Goal: Task Accomplishment & Management: Use online tool/utility

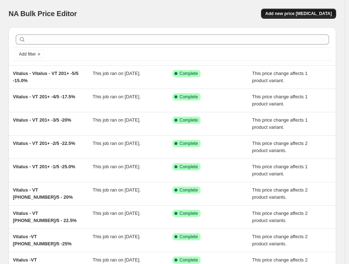
click at [321, 15] on span "Add new price [MEDICAL_DATA]" at bounding box center [299, 14] width 67 height 6
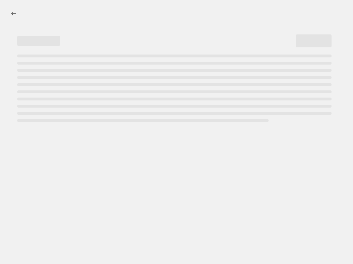
select select "percentage"
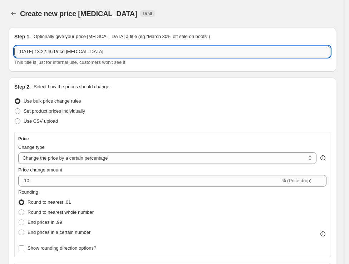
click at [122, 54] on input "11 Oct 2025, 13:22:46 Price change job" at bounding box center [172, 51] width 317 height 11
paste input "UHP 0-50-2/5"
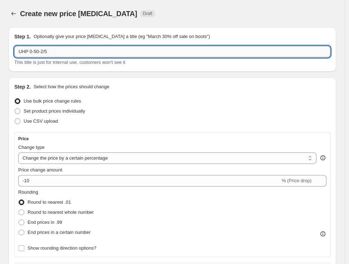
click at [138, 53] on input "UHP 0-50-2/5" at bounding box center [172, 51] width 317 height 11
paste input "32.5%"
type input "UHP 0-50-2/5 - 32.5%"
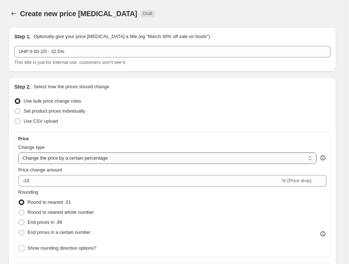
click at [90, 161] on select "Change the price to a certain amount Change the price by a certain amount Chang…" at bounding box center [167, 157] width 299 height 11
select select "margin"
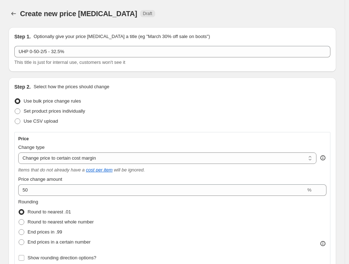
click at [73, 196] on div "Price Change type Change the price to a certain amount Change the price by a ce…" at bounding box center [172, 199] width 309 height 127
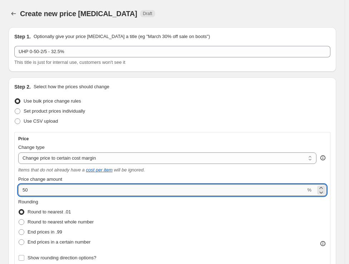
click at [75, 191] on input "50" at bounding box center [162, 189] width 288 height 11
type input "32.5"
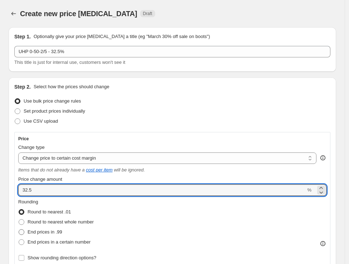
click at [48, 235] on span "End prices in .99" at bounding box center [45, 231] width 35 height 7
click at [19, 229] on input "End prices in .99" at bounding box center [19, 229] width 0 height 0
radio input "true"
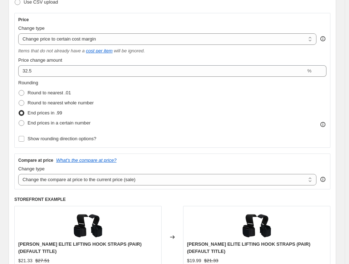
scroll to position [119, 0]
click at [167, 176] on select "Change the compare at price to the current price (sale) Change the compare at p…" at bounding box center [167, 178] width 299 height 11
select select "no_change"
click at [18, 173] on select "Change the compare at price to the current price (sale) Change the compare at p…" at bounding box center [167, 178] width 299 height 11
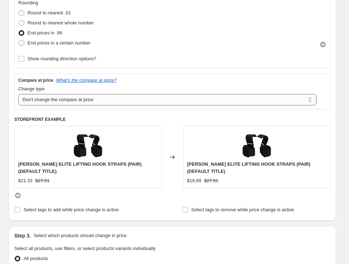
click at [228, 103] on select "Change the compare at price to the current price (sale) Change the compare at p…" at bounding box center [167, 99] width 299 height 11
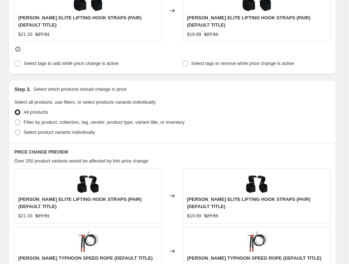
scroll to position [358, 0]
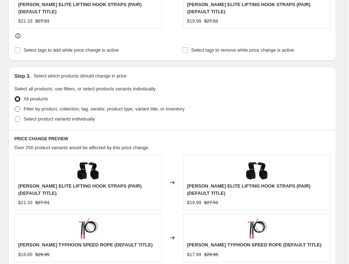
click at [136, 108] on span "Filter by product, collection, tag, vendor, product type, variant title, or inv…" at bounding box center [104, 108] width 161 height 5
click at [15, 106] on input "Filter by product, collection, tag, vendor, product type, variant title, or inv…" at bounding box center [15, 106] width 0 height 0
radio input "true"
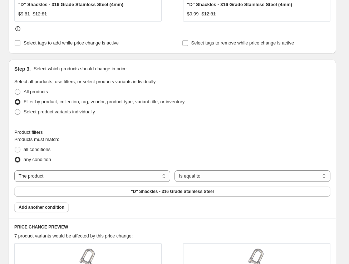
drag, startPoint x: 50, startPoint y: 151, endPoint x: 85, endPoint y: 160, distance: 35.9
click at [50, 150] on span "all conditions" at bounding box center [37, 148] width 27 height 5
click at [15, 147] on input "all conditions" at bounding box center [15, 146] width 0 height 0
radio input "true"
click at [156, 174] on select "The product The product's collection The product's tag The product's vendor The…" at bounding box center [92, 175] width 156 height 11
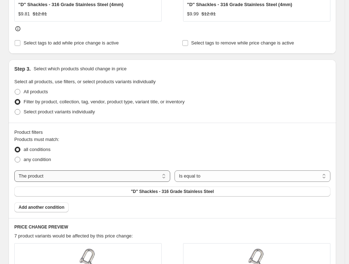
select select "tag"
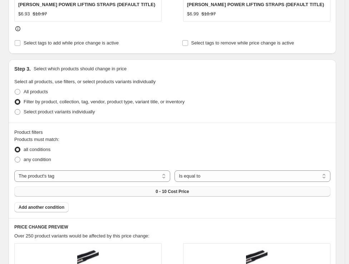
click at [196, 190] on button "0 - 10 Cost Price" at bounding box center [172, 191] width 317 height 10
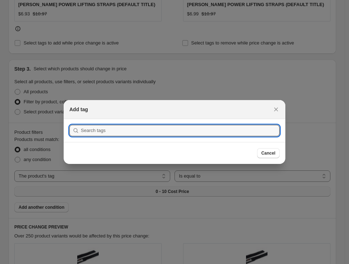
scroll to position [0, 0]
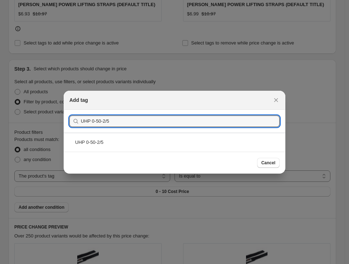
type input "UHP 0-50-2/5"
click at [107, 143] on div "UHP 0-50-2/5" at bounding box center [175, 141] width 222 height 19
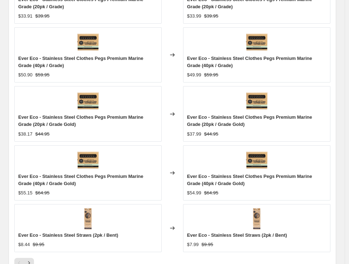
scroll to position [716, 0]
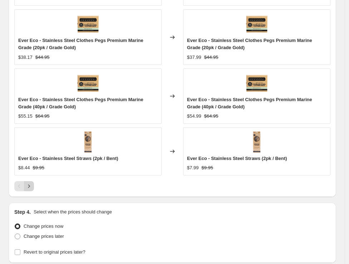
click at [32, 186] on icon "Next" at bounding box center [28, 185] width 7 height 7
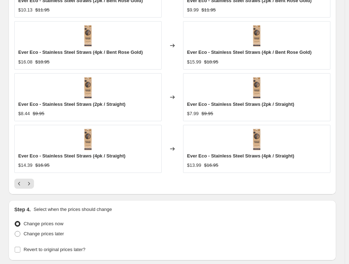
scroll to position [669, 0]
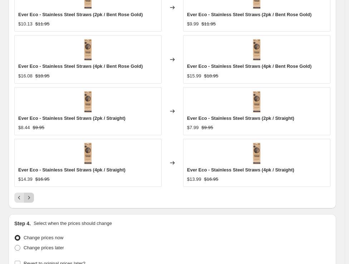
click at [32, 198] on icon "Next" at bounding box center [28, 197] width 7 height 7
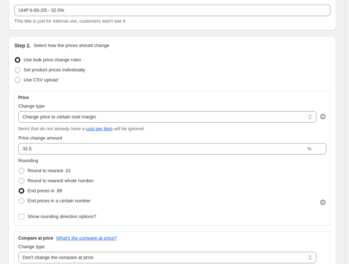
scroll to position [33, 0]
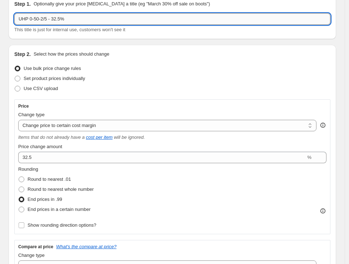
click at [105, 21] on input "UHP 0-50-2/5 - 32.5%" at bounding box center [172, 18] width 317 height 11
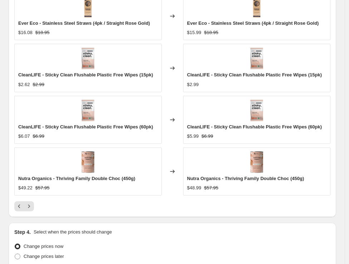
scroll to position [739, 0]
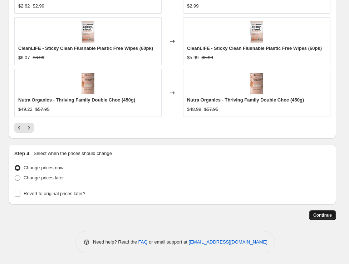
click at [331, 213] on span "Continue" at bounding box center [323, 215] width 19 height 6
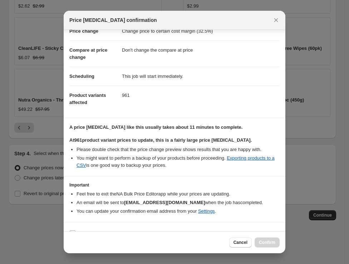
scroll to position [40, 0]
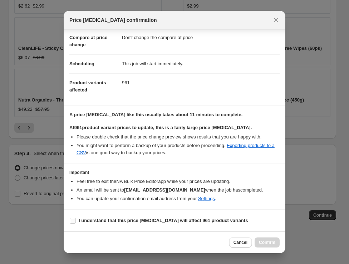
click at [73, 222] on input "I understand that this price change job will affect 961 product variants" at bounding box center [73, 220] width 6 height 6
checkbox input "true"
click at [264, 244] on span "Confirm" at bounding box center [267, 242] width 16 height 6
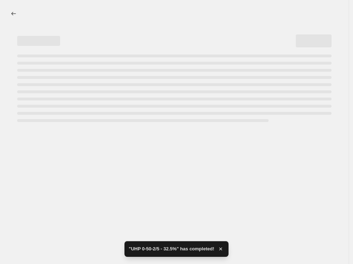
select select "margin"
select select "no_change"
select select "tag"
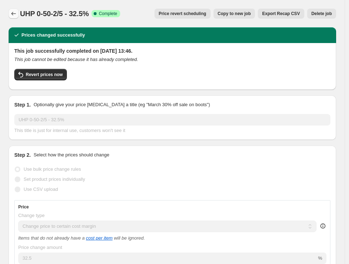
click at [18, 14] on button "Price change jobs" at bounding box center [14, 14] width 10 height 10
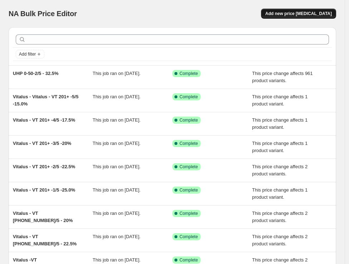
click at [296, 12] on span "Add new price [MEDICAL_DATA]" at bounding box center [299, 14] width 67 height 6
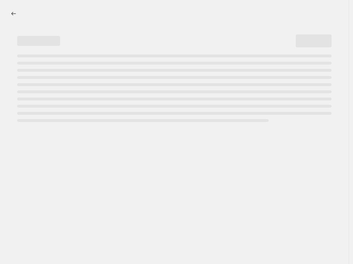
select select "percentage"
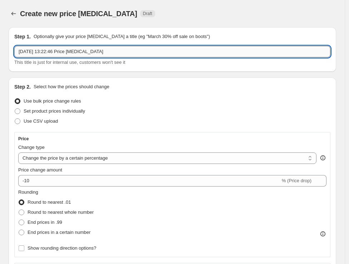
click at [103, 54] on input "11 Oct 2025, 13:22:46 Price change job" at bounding box center [172, 51] width 317 height 11
paste input "UHP 0-50-3/5"
click at [145, 52] on input "UHP 0-50-3/5" at bounding box center [172, 51] width 317 height 11
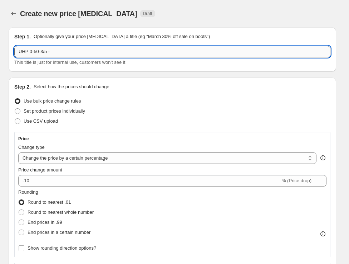
paste input "30.0%"
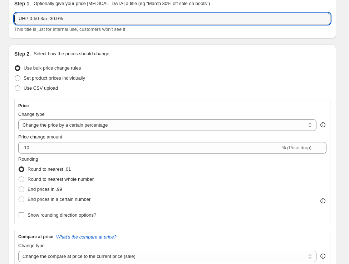
scroll to position [79, 0]
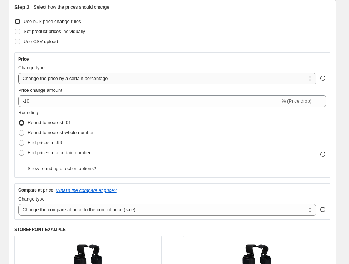
type input "UHP 0-50-3/5 -30.0%"
click at [103, 82] on select "Change the price to a certain amount Change the price by a certain amount Chang…" at bounding box center [167, 78] width 299 height 11
select select "margin"
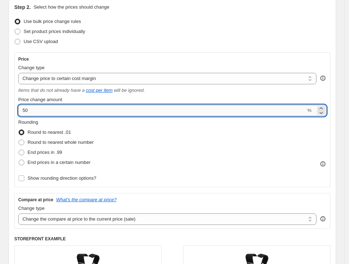
click at [88, 113] on input "50" at bounding box center [162, 110] width 288 height 11
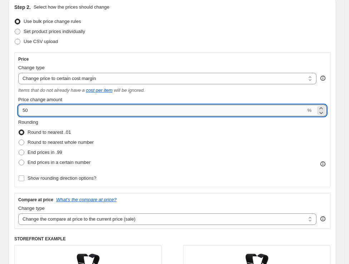
click at [88, 113] on input "50" at bounding box center [162, 110] width 288 height 11
type input "30"
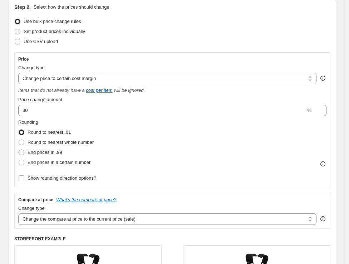
click at [49, 150] on span "End prices in .99" at bounding box center [45, 151] width 35 height 5
click at [19, 150] on input "End prices in .99" at bounding box center [19, 149] width 0 height 0
radio input "true"
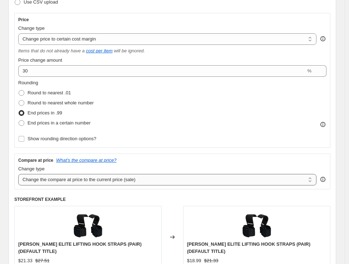
scroll to position [119, 0]
drag, startPoint x: 87, startPoint y: 175, endPoint x: 90, endPoint y: 181, distance: 6.3
click at [87, 175] on select "Change the compare at price to the current price (sale) Change the compare at p…" at bounding box center [167, 178] width 299 height 11
select select "no_change"
click at [18, 173] on select "Change the compare at price to the current price (sale) Change the compare at p…" at bounding box center [167, 178] width 299 height 11
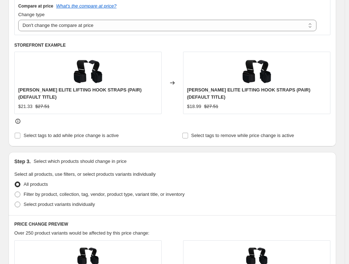
scroll to position [278, 0]
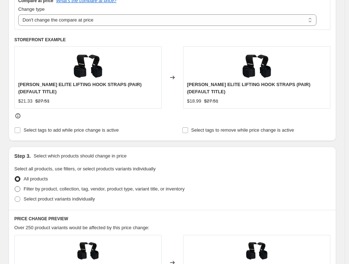
click at [54, 189] on span "Filter by product, collection, tag, vendor, product type, variant title, or inv…" at bounding box center [104, 188] width 161 height 5
click at [15, 186] on input "Filter by product, collection, tag, vendor, product type, variant title, or inv…" at bounding box center [15, 186] width 0 height 0
radio input "true"
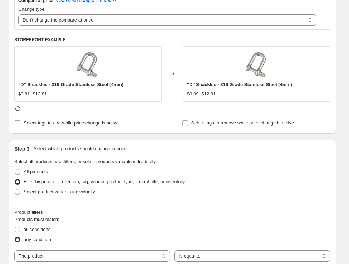
click at [30, 230] on span "all conditions" at bounding box center [37, 228] width 27 height 5
click at [15, 227] on input "all conditions" at bounding box center [15, 226] width 0 height 0
radio input "true"
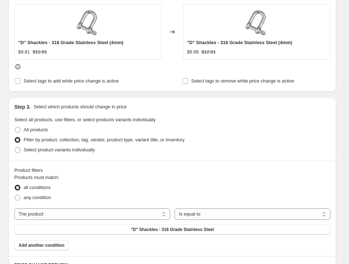
scroll to position [358, 0]
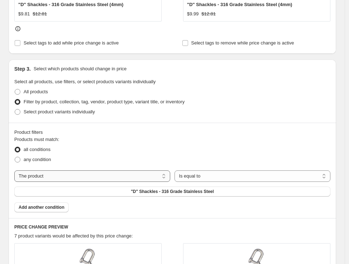
click at [126, 178] on select "The product The product's collection The product's tag The product's vendor The…" at bounding box center [92, 175] width 156 height 11
select select "tag"
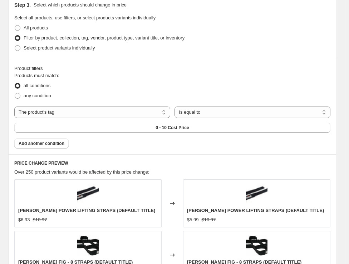
scroll to position [438, 0]
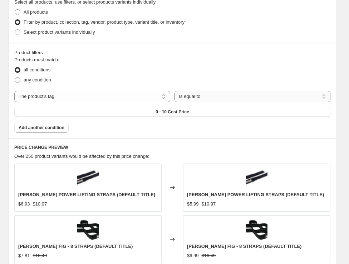
click at [280, 97] on select "Is equal to Is not equal to" at bounding box center [253, 96] width 156 height 11
click at [261, 96] on select "Is equal to Is not equal to" at bounding box center [253, 96] width 156 height 11
click at [208, 112] on button "0 - 10 Cost Price" at bounding box center [172, 112] width 317 height 10
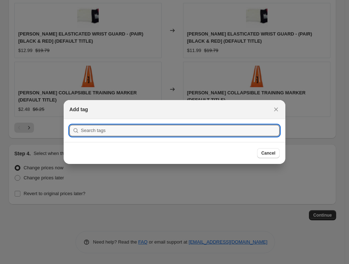
scroll to position [0, 0]
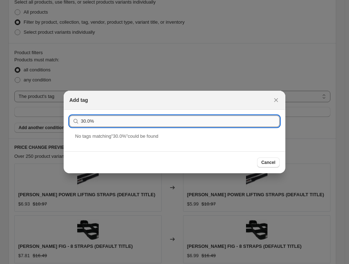
click at [137, 120] on input "30.0%" at bounding box center [180, 120] width 199 height 11
paste input "UHP 0-50-3/5"
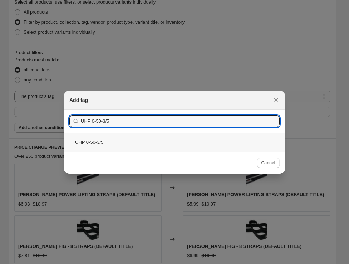
type input "UHP 0-50-3/5"
drag, startPoint x: 114, startPoint y: 141, endPoint x: 250, endPoint y: 145, distance: 135.7
click at [114, 142] on div "UHP 0-50-3/5" at bounding box center [175, 141] width 222 height 19
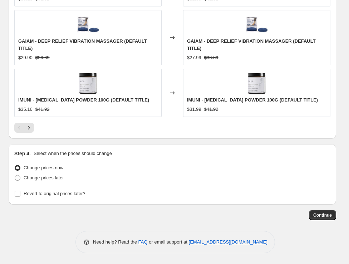
scroll to position [775, 0]
click at [327, 216] on span "Continue" at bounding box center [323, 215] width 19 height 6
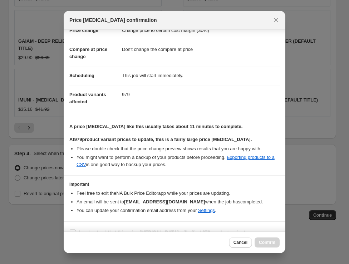
scroll to position [40, 0]
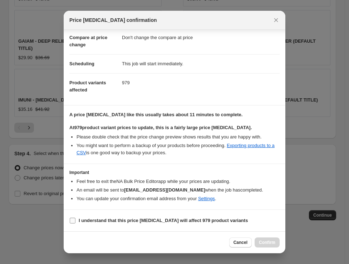
click at [72, 216] on label "I understand that this price change job will affect 979 product variants" at bounding box center [158, 220] width 179 height 10
click at [72, 217] on input "I understand that this price change job will affect 979 product variants" at bounding box center [73, 220] width 6 height 6
checkbox input "true"
click at [267, 241] on span "Confirm" at bounding box center [267, 242] width 16 height 6
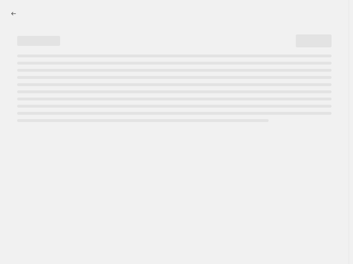
select select "margin"
select select "no_change"
select select "tag"
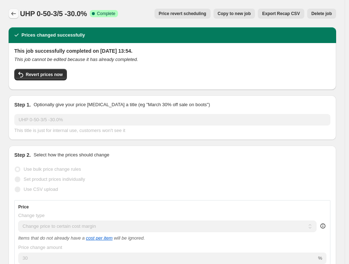
click at [13, 12] on icon "Price change jobs" at bounding box center [13, 14] width 5 height 4
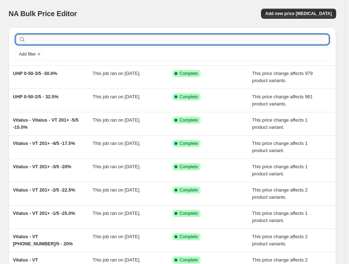
click at [55, 39] on input "text" at bounding box center [178, 39] width 302 height 10
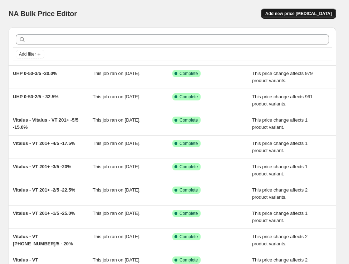
click at [299, 17] on button "Add new price change job" at bounding box center [298, 14] width 75 height 10
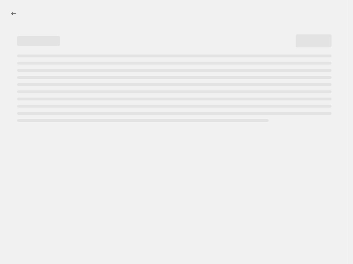
select select "percentage"
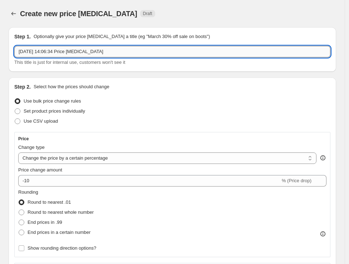
click at [254, 57] on input "11 Oct 2025, 14:06:34 Price change job" at bounding box center [172, 51] width 317 height 11
paste input "UHP 0-50-4/5"
click at [81, 54] on input "UHP 0-50-4/5" at bounding box center [172, 51] width 317 height 11
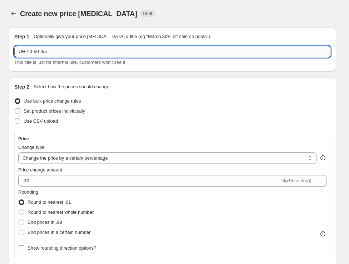
paste input "27.5%"
type input "UHP 0-50-4/5 - 27.5%"
click at [58, 159] on select "Change the price to a certain amount Change the price by a certain amount Chang…" at bounding box center [167, 157] width 299 height 11
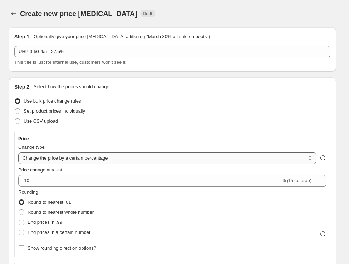
select select "margin"
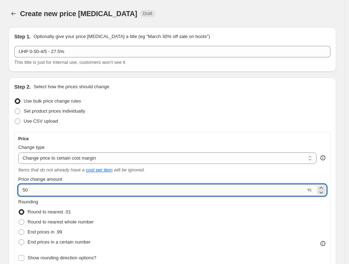
click at [78, 192] on input "50" at bounding box center [162, 189] width 288 height 11
paste input "27.5"
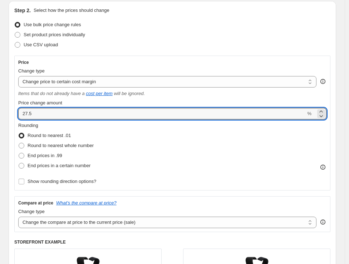
scroll to position [79, 0]
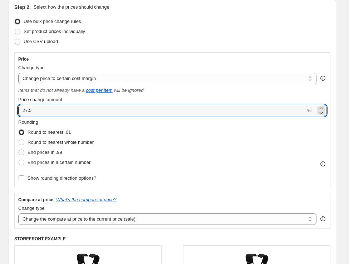
type input "27.5"
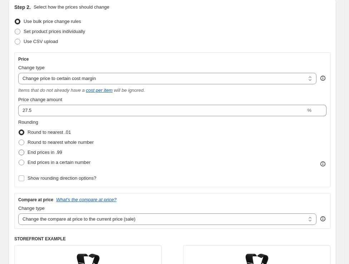
click at [52, 150] on span "End prices in .99" at bounding box center [45, 151] width 35 height 5
click at [19, 150] on input "End prices in .99" at bounding box center [19, 149] width 0 height 0
radio input "true"
click at [91, 218] on select "Change the compare at price to the current price (sale) Change the compare at p…" at bounding box center [167, 218] width 299 height 11
select select "no_change"
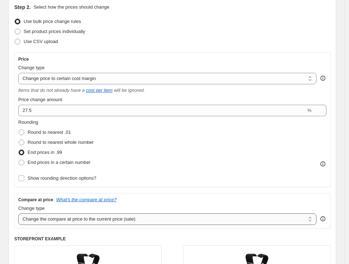
click at [18, 213] on select "Change the compare at price to the current price (sale) Change the compare at p…" at bounding box center [167, 218] width 299 height 11
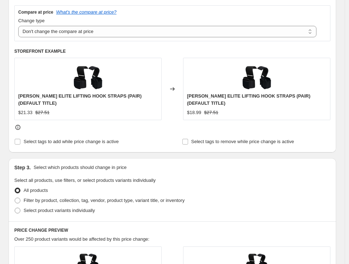
scroll to position [278, 0]
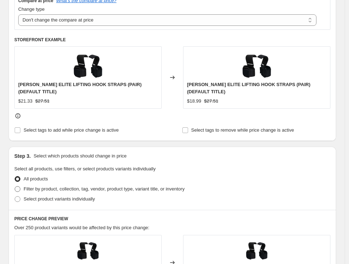
click at [34, 189] on span "Filter by product, collection, tag, vendor, product type, variant title, or inv…" at bounding box center [104, 188] width 161 height 5
click at [15, 186] on input "Filter by product, collection, tag, vendor, product type, variant title, or inv…" at bounding box center [15, 186] width 0 height 0
radio input "true"
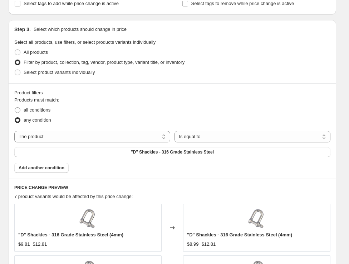
scroll to position [398, 0]
click at [49, 108] on span "all conditions" at bounding box center [37, 109] width 27 height 5
click at [15, 107] on input "all conditions" at bounding box center [15, 107] width 0 height 0
radio input "true"
click at [97, 138] on select "The product The product's collection The product's tag The product's vendor The…" at bounding box center [92, 135] width 156 height 11
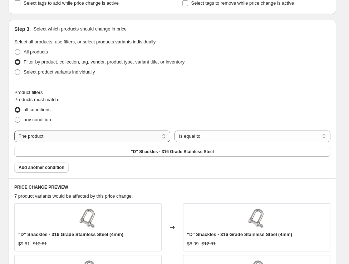
select select "tag"
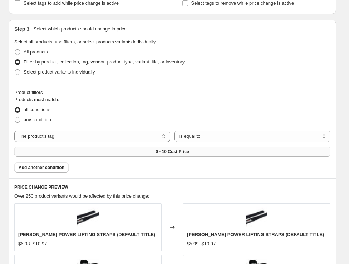
click at [177, 153] on span "0 - 10 Cost Price" at bounding box center [172, 152] width 33 height 6
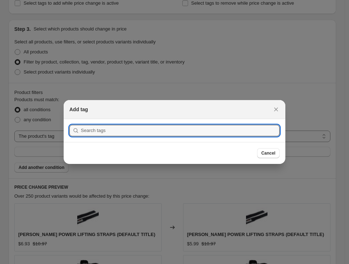
scroll to position [0, 0]
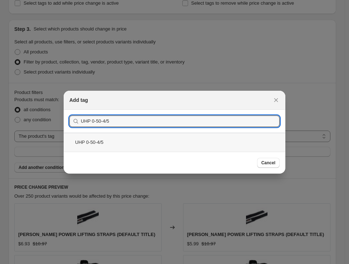
type input "UHP 0-50-4/5"
click at [109, 137] on div "UHP 0-50-4/5" at bounding box center [175, 141] width 222 height 19
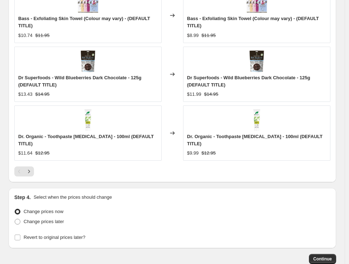
scroll to position [775, 0]
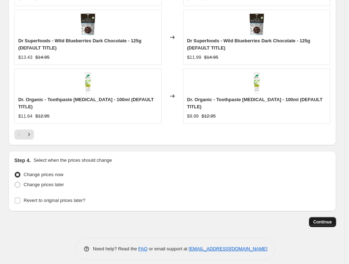
click at [322, 219] on span "Continue" at bounding box center [323, 222] width 19 height 6
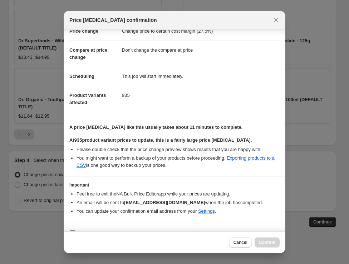
scroll to position [40, 0]
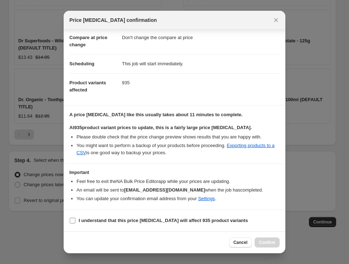
click at [81, 219] on b "I understand that this price change job will affect 935 product variants" at bounding box center [163, 219] width 169 height 5
click at [76, 219] on input "I understand that this price change job will affect 935 product variants" at bounding box center [73, 220] width 6 height 6
checkbox input "true"
click at [274, 239] on button "Confirm" at bounding box center [267, 242] width 25 height 10
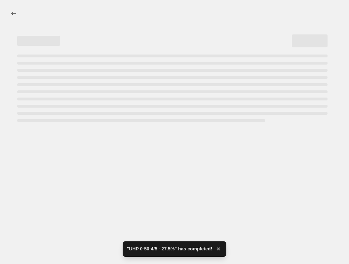
select select "margin"
select select "no_change"
select select "tag"
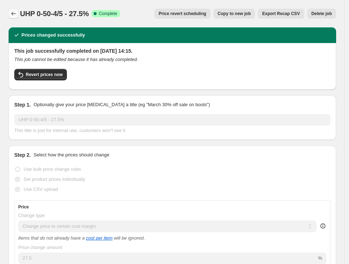
click at [11, 15] on icon "Price change jobs" at bounding box center [13, 13] width 7 height 7
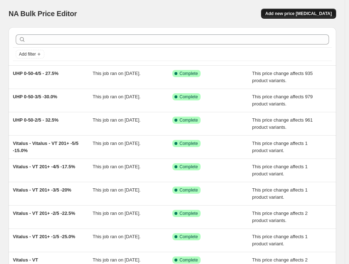
click at [302, 16] on span "Add new price [MEDICAL_DATA]" at bounding box center [299, 14] width 67 height 6
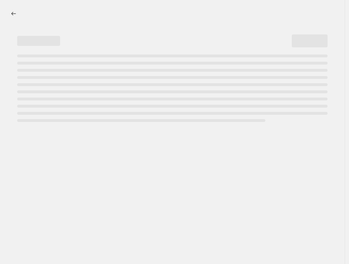
select select "percentage"
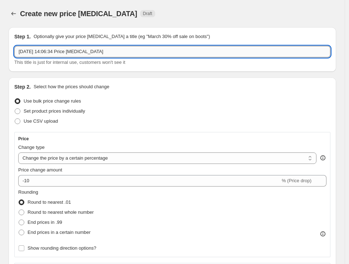
click at [159, 46] on input "11 Oct 2025, 14:06:34 Price change job" at bounding box center [172, 51] width 317 height 11
click at [158, 48] on input "11 Oct 2025, 14:06:34 Price change job" at bounding box center [172, 51] width 317 height 11
paste input "UHP 0-50-5/5"
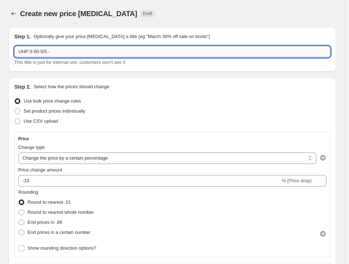
click at [98, 47] on input "UHP 0-50-5/5 -" at bounding box center [172, 51] width 317 height 11
paste input "25.0%"
type input "UHP 0-50-5/5 - 25.0%"
drag, startPoint x: 60, startPoint y: 155, endPoint x: 63, endPoint y: 159, distance: 5.0
click at [60, 155] on select "Change the price to a certain amount Change the price by a certain amount Chang…" at bounding box center [167, 157] width 299 height 11
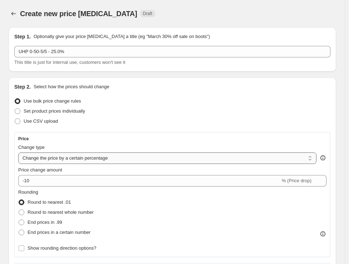
select select "margin"
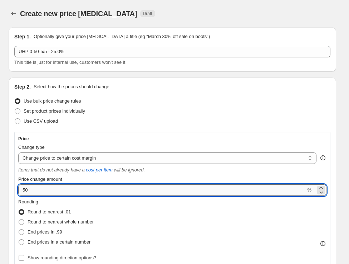
click at [84, 190] on input "50" at bounding box center [162, 189] width 288 height 11
type input "25"
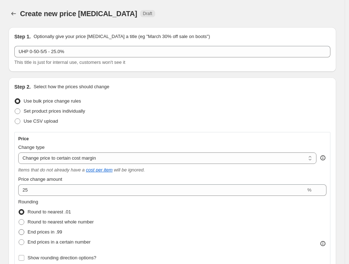
click at [59, 234] on span "End prices in .99" at bounding box center [45, 231] width 35 height 5
click at [19, 229] on input "End prices in .99" at bounding box center [19, 229] width 0 height 0
radio input "true"
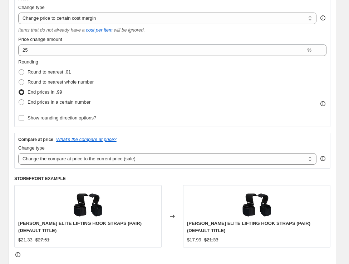
scroll to position [159, 0]
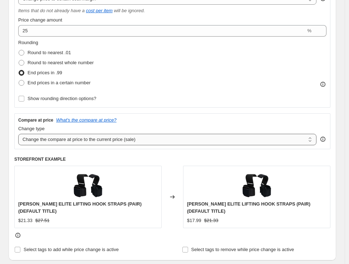
click at [105, 141] on select "Change the compare at price to the current price (sale) Change the compare at p…" at bounding box center [167, 139] width 299 height 11
select select "no_change"
click at [18, 134] on select "Change the compare at price to the current price (sale) Change the compare at p…" at bounding box center [167, 139] width 299 height 11
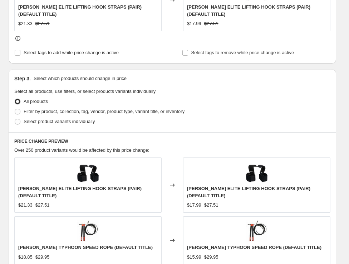
scroll to position [358, 0]
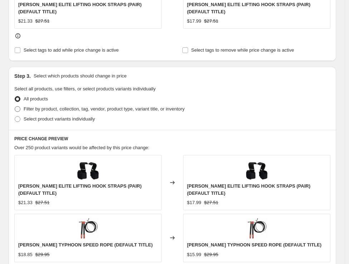
click at [73, 108] on span "Filter by product, collection, tag, vendor, product type, variant title, or inv…" at bounding box center [104, 108] width 161 height 5
click at [15, 106] on input "Filter by product, collection, tag, vendor, product type, variant title, or inv…" at bounding box center [15, 106] width 0 height 0
radio input "true"
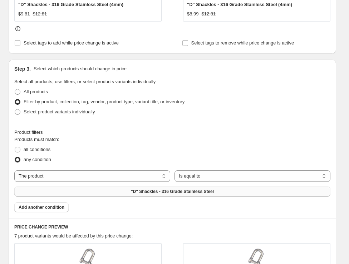
click at [158, 189] on span ""D" Shackles - 316 Grade Stainless Steel" at bounding box center [172, 191] width 83 height 6
drag, startPoint x: 52, startPoint y: 174, endPoint x: 53, endPoint y: 181, distance: 6.8
click at [52, 174] on select "The product The product's collection The product's tag The product's vendor The…" at bounding box center [92, 175] width 156 height 11
select select "tag"
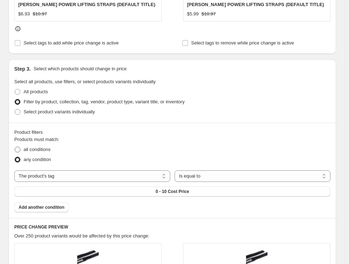
click at [38, 151] on span "all conditions" at bounding box center [37, 148] width 27 height 5
click at [15, 147] on input "all conditions" at bounding box center [15, 146] width 0 height 0
radio input "true"
click at [193, 187] on button "0 - 10 Cost Price" at bounding box center [172, 191] width 317 height 10
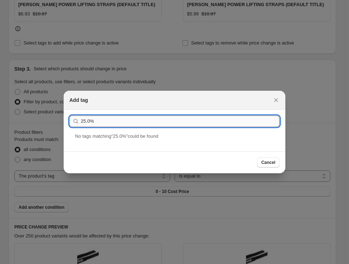
click at [97, 122] on input "25.0%" at bounding box center [180, 120] width 199 height 11
paste input "UHP 0-50-5/5"
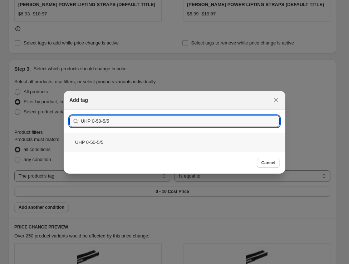
type input "UHP 0-50-5/5"
click at [98, 141] on div "UHP 0-50-5/5" at bounding box center [175, 141] width 222 height 19
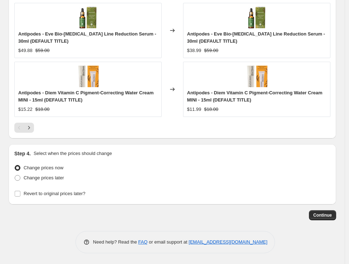
scroll to position [782, 0]
click at [324, 213] on span "Continue" at bounding box center [323, 215] width 19 height 6
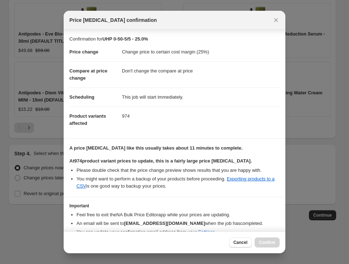
scroll to position [40, 0]
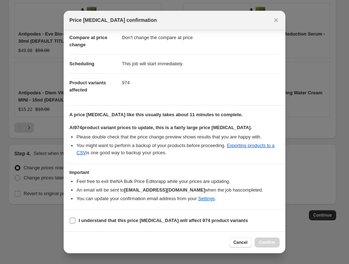
click at [76, 218] on label "I understand that this price change job will affect 974 product variants" at bounding box center [158, 220] width 179 height 10
click at [76, 218] on input "I understand that this price change job will affect 974 product variants" at bounding box center [73, 220] width 6 height 6
checkbox input "true"
click at [271, 242] on span "Confirm" at bounding box center [267, 242] width 16 height 6
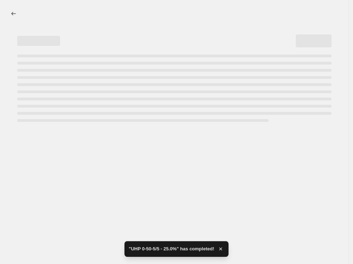
select select "margin"
select select "no_change"
select select "tag"
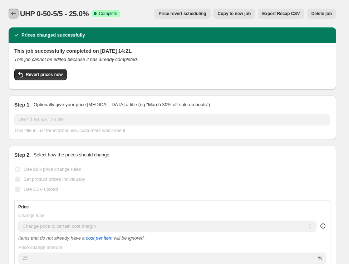
click at [13, 12] on icon "Price change jobs" at bounding box center [13, 13] width 7 height 7
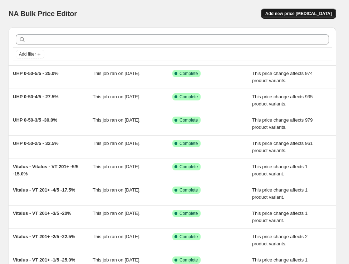
click at [298, 13] on span "Add new price [MEDICAL_DATA]" at bounding box center [299, 14] width 67 height 6
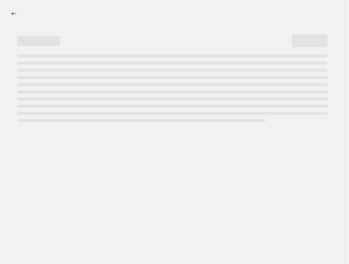
select select "percentage"
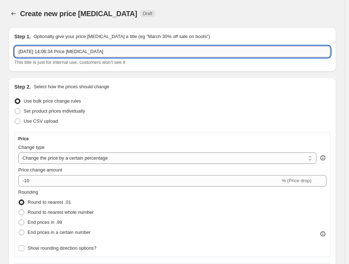
click at [55, 52] on input "11 Oct 2025, 14:06:34 Price change job" at bounding box center [172, 51] width 317 height 11
paste input "UHP 51-100-1/5"
click at [98, 56] on input "UHP 51-100-1/5 -" at bounding box center [172, 51] width 317 height 11
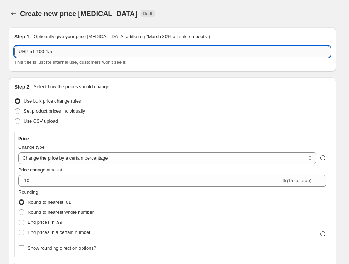
paste input "32.5%"
type input "UHP 51-100-1/5 - 32.5%"
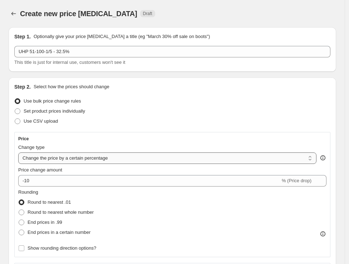
drag, startPoint x: 90, startPoint y: 158, endPoint x: 88, endPoint y: 163, distance: 4.7
click at [90, 158] on select "Change the price to a certain amount Change the price by a certain amount Chang…" at bounding box center [167, 157] width 299 height 11
select select "margin"
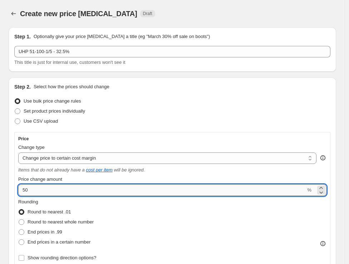
click at [66, 194] on input "50" at bounding box center [162, 189] width 288 height 11
paste input "32.5"
type input "32.5"
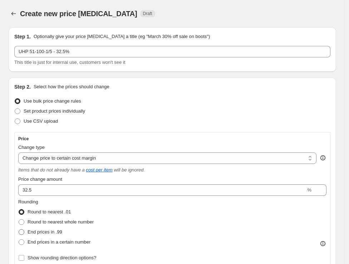
click at [52, 233] on span "End prices in .99" at bounding box center [45, 231] width 35 height 5
click at [19, 229] on input "End prices in .99" at bounding box center [19, 229] width 0 height 0
radio input "true"
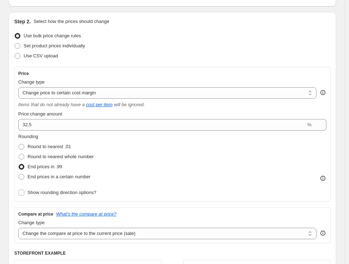
scroll to position [79, 0]
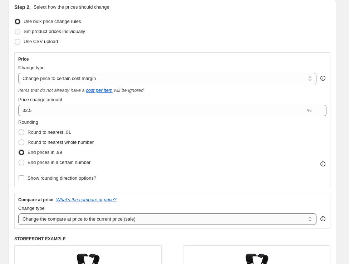
click at [119, 223] on select "Change the compare at price to the current price (sale) Change the compare at p…" at bounding box center [167, 218] width 299 height 11
select select "no_change"
click at [18, 213] on select "Change the compare at price to the current price (sale) Change the compare at p…" at bounding box center [167, 218] width 299 height 11
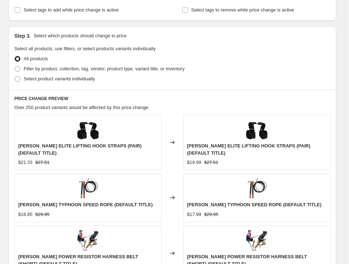
scroll to position [398, 0]
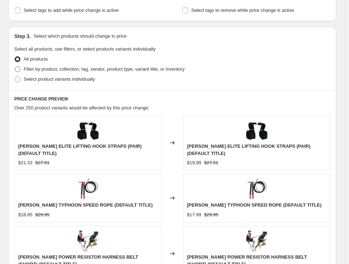
click at [78, 69] on span "Filter by product, collection, tag, vendor, product type, variant title, or inv…" at bounding box center [104, 68] width 161 height 5
click at [15, 67] on input "Filter by product, collection, tag, vendor, product type, variant title, or inv…" at bounding box center [15, 66] width 0 height 0
radio input "true"
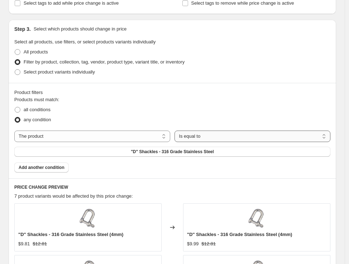
drag, startPoint x: 199, startPoint y: 137, endPoint x: 198, endPoint y: 140, distance: 3.7
click at [199, 137] on select "Is equal to Is not equal to" at bounding box center [253, 135] width 156 height 11
click at [88, 138] on select "The product The product's collection The product's tag The product's vendor The…" at bounding box center [92, 135] width 156 height 11
select select "tag"
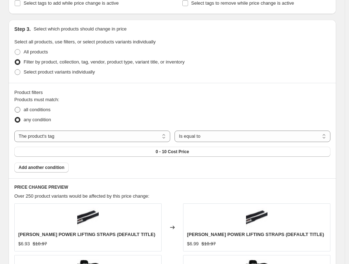
click at [49, 110] on span "all conditions" at bounding box center [37, 109] width 27 height 5
click at [15, 107] on input "all conditions" at bounding box center [15, 107] width 0 height 0
radio input "true"
click at [216, 138] on select "Is equal to Is not equal to" at bounding box center [253, 135] width 156 height 11
click at [177, 130] on select "Is equal to Is not equal to" at bounding box center [253, 135] width 156 height 11
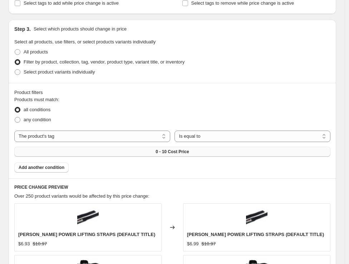
click at [154, 150] on button "0 - 10 Cost Price" at bounding box center [172, 151] width 317 height 10
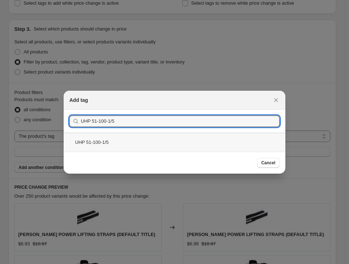
type input "UHP 51-100-1/5"
click at [231, 145] on div "UHP 51-100-1/5" at bounding box center [175, 141] width 222 height 19
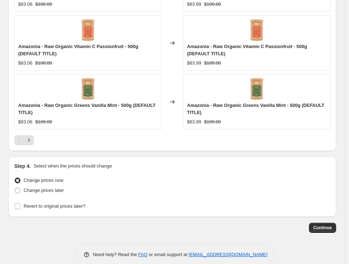
scroll to position [782, 0]
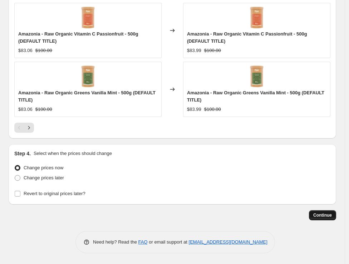
click at [324, 213] on span "Continue" at bounding box center [323, 215] width 19 height 6
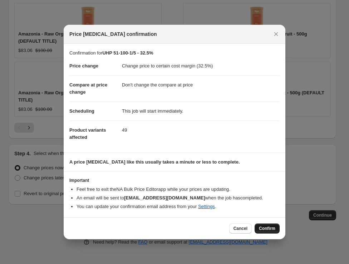
click at [269, 230] on span "Confirm" at bounding box center [267, 228] width 16 height 6
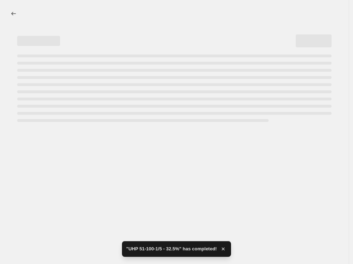
select select "margin"
select select "no_change"
select select "tag"
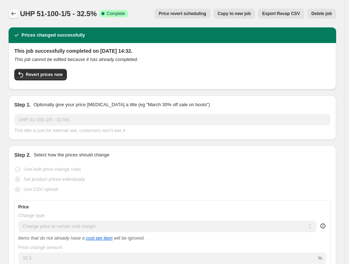
click at [11, 14] on icon "Price change jobs" at bounding box center [13, 13] width 7 height 7
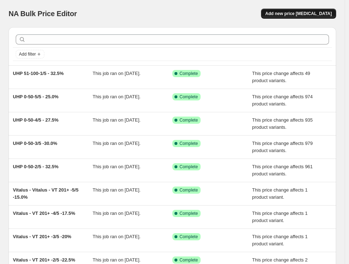
click at [288, 13] on span "Add new price [MEDICAL_DATA]" at bounding box center [299, 14] width 67 height 6
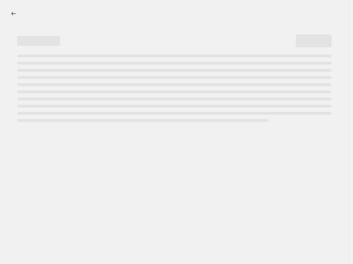
select select "percentage"
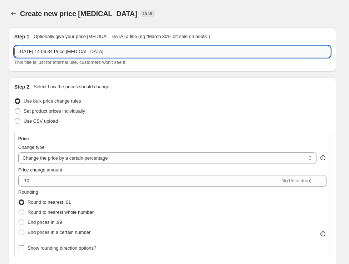
click at [110, 52] on input "11 Oct 2025, 14:06:34 Price change job" at bounding box center [172, 51] width 317 height 11
paste input "UHP 51-100-2/5"
click at [233, 51] on input "UHP 51-100-2/5" at bounding box center [172, 51] width 317 height 11
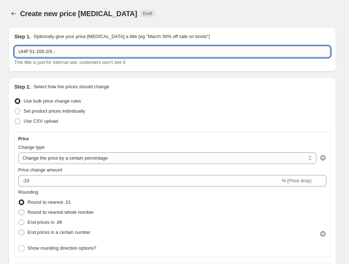
paste input "30.0%"
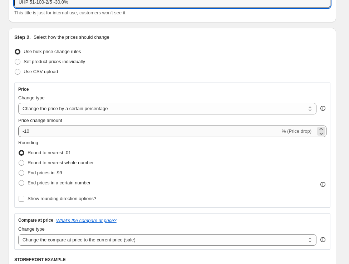
scroll to position [79, 0]
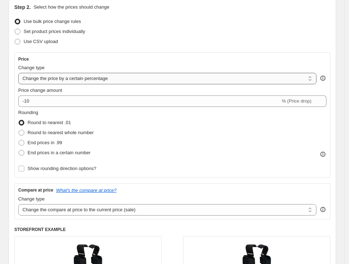
type input "UHP 51-100-2/5 -30.0%"
click at [162, 83] on select "Change the price to a certain amount Change the price by a certain amount Chang…" at bounding box center [167, 78] width 299 height 11
select select "margin"
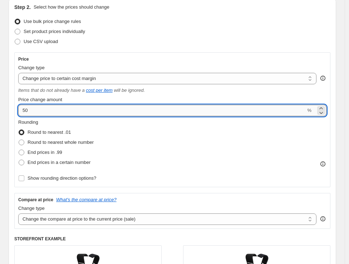
click at [112, 112] on input "50" at bounding box center [162, 110] width 288 height 11
click at [110, 111] on input "50" at bounding box center [162, 110] width 288 height 11
type input "30"
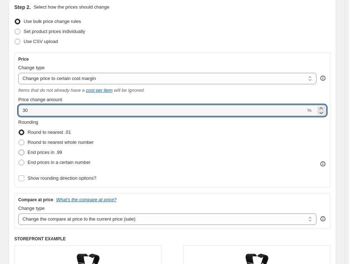
click at [47, 150] on span "End prices in .99" at bounding box center [45, 151] width 35 height 5
click at [19, 150] on input "End prices in .99" at bounding box center [19, 149] width 0 height 0
radio input "true"
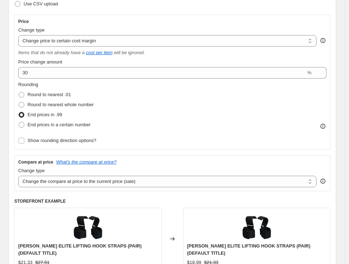
scroll to position [119, 0]
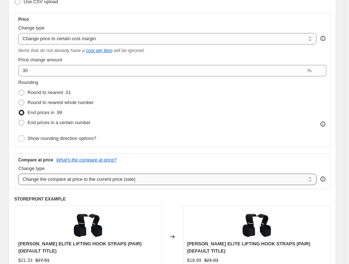
click at [99, 179] on select "Change the compare at price to the current price (sale) Change the compare at p…" at bounding box center [167, 178] width 299 height 11
select select "no_change"
click at [18, 173] on select "Change the compare at price to the current price (sale) Change the compare at p…" at bounding box center [167, 178] width 299 height 11
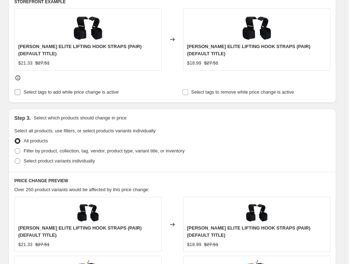
scroll to position [318, 0]
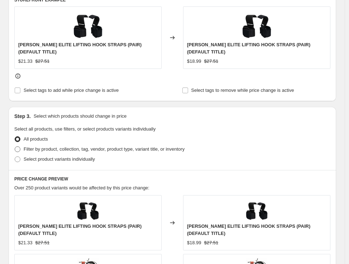
click at [45, 152] on span "Filter by product, collection, tag, vendor, product type, variant title, or inv…" at bounding box center [104, 148] width 161 height 7
click at [15, 146] on input "Filter by product, collection, tag, vendor, product type, variant title, or inv…" at bounding box center [15, 146] width 0 height 0
radio input "true"
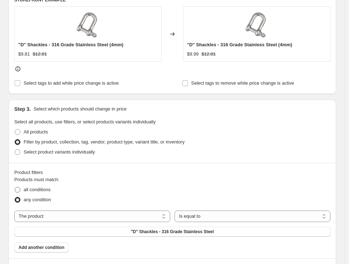
click at [48, 190] on span "all conditions" at bounding box center [37, 189] width 27 height 5
click at [15, 187] on input "all conditions" at bounding box center [15, 187] width 0 height 0
radio input "true"
click at [60, 213] on select "The product The product's collection The product's tag The product's vendor The…" at bounding box center [92, 215] width 156 height 11
select select "tag"
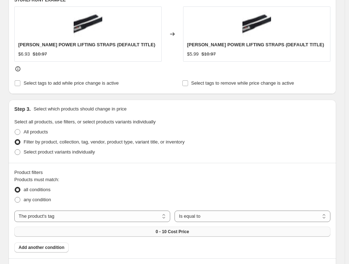
click at [171, 233] on span "0 - 10 Cost Price" at bounding box center [172, 231] width 33 height 6
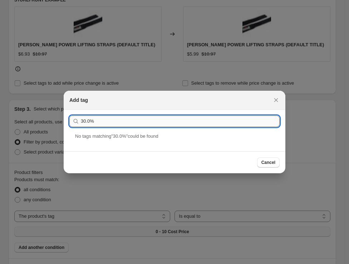
click at [165, 124] on input "30.0%" at bounding box center [180, 120] width 199 height 11
paste input "UHP 51-100-2/5"
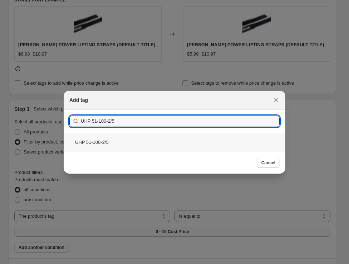
type input "UHP 51-100-2/5"
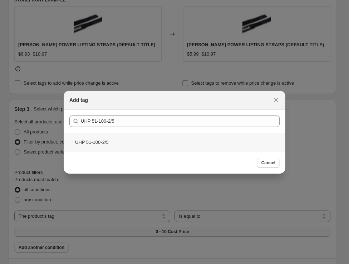
click at [143, 138] on div "UHP 51-100-2/5" at bounding box center [175, 141] width 222 height 19
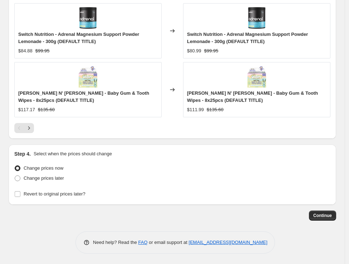
scroll to position [782, 0]
click at [324, 214] on span "Continue" at bounding box center [323, 215] width 19 height 6
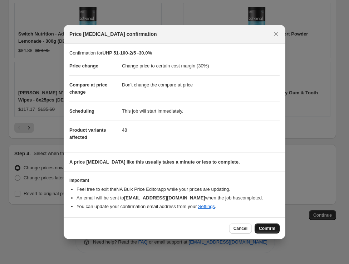
click at [275, 230] on span "Confirm" at bounding box center [267, 228] width 16 height 6
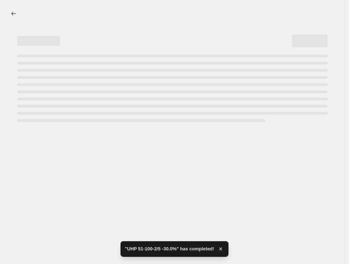
select select "margin"
select select "no_change"
select select "tag"
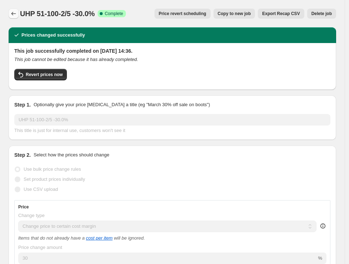
click at [15, 10] on icon "Price change jobs" at bounding box center [13, 13] width 7 height 7
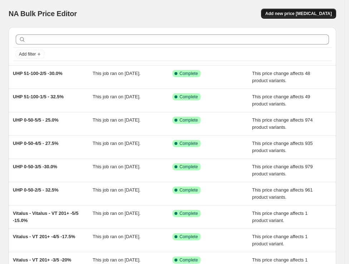
click at [289, 10] on button "Add new price [MEDICAL_DATA]" at bounding box center [298, 14] width 75 height 10
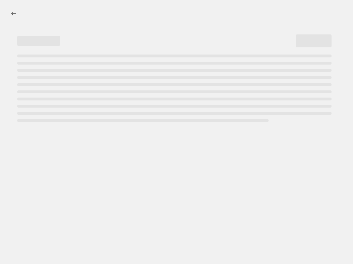
select select "percentage"
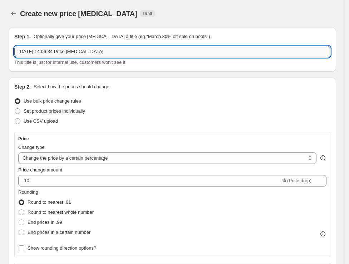
click at [154, 50] on input "11 Oct 2025, 14:06:34 Price change job" at bounding box center [172, 51] width 317 height 11
paste input "UHP 51-100-3/5"
click at [101, 51] on input "UHP 51-100-3/5 -" at bounding box center [172, 51] width 317 height 11
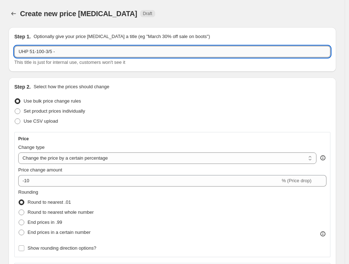
paste input "27.5%"
type input "UHP 51-100-3/5 - 27.5%"
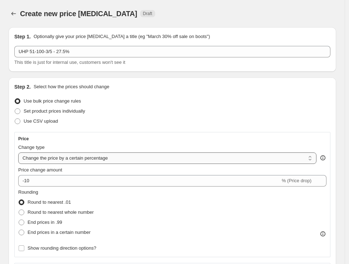
click at [69, 158] on select "Change the price to a certain amount Change the price by a certain amount Chang…" at bounding box center [167, 157] width 299 height 11
select select "margin"
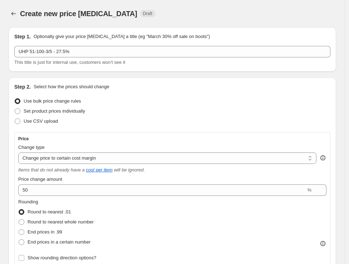
click at [97, 197] on div "Price Change type Change the price to a certain amount Change the price by a ce…" at bounding box center [172, 199] width 309 height 127
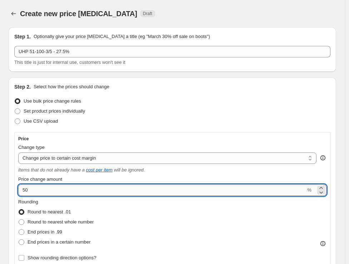
click at [96, 189] on input "50" at bounding box center [162, 189] width 288 height 11
click at [94, 190] on input "50" at bounding box center [162, 189] width 288 height 11
paste input "27.5"
drag, startPoint x: 94, startPoint y: 190, endPoint x: 5, endPoint y: 188, distance: 88.8
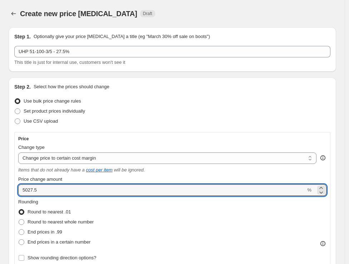
paste input "number"
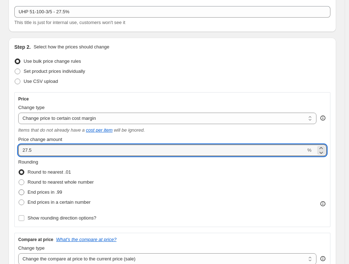
type input "27.5"
click at [62, 190] on span "End prices in .99" at bounding box center [45, 191] width 35 height 5
click at [19, 189] on input "End prices in .99" at bounding box center [19, 189] width 0 height 0
radio input "true"
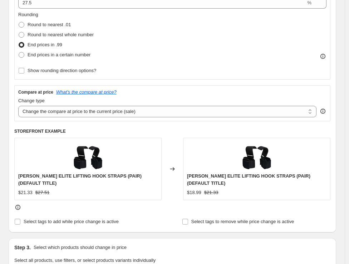
scroll to position [199, 0]
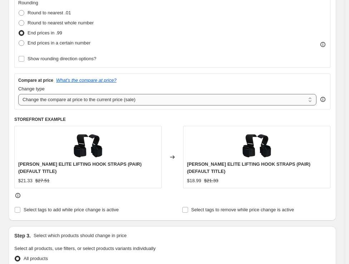
click at [106, 96] on select "Change the compare at price to the current price (sale) Change the compare at p…" at bounding box center [167, 99] width 299 height 11
select select "no_change"
click at [18, 94] on select "Change the compare at price to the current price (sale) Change the compare at p…" at bounding box center [167, 99] width 299 height 11
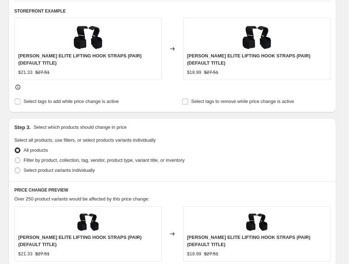
scroll to position [318, 0]
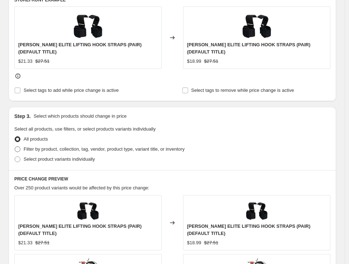
click at [31, 151] on span "Filter by product, collection, tag, vendor, product type, variant title, or inv…" at bounding box center [104, 148] width 161 height 7
click at [15, 146] on input "Filter by product, collection, tag, vendor, product type, variant title, or inv…" at bounding box center [15, 146] width 0 height 0
radio input "true"
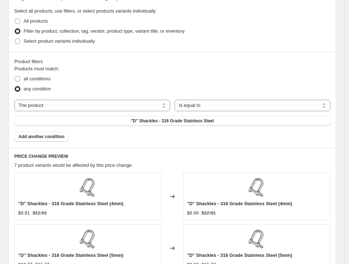
scroll to position [438, 0]
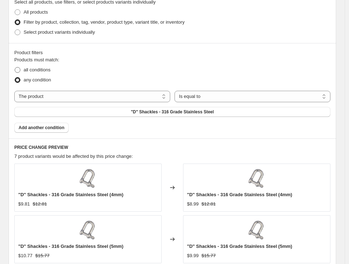
click at [45, 68] on span "all conditions" at bounding box center [37, 69] width 27 height 5
click at [15, 67] on input "all conditions" at bounding box center [15, 67] width 0 height 0
radio input "true"
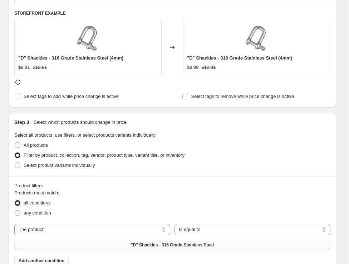
scroll to position [358, 0]
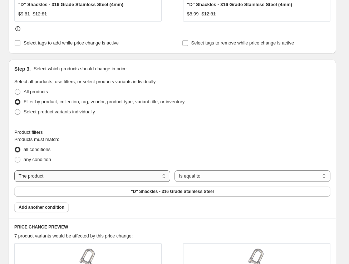
click at [110, 174] on select "The product The product's collection The product's tag The product's vendor The…" at bounding box center [92, 175] width 156 height 11
select select "tag"
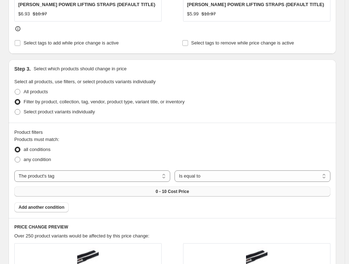
click at [203, 193] on button "0 - 10 Cost Price" at bounding box center [172, 191] width 317 height 10
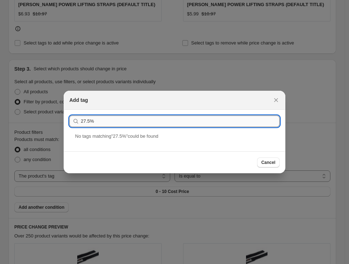
click at [184, 125] on input "27.5%" at bounding box center [180, 120] width 199 height 11
paste input "UHP 51-100-3/5"
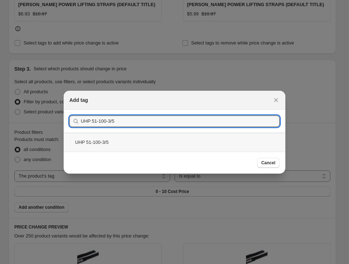
type input "UHP 51-100-3/5"
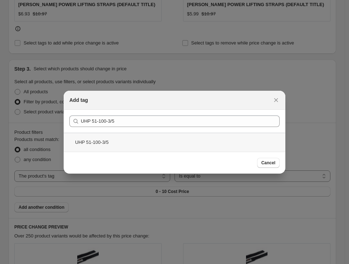
click at [77, 143] on div "UHP 51-100-3/5" at bounding box center [175, 141] width 222 height 19
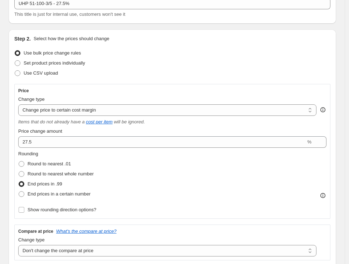
scroll to position [0, 0]
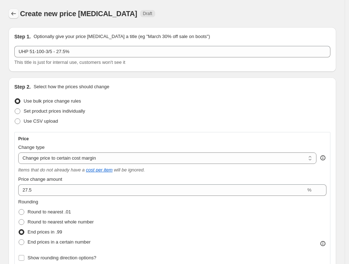
click at [13, 15] on icon "Price change jobs" at bounding box center [13, 13] width 7 height 7
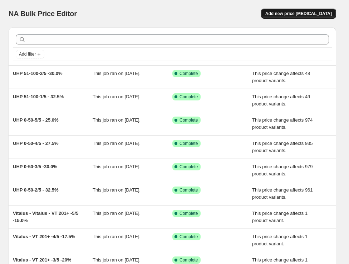
click at [293, 18] on button "Add new price [MEDICAL_DATA]" at bounding box center [298, 14] width 75 height 10
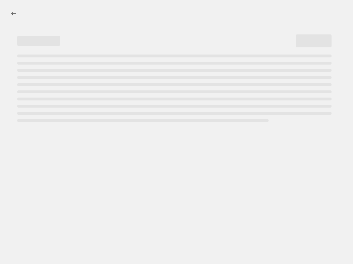
select select "percentage"
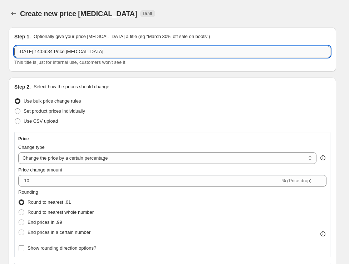
click at [74, 51] on input "11 Oct 2025, 14:06:34 Price change job" at bounding box center [172, 51] width 317 height 11
paste input "UHP 51-100-3/5"
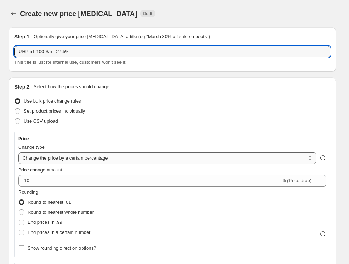
type input "UHP 51-100-3/5 - 27.5%"
click at [79, 158] on select "Change the price to a certain amount Change the price by a certain amount Chang…" at bounding box center [167, 157] width 299 height 11
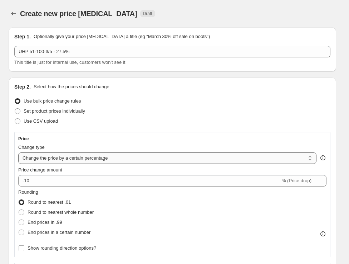
select select "margin"
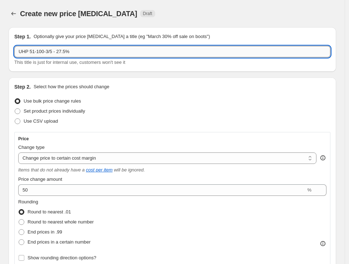
click at [111, 50] on input "UHP 51-100-3/5 - 27.5%" at bounding box center [172, 51] width 317 height 11
drag, startPoint x: 69, startPoint y: 53, endPoint x: 61, endPoint y: 54, distance: 8.6
click at [61, 54] on input "UHP 51-100-3/5 - 27.5%" at bounding box center [172, 51] width 317 height 11
click at [40, 182] on label "Price change amount" at bounding box center [40, 178] width 44 height 7
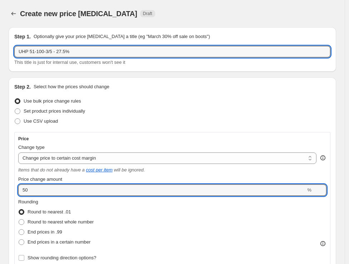
click at [40, 184] on input "50" at bounding box center [162, 189] width 288 height 11
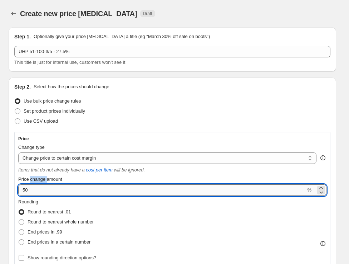
drag, startPoint x: 40, startPoint y: 182, endPoint x: 40, endPoint y: 186, distance: 3.6
click at [40, 183] on div "Price change amount 50 %" at bounding box center [172, 185] width 309 height 20
click at [40, 186] on input "50" at bounding box center [162, 189] width 288 height 11
click at [34, 190] on input "50" at bounding box center [162, 189] width 288 height 11
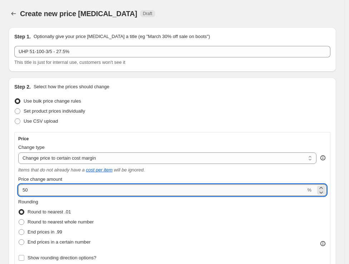
click at [34, 190] on input "50" at bounding box center [162, 189] width 288 height 11
paste input "27.5"
type input "27.5"
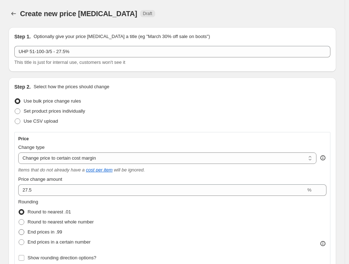
click at [22, 230] on span at bounding box center [22, 232] width 6 height 6
click at [19, 229] on input "End prices in .99" at bounding box center [19, 229] width 0 height 0
radio input "true"
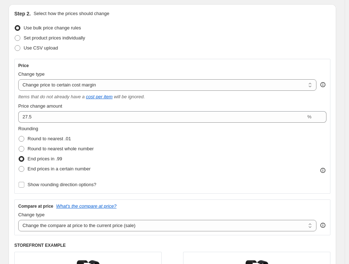
scroll to position [119, 0]
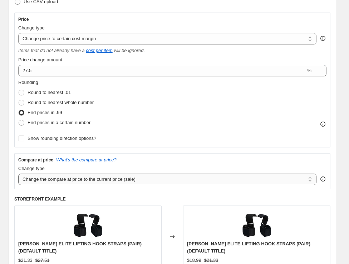
click at [73, 177] on select "Change the compare at price to the current price (sale) Change the compare at p…" at bounding box center [167, 178] width 299 height 11
select select "no_change"
click at [18, 173] on select "Change the compare at price to the current price (sale) Change the compare at p…" at bounding box center [167, 178] width 299 height 11
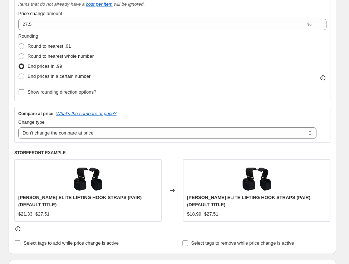
scroll to position [238, 0]
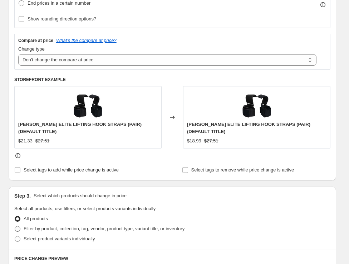
click at [64, 229] on span "Filter by product, collection, tag, vendor, product type, variant title, or inv…" at bounding box center [104, 228] width 161 height 5
click at [15, 226] on input "Filter by product, collection, tag, vendor, product type, variant title, or inv…" at bounding box center [15, 226] width 0 height 0
radio input "true"
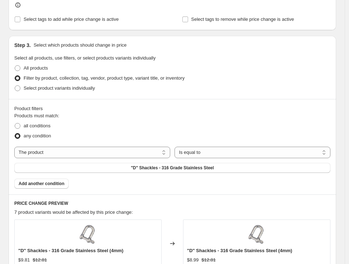
scroll to position [398, 0]
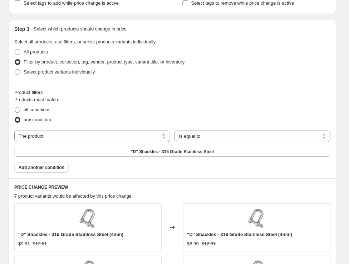
click at [42, 107] on span "all conditions" at bounding box center [37, 109] width 27 height 5
click at [15, 107] on input "all conditions" at bounding box center [15, 107] width 0 height 0
radio input "true"
drag, startPoint x: 82, startPoint y: 134, endPoint x: 83, endPoint y: 141, distance: 6.9
click at [82, 134] on select "The product The product's collection The product's tag The product's vendor The…" at bounding box center [92, 135] width 156 height 11
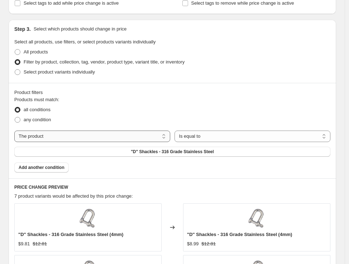
select select "tag"
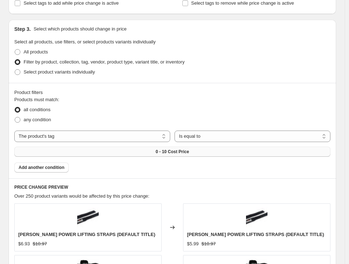
click at [178, 154] on span "0 - 10 Cost Price" at bounding box center [172, 152] width 33 height 6
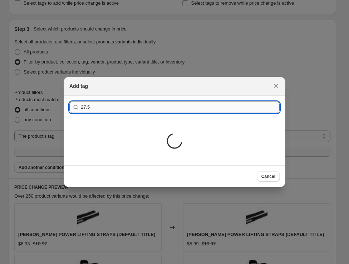
drag, startPoint x: 105, startPoint y: 132, endPoint x: 101, endPoint y: 132, distance: 3.7
click at [72, 131] on div "Submit 27.5 Loading..." at bounding box center [175, 130] width 222 height 69
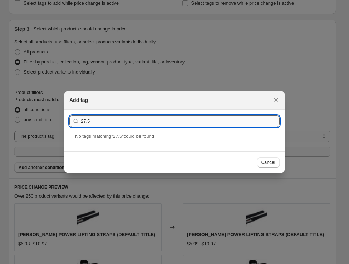
click at [116, 121] on input "27.5" at bounding box center [180, 120] width 199 height 11
paste input "UHP 51-100-3/"
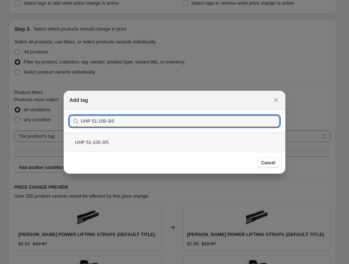
type input "UHP 51-100-3/5"
click at [150, 144] on div "UHP 51-100-3/5" at bounding box center [175, 141] width 222 height 19
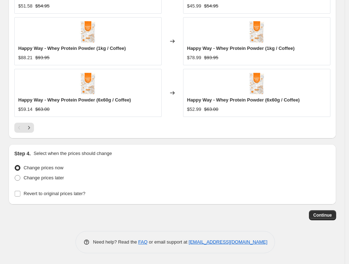
scroll to position [739, 0]
click at [320, 212] on button "Continue" at bounding box center [322, 215] width 27 height 10
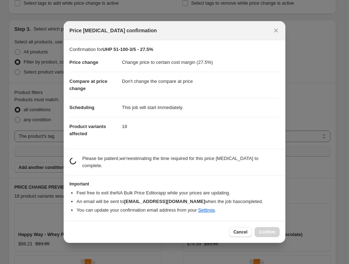
scroll to position [0, 0]
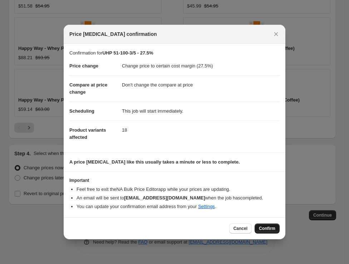
click at [266, 227] on span "Confirm" at bounding box center [267, 228] width 16 height 6
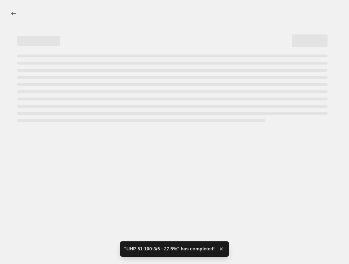
select select "margin"
select select "no_change"
select select "tag"
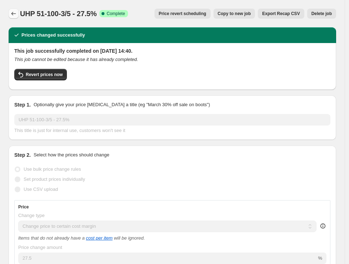
click at [16, 18] on button "Price change jobs" at bounding box center [14, 14] width 10 height 10
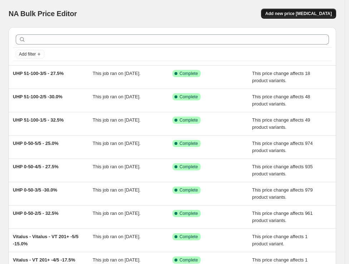
click at [285, 16] on span "Add new price [MEDICAL_DATA]" at bounding box center [299, 14] width 67 height 6
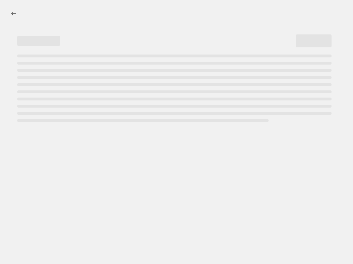
select select "percentage"
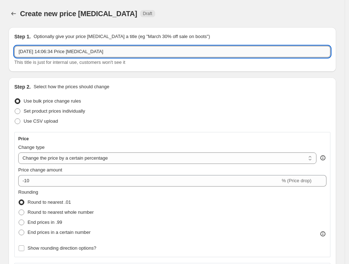
click at [50, 49] on input "11 Oct 2025, 14:06:34 Price change job" at bounding box center [172, 51] width 317 height 11
paste input "UHP 51-100-4/5"
click at [67, 50] on input "UHP 51-100-4/5" at bounding box center [172, 51] width 317 height 11
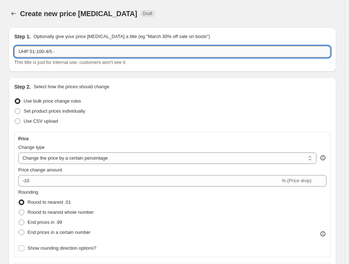
paste input "25.0%"
type input "UHP 51-100-4/5 -25.0%"
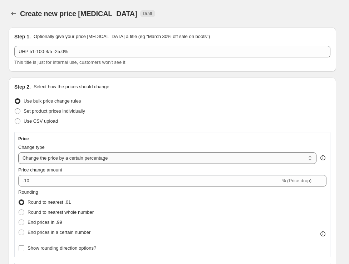
drag, startPoint x: 81, startPoint y: 155, endPoint x: 80, endPoint y: 159, distance: 4.3
click at [81, 155] on select "Change the price to a certain amount Change the price by a certain amount Chang…" at bounding box center [167, 157] width 299 height 11
select select "margin"
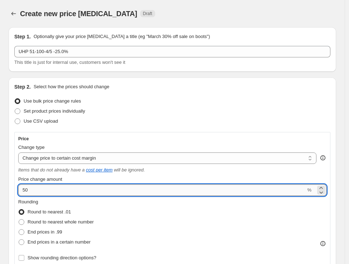
click at [133, 191] on input "50" at bounding box center [162, 189] width 288 height 11
type input "25"
click at [56, 229] on span "End prices in .99" at bounding box center [45, 231] width 35 height 5
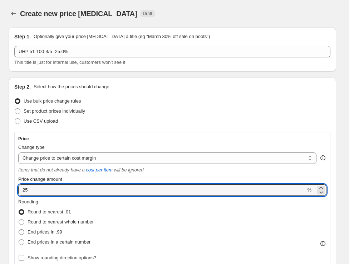
click at [19, 229] on input "End prices in .99" at bounding box center [19, 229] width 0 height 0
radio input "true"
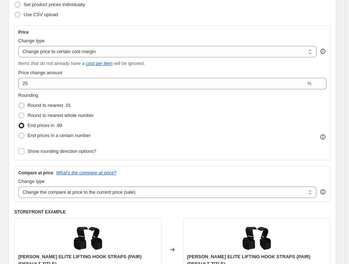
scroll to position [119, 0]
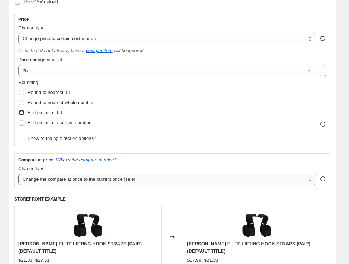
click at [98, 176] on select "Change the compare at price to the current price (sale) Change the compare at p…" at bounding box center [167, 178] width 299 height 11
click at [18, 173] on select "Change the compare at price to the current price (sale) Change the compare at p…" at bounding box center [167, 178] width 299 height 11
drag, startPoint x: 124, startPoint y: 175, endPoint x: 121, endPoint y: 183, distance: 8.4
click at [124, 175] on select "Change the compare at price to the current price (sale) Change the compare at p…" at bounding box center [167, 178] width 299 height 11
select select "no_change"
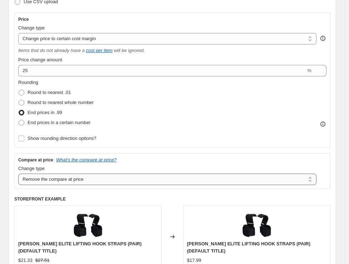
click at [18, 173] on select "Change the compare at price to the current price (sale) Change the compare at p…" at bounding box center [167, 178] width 299 height 11
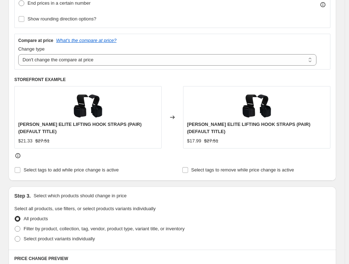
scroll to position [318, 0]
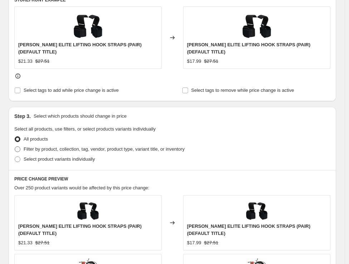
click at [39, 151] on span "Filter by product, collection, tag, vendor, product type, variant title, or inv…" at bounding box center [104, 148] width 161 height 5
click at [15, 146] on input "Filter by product, collection, tag, vendor, product type, variant title, or inv…" at bounding box center [15, 146] width 0 height 0
radio input "true"
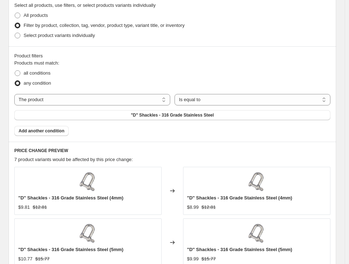
scroll to position [438, 0]
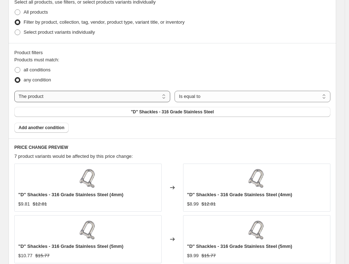
click at [114, 97] on select "The product The product's collection The product's tag The product's vendor The…" at bounding box center [92, 96] width 156 height 11
drag, startPoint x: 39, startPoint y: 70, endPoint x: 43, endPoint y: 69, distance: 4.4
click at [39, 70] on span "all conditions" at bounding box center [37, 69] width 27 height 5
click at [15, 67] on input "all conditions" at bounding box center [15, 67] width 0 height 0
radio input "true"
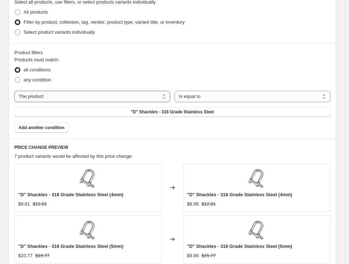
drag, startPoint x: 63, startPoint y: 97, endPoint x: 65, endPoint y: 101, distance: 4.3
click at [63, 98] on select "The product The product's collection The product's tag The product's vendor The…" at bounding box center [92, 96] width 156 height 11
select select "tag"
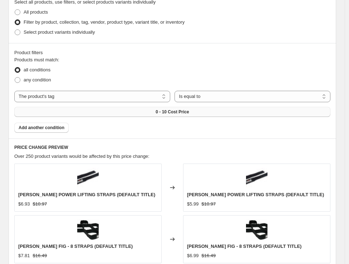
click at [202, 115] on button "0 - 10 Cost Price" at bounding box center [172, 112] width 317 height 10
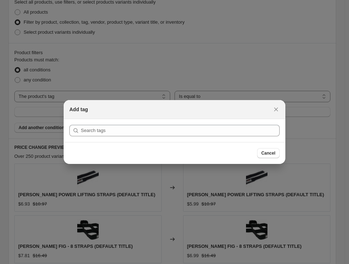
click at [219, 137] on section "Submit" at bounding box center [175, 130] width 222 height 23
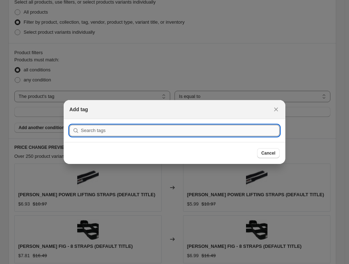
click at [219, 132] on input ":rs7:" at bounding box center [180, 130] width 199 height 11
paste input "UHP 51-100-4/5"
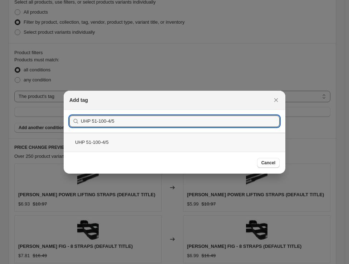
type input "UHP 51-100-4/5"
click at [113, 144] on div "UHP 51-100-4/5" at bounding box center [175, 141] width 222 height 19
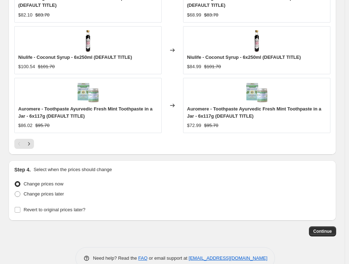
scroll to position [775, 0]
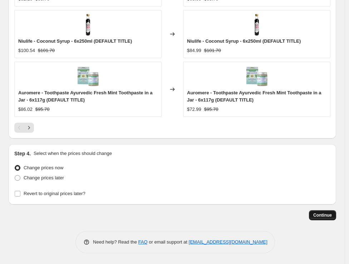
click at [323, 214] on span "Continue" at bounding box center [323, 215] width 19 height 6
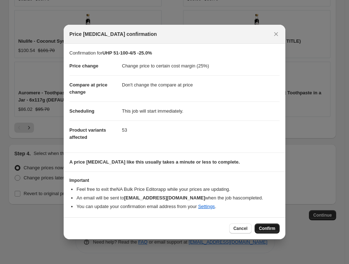
click at [270, 228] on span "Confirm" at bounding box center [267, 228] width 16 height 6
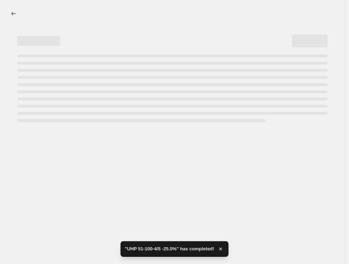
select select "margin"
select select "no_change"
select select "tag"
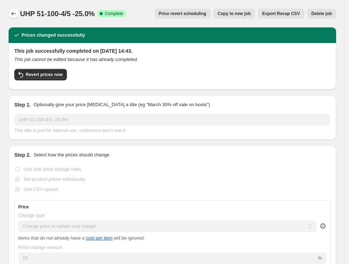
click at [15, 16] on icon "Price change jobs" at bounding box center [13, 13] width 7 height 7
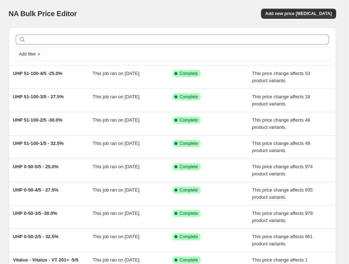
click at [305, 6] on div "NA Bulk Price Editor. This page is ready NA Bulk Price Editor Add new price cha…" at bounding box center [173, 13] width 328 height 27
click at [301, 14] on span "Add new price [MEDICAL_DATA]" at bounding box center [299, 14] width 67 height 6
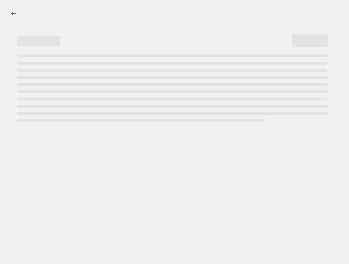
select select "percentage"
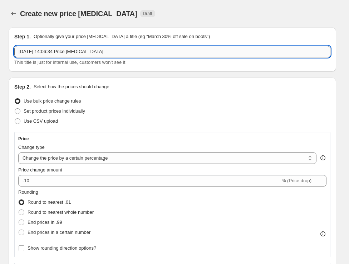
click at [144, 53] on input "11 Oct 2025, 14:06:34 Price change job" at bounding box center [172, 51] width 317 height 11
paste input "UHP 51-100-5/5"
click at [105, 55] on input "UHP 51-100-5/5" at bounding box center [172, 51] width 317 height 11
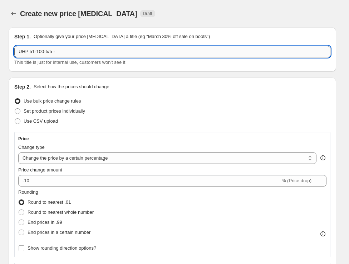
paste input "22.5%"
type input "UHP 51-100-5/5 -22.5%"
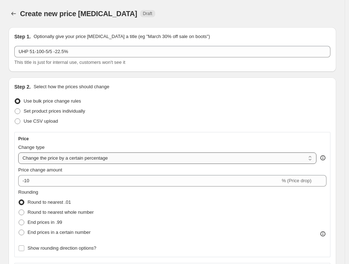
click at [67, 158] on select "Change the price to a certain amount Change the price by a certain amount Chang…" at bounding box center [167, 157] width 299 height 11
select select "margin"
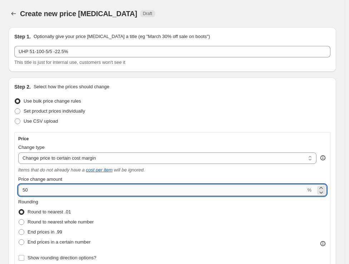
click at [64, 192] on input "50" at bounding box center [162, 189] width 288 height 11
paste input "22.5"
type input "22.5"
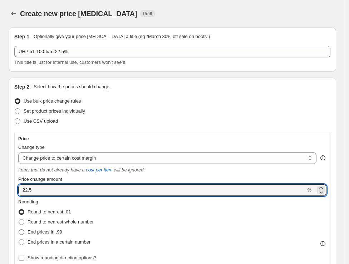
click at [42, 231] on span "End prices in .99" at bounding box center [45, 231] width 35 height 5
click at [19, 229] on input "End prices in .99" at bounding box center [19, 229] width 0 height 0
radio input "true"
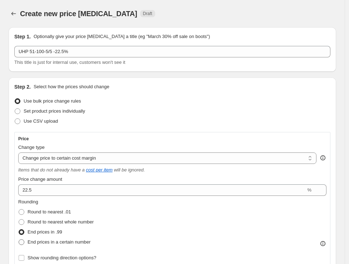
scroll to position [79, 0]
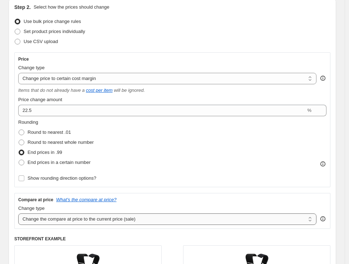
click at [76, 218] on select "Change the compare at price to the current price (sale) Change the compare at p…" at bounding box center [167, 218] width 299 height 11
select select "no_change"
click at [18, 213] on select "Change the compare at price to the current price (sale) Change the compare at p…" at bounding box center [167, 218] width 299 height 11
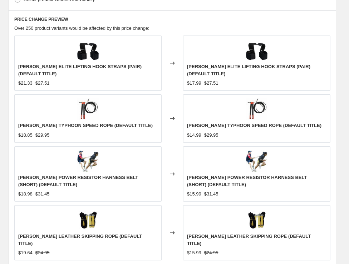
scroll to position [358, 0]
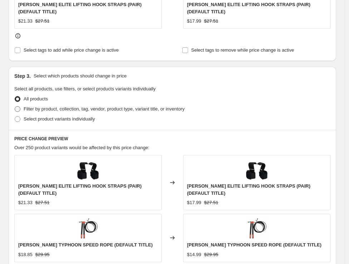
click at [131, 108] on span "Filter by product, collection, tag, vendor, product type, variant title, or inv…" at bounding box center [104, 108] width 161 height 5
click at [15, 106] on input "Filter by product, collection, tag, vendor, product type, variant title, or inv…" at bounding box center [15, 106] width 0 height 0
radio input "true"
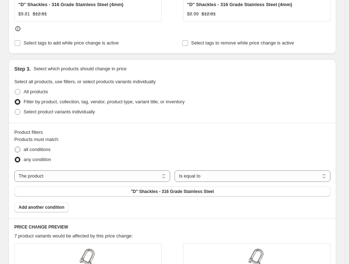
click at [49, 152] on span "all conditions" at bounding box center [37, 148] width 27 height 5
click at [15, 147] on input "all conditions" at bounding box center [15, 146] width 0 height 0
radio input "true"
click at [87, 178] on select "The product The product's collection The product's tag The product's vendor The…" at bounding box center [92, 175] width 156 height 11
select select "tag"
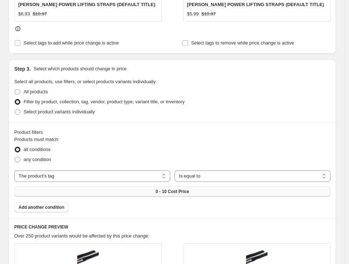
click at [189, 192] on span "0 - 10 Cost Price" at bounding box center [172, 191] width 33 height 6
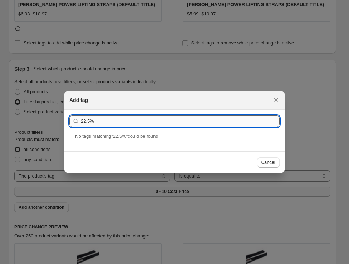
click at [164, 122] on input "22.5%" at bounding box center [180, 120] width 199 height 11
paste input "UHP 51-100-5/5"
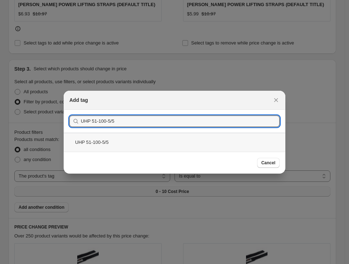
type input "UHP 51-100-5/5"
click at [105, 141] on div "UHP 51-100-5/5" at bounding box center [175, 141] width 222 height 19
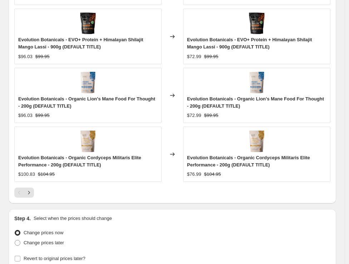
scroll to position [782, 0]
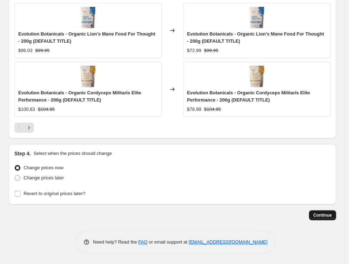
click at [333, 218] on button "Continue" at bounding box center [322, 215] width 27 height 10
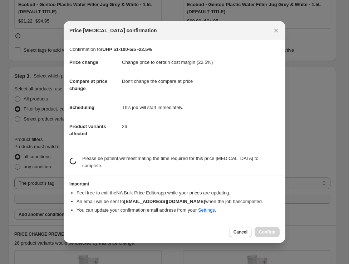
scroll to position [0, 0]
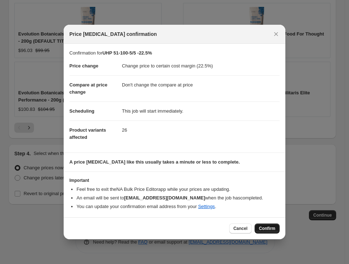
click at [272, 231] on button "Confirm" at bounding box center [267, 228] width 25 height 10
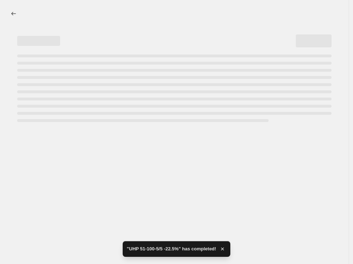
select select "margin"
select select "no_change"
select select "tag"
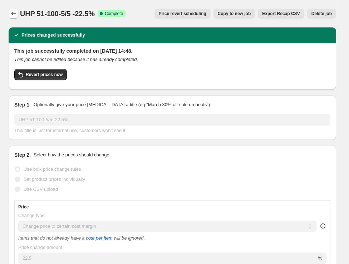
click at [12, 15] on icon "Price change jobs" at bounding box center [13, 13] width 7 height 7
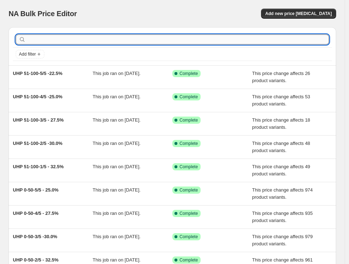
click at [188, 41] on input "text" at bounding box center [178, 39] width 302 height 10
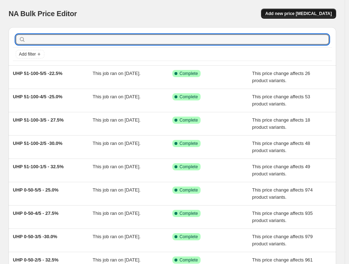
click at [312, 16] on span "Add new price [MEDICAL_DATA]" at bounding box center [299, 14] width 67 height 6
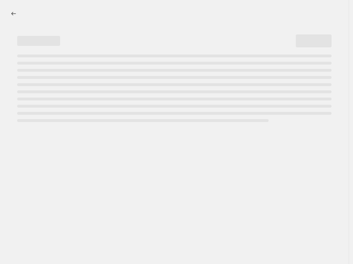
select select "percentage"
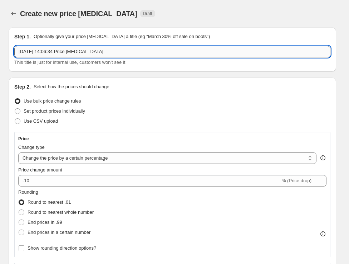
click at [120, 52] on input "11 Oct 2025, 14:06:34 Price change job" at bounding box center [172, 51] width 317 height 11
paste input "UHP 101-150-1/5"
click at [86, 55] on input "UHP 101-150-1/5" at bounding box center [172, 51] width 317 height 11
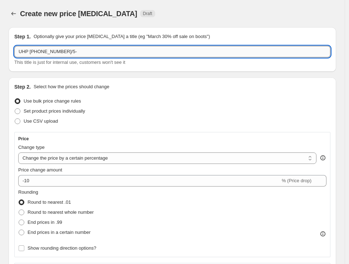
paste input "30.0%"
type input "UHP 101-150-1/5- 30.0%"
click at [38, 108] on span "Set product prices individually" at bounding box center [55, 110] width 62 height 5
click at [15, 108] on input "Set product prices individually" at bounding box center [15, 108] width 0 height 0
radio input "true"
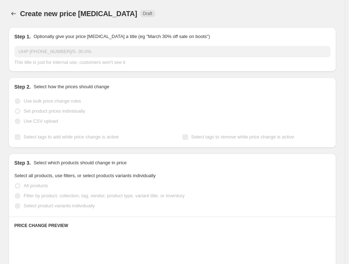
click at [49, 101] on span "Use bulk price change rules" at bounding box center [52, 100] width 57 height 5
click at [15, 98] on input "Use bulk price change rules" at bounding box center [15, 98] width 0 height 0
radio input "true"
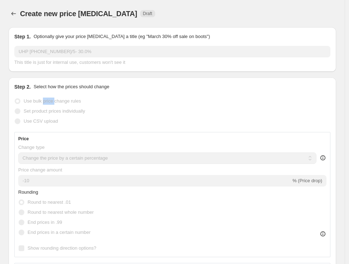
click at [49, 101] on span "Use bulk price change rules" at bounding box center [52, 100] width 57 height 5
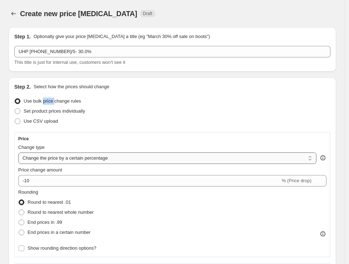
drag, startPoint x: 128, startPoint y: 159, endPoint x: 126, endPoint y: 163, distance: 4.2
click at [128, 159] on select "Change the price to a certain amount Change the price by a certain amount Chang…" at bounding box center [167, 157] width 299 height 11
select select "margin"
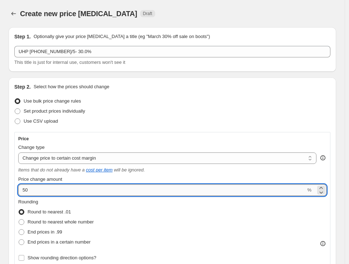
click at [69, 193] on input "50" at bounding box center [162, 189] width 288 height 11
paste input "30."
type input "30"
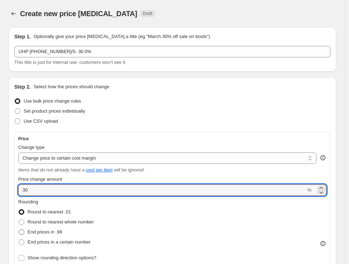
click at [47, 231] on span "End prices in .99" at bounding box center [45, 231] width 35 height 5
click at [19, 229] on input "End prices in .99" at bounding box center [19, 229] width 0 height 0
radio input "true"
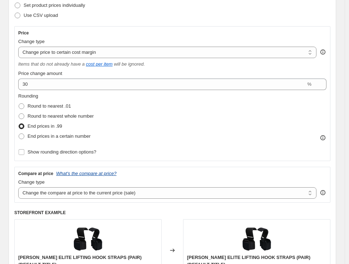
scroll to position [119, 0]
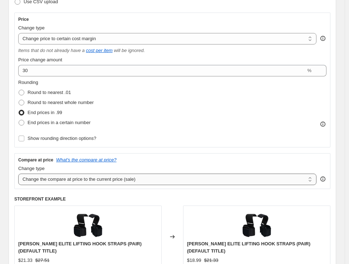
drag, startPoint x: 77, startPoint y: 180, endPoint x: 78, endPoint y: 184, distance: 3.7
click at [77, 180] on select "Change the compare at price to the current price (sale) Change the compare at p…" at bounding box center [167, 178] width 299 height 11
select select "no_change"
click at [18, 173] on select "Change the compare at price to the current price (sale) Change the compare at p…" at bounding box center [167, 178] width 299 height 11
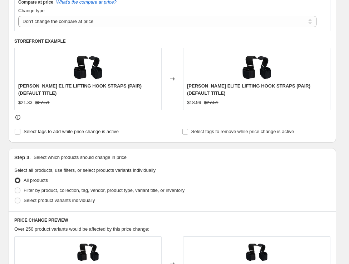
scroll to position [278, 0]
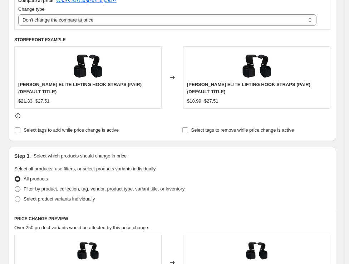
click at [68, 188] on span "Filter by product, collection, tag, vendor, product type, variant title, or inv…" at bounding box center [104, 188] width 161 height 5
click at [15, 186] on input "Filter by product, collection, tag, vendor, product type, variant title, or inv…" at bounding box center [15, 186] width 0 height 0
radio input "true"
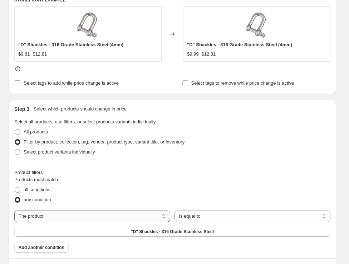
scroll to position [358, 0]
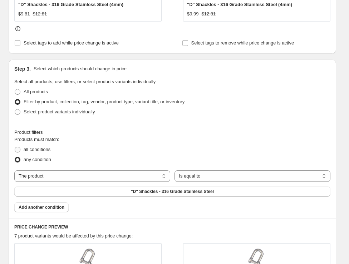
click at [41, 148] on span "all conditions" at bounding box center [37, 148] width 27 height 5
click at [15, 147] on input "all conditions" at bounding box center [15, 146] width 0 height 0
radio input "true"
click at [119, 177] on select "The product The product's collection The product's tag The product's vendor The…" at bounding box center [92, 175] width 156 height 11
select select "tag"
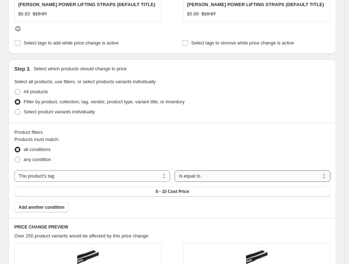
drag, startPoint x: 210, startPoint y: 177, endPoint x: 209, endPoint y: 181, distance: 4.0
click at [210, 177] on select "Is equal to Is not equal to" at bounding box center [253, 175] width 156 height 11
click at [145, 190] on button "0 - 10 Cost Price" at bounding box center [172, 191] width 317 height 10
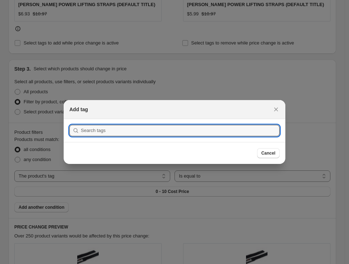
click at [131, 136] on section "Submit" at bounding box center [175, 130] width 222 height 23
click at [132, 131] on input ":r17u:" at bounding box center [180, 130] width 199 height 11
paste input "30.0%"
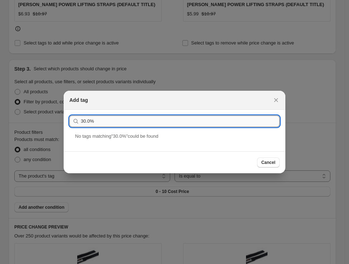
click at [195, 126] on input "30.0%" at bounding box center [180, 120] width 199 height 11
paste input "UHP 101-150-1/5"
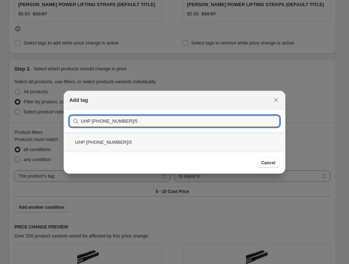
type input "UHP 101-150-1/5"
click at [119, 144] on div "UHP 101-150-1/5" at bounding box center [175, 141] width 222 height 19
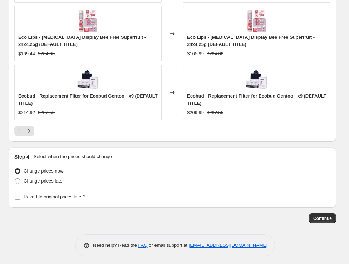
scroll to position [782, 0]
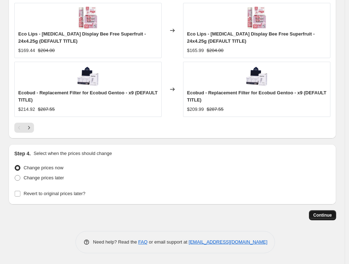
click at [319, 217] on span "Continue" at bounding box center [323, 215] width 19 height 6
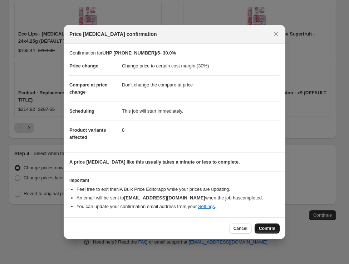
click at [271, 227] on span "Confirm" at bounding box center [267, 228] width 16 height 6
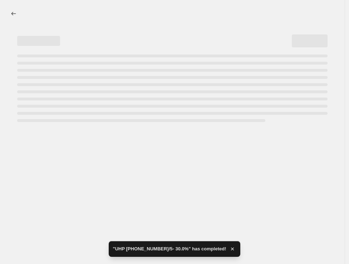
select select "margin"
select select "no_change"
select select "tag"
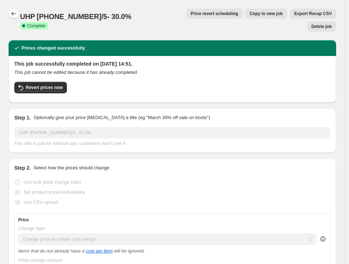
click at [11, 12] on icon "Price change jobs" at bounding box center [13, 13] width 7 height 7
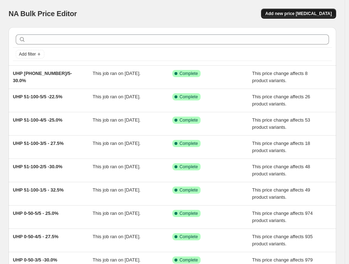
click at [293, 13] on span "Add new price [MEDICAL_DATA]" at bounding box center [299, 14] width 67 height 6
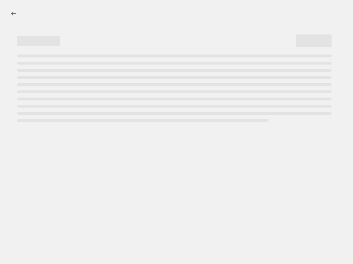
select select "percentage"
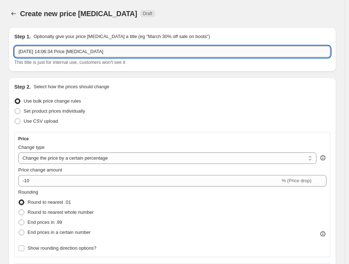
click at [147, 50] on input "11 Oct 2025, 14:06:34 Price change job" at bounding box center [172, 51] width 317 height 11
paste input "UHP 101-150-2/5"
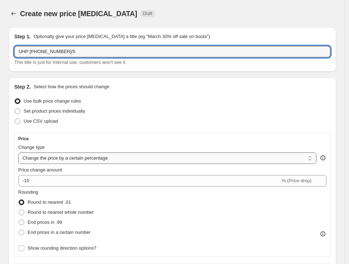
type input "UHP 101-150-2/5"
click at [68, 160] on select "Change the price to a certain amount Change the price by a certain amount Chang…" at bounding box center [167, 157] width 299 height 11
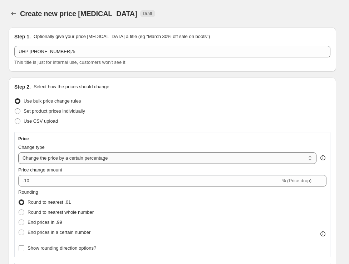
click at [68, 160] on select "Change the price to a certain amount Change the price by a certain amount Chang…" at bounding box center [167, 157] width 299 height 11
click at [113, 158] on select "Change the price to a certain amount Change the price by a certain amount Chang…" at bounding box center [167, 157] width 299 height 11
select select "margin"
type input "50"
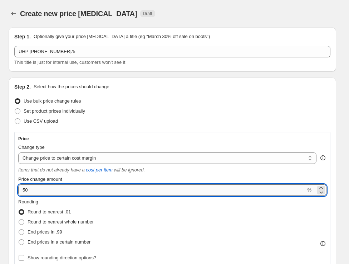
click at [95, 187] on input "50" at bounding box center [162, 189] width 288 height 11
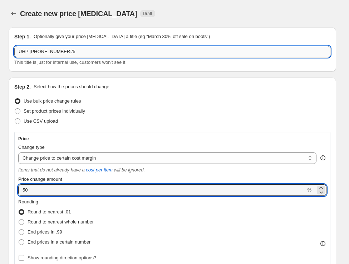
click at [115, 53] on input "UHP 101-150-2/5" at bounding box center [172, 51] width 317 height 11
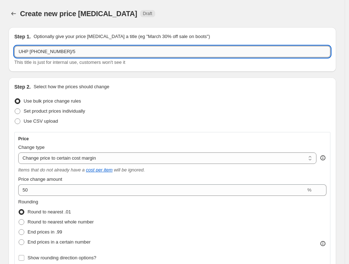
click at [74, 54] on input "UHP 101-150-2/5" at bounding box center [172, 51] width 317 height 11
paste input "27.5%"
type input "UHP [PHONE_NUMBER]/5 -27.5%"
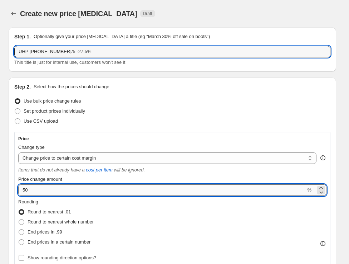
click at [39, 187] on input "50" at bounding box center [162, 189] width 288 height 11
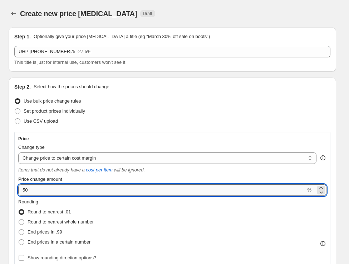
click at [39, 187] on input "50" at bounding box center [162, 189] width 288 height 11
paste input "27.5"
type input "27.5"
click at [38, 232] on span "End prices in .99" at bounding box center [45, 231] width 35 height 5
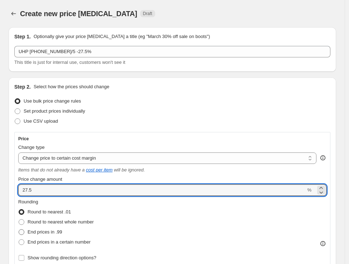
click at [19, 229] on input "End prices in .99" at bounding box center [19, 229] width 0 height 0
radio input "true"
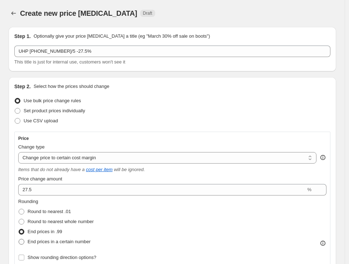
scroll to position [79, 0]
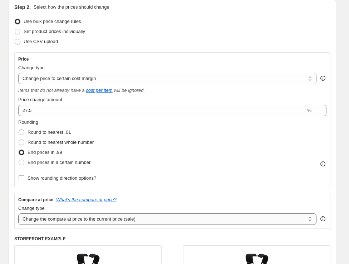
click at [56, 220] on select "Change the compare at price to the current price (sale) Change the compare at p…" at bounding box center [167, 218] width 299 height 11
select select "no_change"
click at [18, 213] on select "Change the compare at price to the current price (sale) Change the compare at p…" at bounding box center [167, 218] width 299 height 11
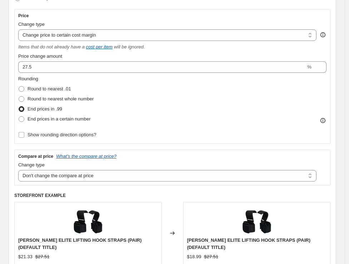
scroll to position [238, 0]
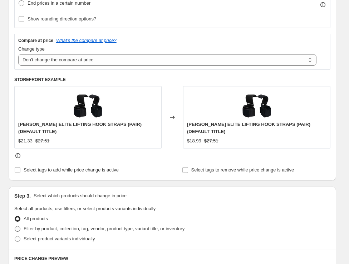
click at [44, 225] on span "Filter by product, collection, tag, vendor, product type, variant title, or inv…" at bounding box center [104, 228] width 161 height 7
click at [15, 226] on input "Filter by product, collection, tag, vendor, product type, variant title, or inv…" at bounding box center [15, 226] width 0 height 0
radio input "true"
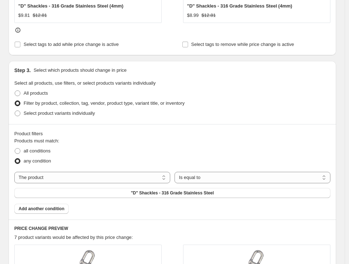
scroll to position [358, 0]
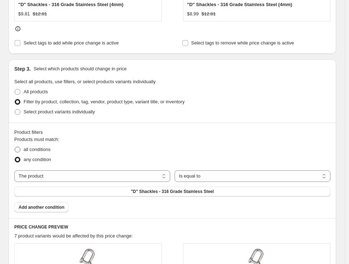
click at [37, 150] on span "all conditions" at bounding box center [37, 148] width 27 height 5
click at [15, 147] on input "all conditions" at bounding box center [15, 146] width 0 height 0
radio input "true"
drag, startPoint x: 139, startPoint y: 177, endPoint x: 137, endPoint y: 181, distance: 4.3
click at [139, 177] on select "The product The product's collection The product's tag The product's vendor The…" at bounding box center [92, 175] width 156 height 11
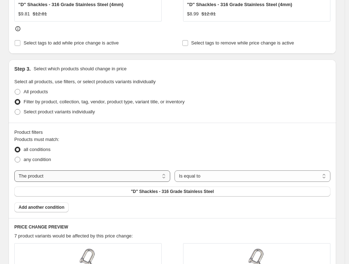
select select "tag"
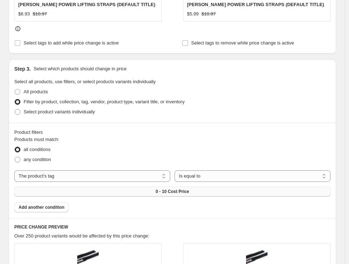
click at [192, 191] on button "0 - 10 Cost Price" at bounding box center [172, 191] width 317 height 10
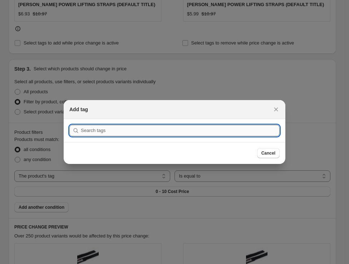
click at [119, 126] on input ":r1c7:" at bounding box center [180, 130] width 199 height 11
paste input "UHP 101-150-2/5"
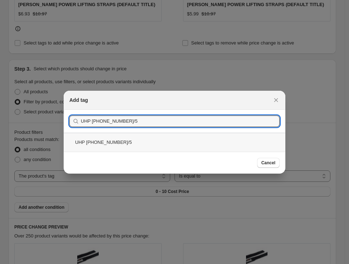
type input "UHP 101-150-2/5"
click at [107, 136] on div "UHP 101-150-2/5" at bounding box center [175, 141] width 222 height 19
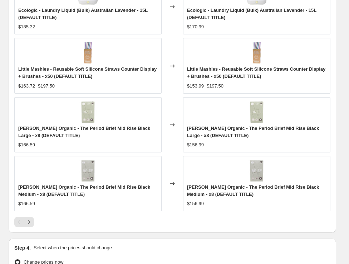
scroll to position [782, 0]
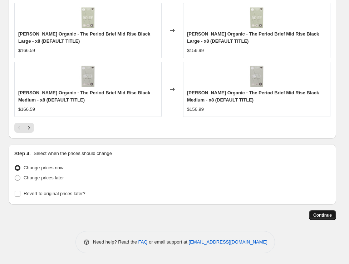
click at [321, 218] on button "Continue" at bounding box center [322, 215] width 27 height 10
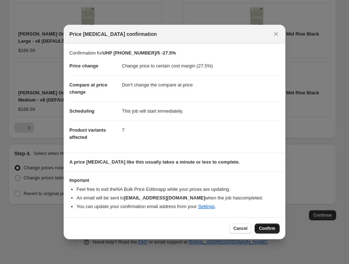
click at [278, 228] on button "Confirm" at bounding box center [267, 228] width 25 height 10
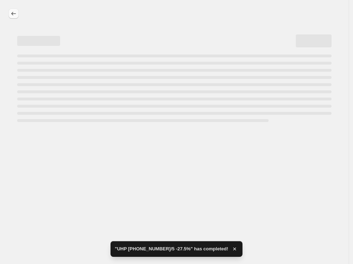
select select "margin"
select select "no_change"
select select "tag"
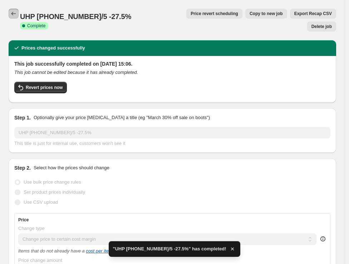
click at [12, 12] on icon "Price change jobs" at bounding box center [13, 13] width 7 height 7
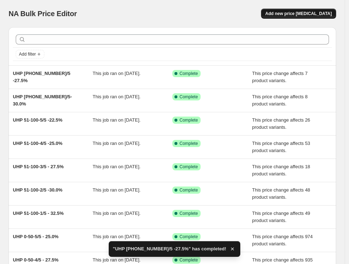
click at [300, 15] on span "Add new price [MEDICAL_DATA]" at bounding box center [299, 14] width 67 height 6
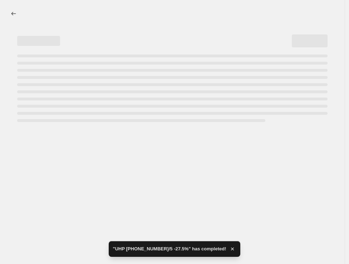
select select "percentage"
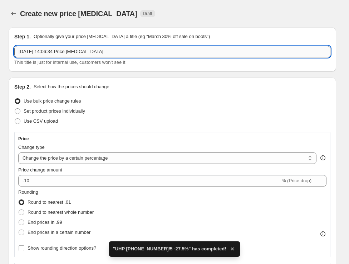
click at [159, 50] on input "11 Oct 2025, 14:06:34 Price change job" at bounding box center [172, 51] width 317 height 11
paste input "UHP 101-150-3/5"
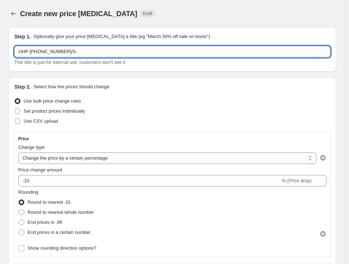
click at [122, 48] on input "UHP 101-150-3/5-" at bounding box center [172, 51] width 317 height 11
paste input "25.0%"
type input "UHP [PHONE_NUMBER]/5- 25.0%"
click at [103, 161] on select "Change the price to a certain amount Change the price by a certain amount Chang…" at bounding box center [167, 157] width 299 height 11
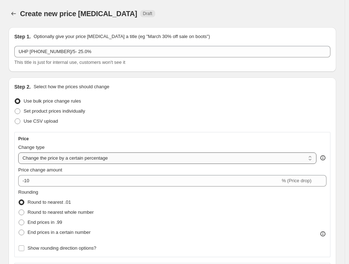
select select "margin"
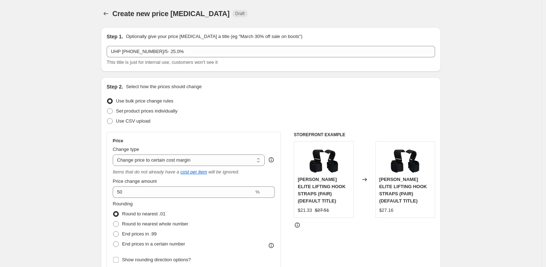
click at [353, 35] on div "Step 1. Optionally give your price change job a title (eg "March 30% off sale o…" at bounding box center [271, 36] width 329 height 7
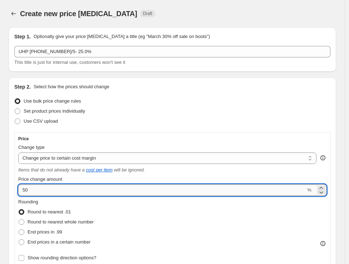
click at [38, 190] on input "50" at bounding box center [162, 189] width 288 height 11
type input "25"
click at [52, 233] on span "End prices in .99" at bounding box center [45, 231] width 35 height 5
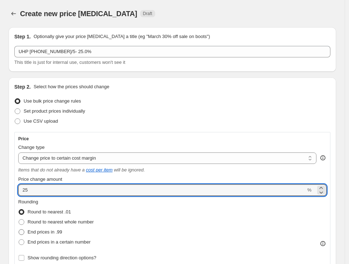
click at [19, 229] on input "End prices in .99" at bounding box center [19, 229] width 0 height 0
radio input "true"
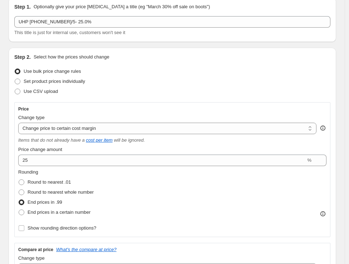
scroll to position [79, 0]
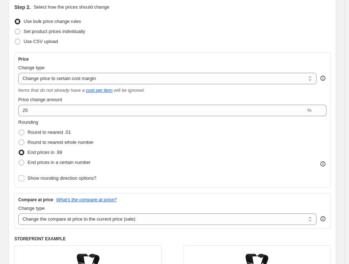
drag, startPoint x: 59, startPoint y: 223, endPoint x: 61, endPoint y: 230, distance: 7.5
click at [59, 223] on select "Change the compare at price to the current price (sale) Change the compare at p…" at bounding box center [167, 218] width 299 height 11
select select "no_change"
click at [18, 213] on select "Change the compare at price to the current price (sale) Change the compare at p…" at bounding box center [167, 218] width 299 height 11
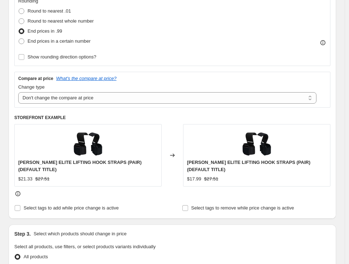
scroll to position [238, 0]
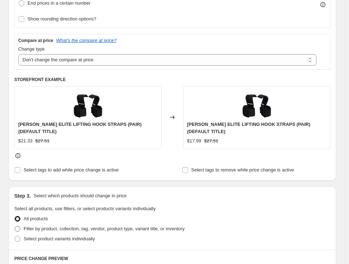
click at [24, 228] on span "Filter by product, collection, tag, vendor, product type, variant title, or inv…" at bounding box center [104, 228] width 161 height 5
click at [15, 226] on input "Filter by product, collection, tag, vendor, product type, variant title, or inv…" at bounding box center [15, 226] width 0 height 0
radio input "true"
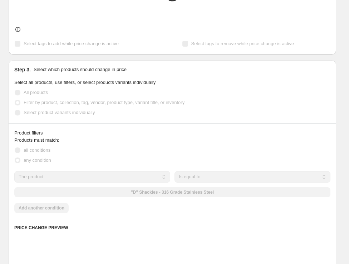
scroll to position [358, 0]
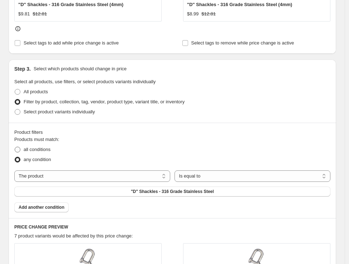
click at [42, 150] on span "all conditions" at bounding box center [37, 148] width 27 height 5
click at [15, 147] on input "all conditions" at bounding box center [15, 146] width 0 height 0
radio input "true"
click at [81, 178] on select "The product The product's collection The product's tag The product's vendor The…" at bounding box center [92, 175] width 156 height 11
select select "tag"
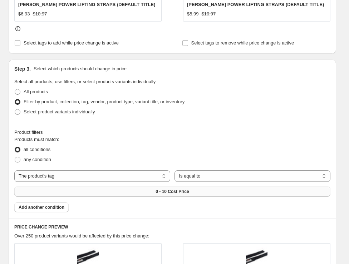
click at [202, 192] on button "0 - 10 Cost Price" at bounding box center [172, 191] width 317 height 10
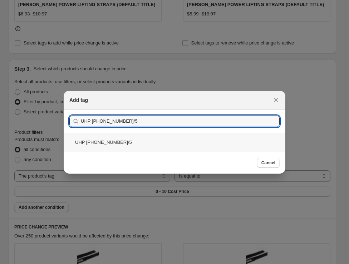
type input "UHP 101-150-3/5"
click at [135, 145] on div "UHP 101-150-3/5" at bounding box center [175, 141] width 222 height 19
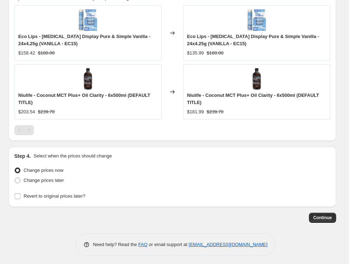
scroll to position [605, 0]
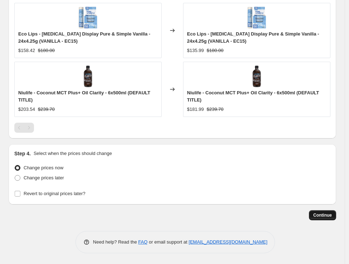
click at [320, 216] on span "Continue" at bounding box center [323, 215] width 19 height 6
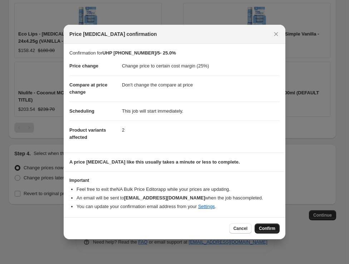
click at [267, 226] on span "Confirm" at bounding box center [267, 228] width 16 height 6
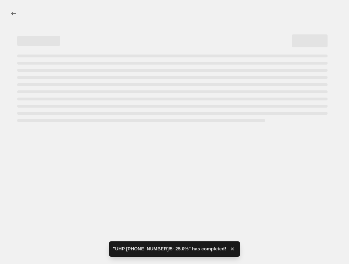
select select "margin"
select select "no_change"
select select "tag"
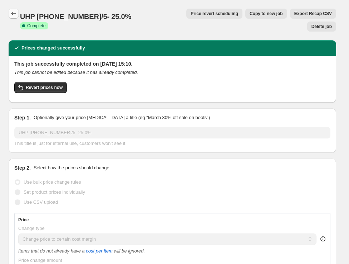
click at [9, 10] on button "Price change jobs" at bounding box center [14, 14] width 10 height 10
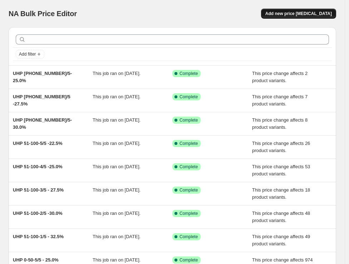
click at [295, 15] on span "Add new price [MEDICAL_DATA]" at bounding box center [299, 14] width 67 height 6
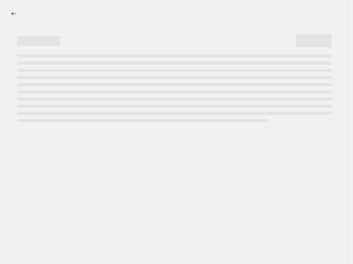
select select "percentage"
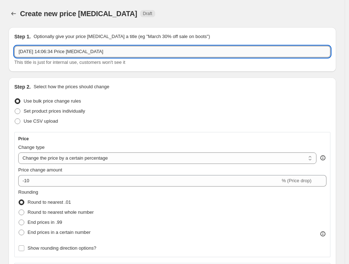
click at [186, 50] on input "11 Oct 2025, 14:06:34 Price change job" at bounding box center [172, 51] width 317 height 11
paste input "UHP 101-150-4/5"
click at [87, 50] on input "UHP 101-150-4/5" at bounding box center [172, 51] width 317 height 11
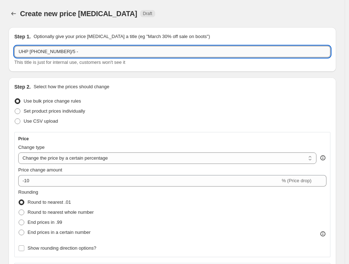
paste input "22.5%"
type input "UHP [PHONE_NUMBER]/5 -22.5%"
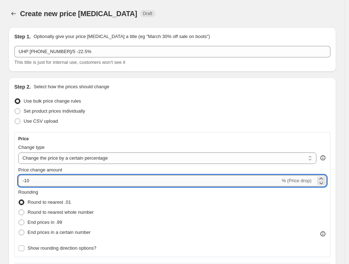
click at [42, 184] on input "-10" at bounding box center [149, 180] width 262 height 11
type input "22.5"
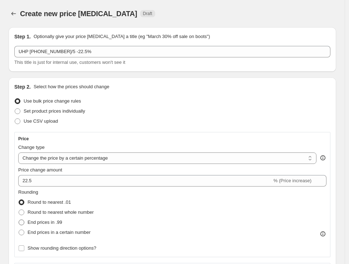
click at [49, 221] on span "End prices in .99" at bounding box center [45, 221] width 35 height 5
click at [19, 219] on input "End prices in .99" at bounding box center [19, 219] width 0 height 0
radio input "true"
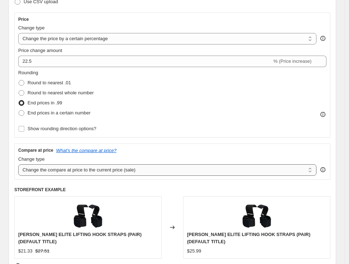
click at [159, 168] on select "Change the compare at price to the current price (sale) Change the compare at p…" at bounding box center [167, 169] width 299 height 11
select select "no_change"
click at [18, 164] on select "Change the compare at price to the current price (sale) Change the compare at p…" at bounding box center [167, 169] width 299 height 11
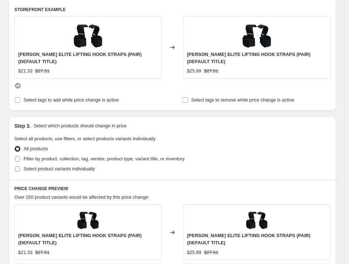
scroll to position [358, 0]
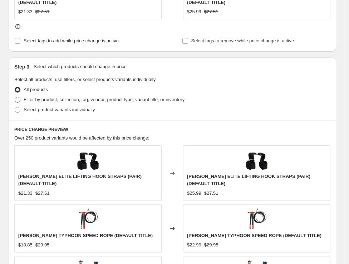
click at [42, 98] on span "Filter by product, collection, tag, vendor, product type, variant title, or inv…" at bounding box center [104, 99] width 161 height 5
click at [15, 97] on input "Filter by product, collection, tag, vendor, product type, variant title, or inv…" at bounding box center [15, 97] width 0 height 0
radio input "true"
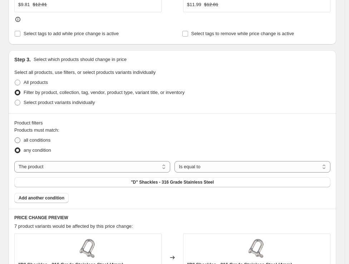
click at [30, 141] on span "all conditions" at bounding box center [37, 139] width 27 height 5
click at [15, 137] on input "all conditions" at bounding box center [15, 137] width 0 height 0
radio input "true"
click at [125, 168] on select "The product The product's collection The product's tag The product's vendor The…" at bounding box center [92, 166] width 156 height 11
select select "tag"
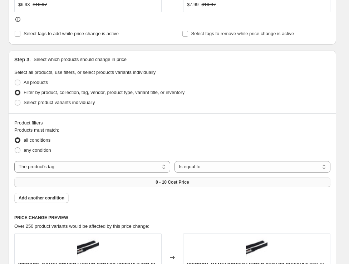
click at [201, 186] on button "0 - 10 Cost Price" at bounding box center [172, 182] width 317 height 10
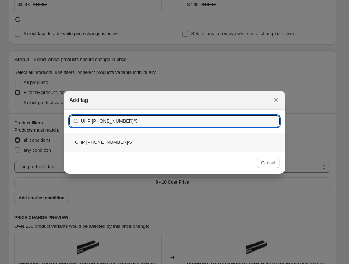
type input "UHP 101-150-4/5"
click at [123, 141] on div "UHP 101-150-4/5" at bounding box center [175, 141] width 222 height 19
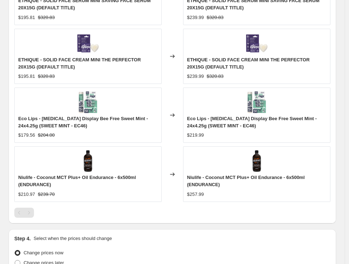
scroll to position [714, 0]
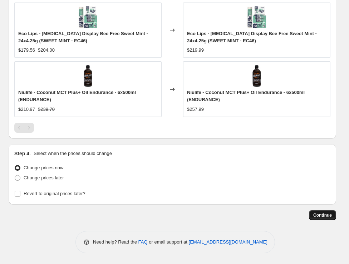
click at [337, 215] on button "Continue" at bounding box center [322, 215] width 27 height 10
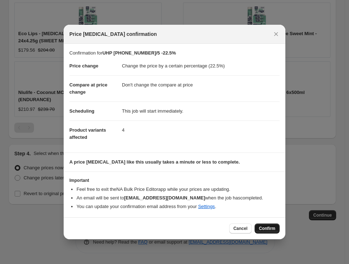
click at [269, 226] on span "Confirm" at bounding box center [267, 228] width 16 height 6
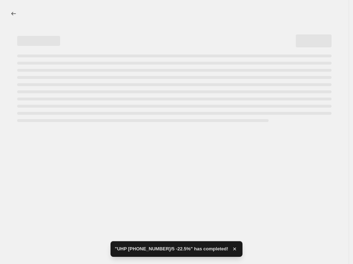
select select "percentage"
select select "no_change"
select select "tag"
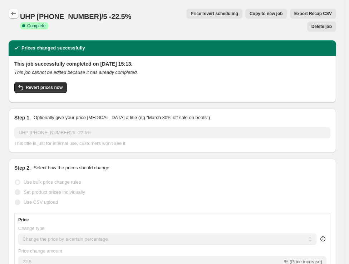
click at [12, 11] on icon "Price change jobs" at bounding box center [13, 13] width 7 height 7
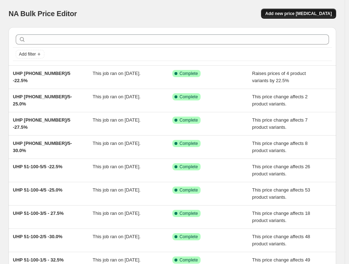
click at [284, 12] on span "Add new price [MEDICAL_DATA]" at bounding box center [299, 14] width 67 height 6
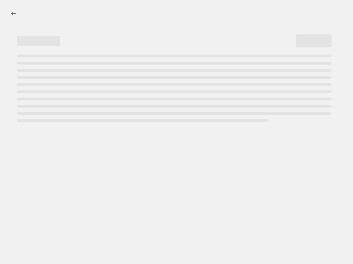
select select "percentage"
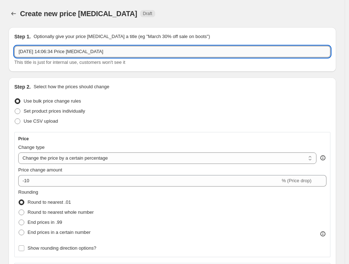
click at [61, 50] on input "11 Oct 2025, 14:06:34 Price change job" at bounding box center [172, 51] width 317 height 11
paste input "UHP 101-150-5/5"
type input "UHP [PHONE_NUMBER]/5 - 20%"
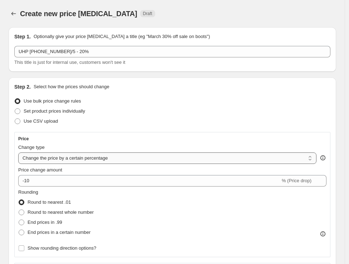
drag, startPoint x: 55, startPoint y: 155, endPoint x: 65, endPoint y: 161, distance: 11.6
click at [56, 155] on select "Change the price to a certain amount Change the price by a certain amount Chang…" at bounding box center [167, 157] width 299 height 11
select select "margin"
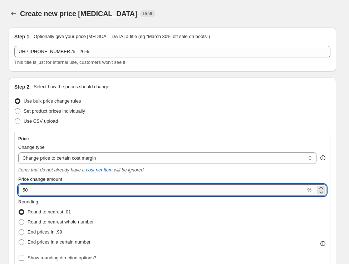
click at [99, 190] on input "50" at bounding box center [162, 189] width 288 height 11
drag, startPoint x: 89, startPoint y: 192, endPoint x: 8, endPoint y: 189, distance: 81.0
type input "20"
click at [34, 231] on span "End prices in .99" at bounding box center [45, 231] width 35 height 5
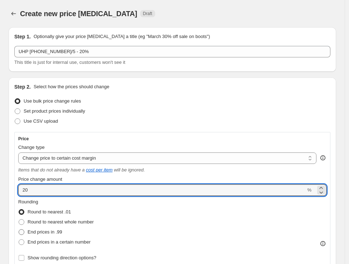
click at [19, 229] on input "End prices in .99" at bounding box center [19, 229] width 0 height 0
radio input "true"
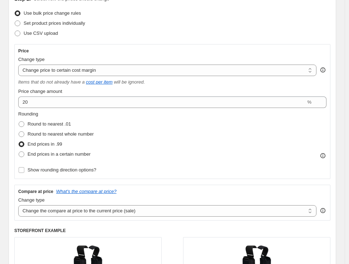
scroll to position [159, 0]
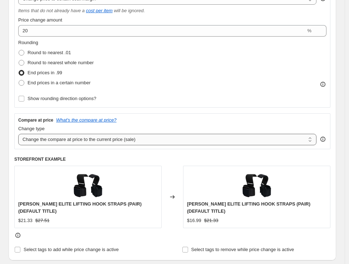
click at [69, 141] on select "Change the compare at price to the current price (sale) Change the compare at p…" at bounding box center [167, 139] width 299 height 11
select select "no_change"
click at [18, 134] on select "Change the compare at price to the current price (sale) Change the compare at p…" at bounding box center [167, 139] width 299 height 11
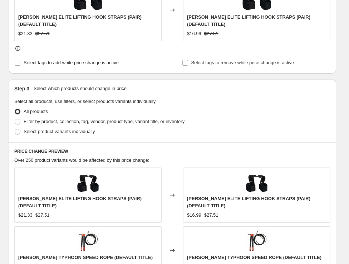
scroll to position [398, 0]
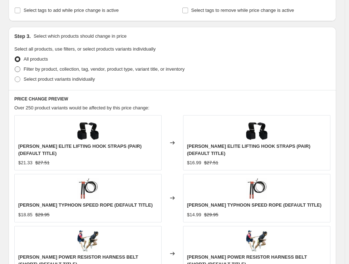
click at [16, 68] on span at bounding box center [18, 69] width 6 height 6
click at [15, 67] on input "Filter by product, collection, tag, vendor, product type, variant title, or inv…" at bounding box center [15, 66] width 0 height 0
radio input "true"
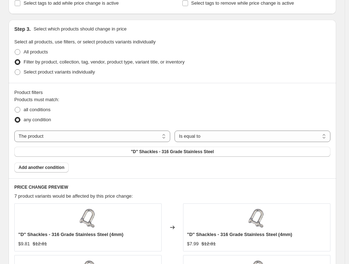
drag, startPoint x: 45, startPoint y: 110, endPoint x: 57, endPoint y: 127, distance: 20.7
click at [45, 110] on span "all conditions" at bounding box center [37, 109] width 27 height 5
click at [15, 107] on input "all conditions" at bounding box center [15, 107] width 0 height 0
radio input "true"
click at [92, 138] on select "The product The product's collection The product's tag The product's vendor The…" at bounding box center [92, 135] width 156 height 11
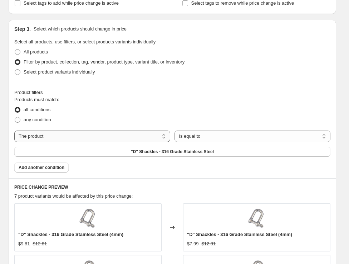
select select "tag"
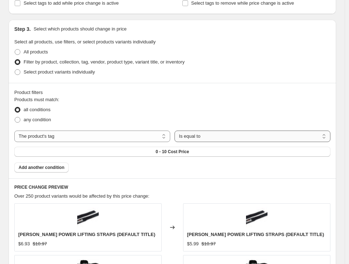
click at [197, 140] on select "Is equal to Is not equal to" at bounding box center [253, 135] width 156 height 11
click at [177, 130] on select "Is equal to Is not equal to" at bounding box center [253, 135] width 156 height 11
click at [149, 150] on button "0 - 10 Cost Price" at bounding box center [172, 151] width 317 height 10
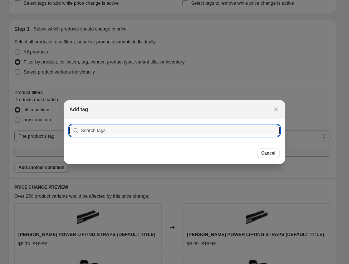
scroll to position [0, 0]
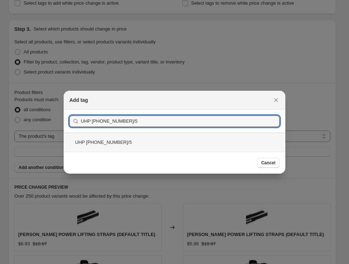
type input "UHP 101-150-5/5"
click at [137, 142] on div "UHP 101-150-5/5" at bounding box center [175, 141] width 222 height 19
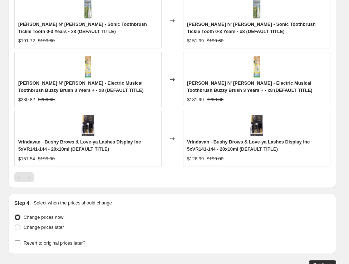
scroll to position [664, 0]
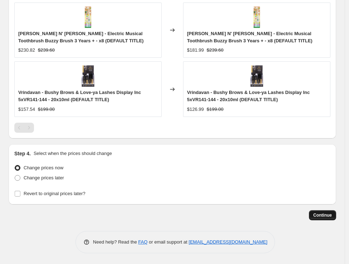
click at [328, 217] on span "Continue" at bounding box center [323, 215] width 19 height 6
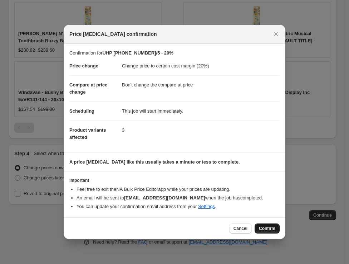
click at [269, 227] on span "Confirm" at bounding box center [267, 228] width 16 height 6
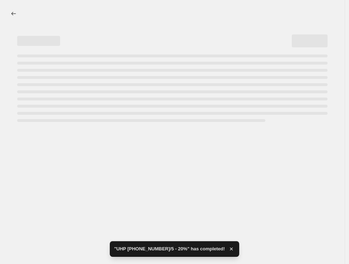
select select "margin"
select select "no_change"
select select "tag"
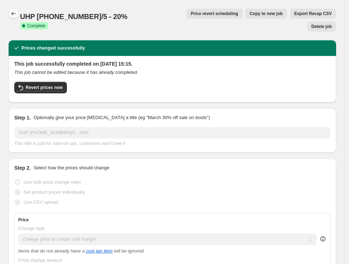
click at [14, 12] on icon "Price change jobs" at bounding box center [13, 13] width 7 height 7
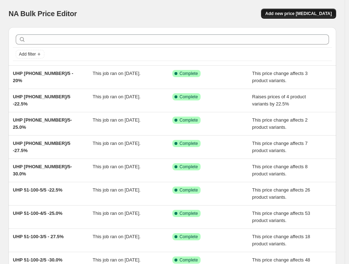
click at [298, 14] on span "Add new price [MEDICAL_DATA]" at bounding box center [299, 14] width 67 height 6
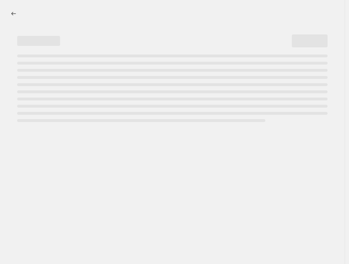
select select "percentage"
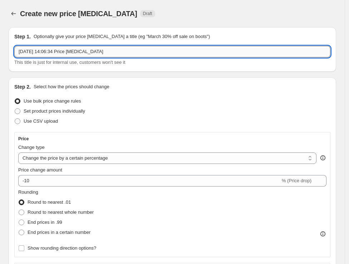
click at [117, 56] on input "11 Oct 2025, 14:06:34 Price change job" at bounding box center [172, 51] width 317 height 11
paste input "UHP 151-200-1/5"
click at [85, 52] on input "UHP 151-200-1/5" at bounding box center [172, 51] width 317 height 11
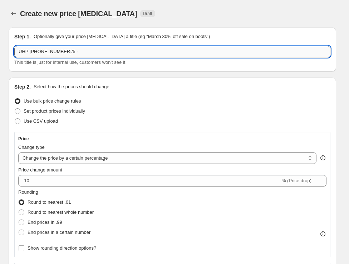
paste input "27.5%"
type input "UHP [PHONE_NUMBER]/5 -27.5%"
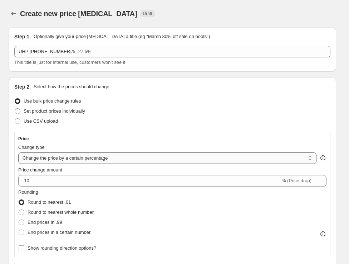
drag, startPoint x: 38, startPoint y: 157, endPoint x: 42, endPoint y: 163, distance: 7.2
click at [38, 157] on select "Change the price to a certain amount Change the price by a certain amount Chang…" at bounding box center [167, 157] width 299 height 11
select select "margin"
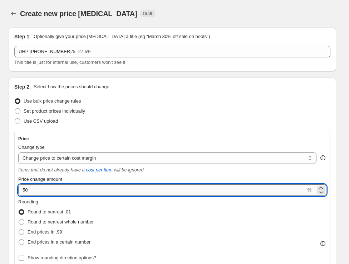
click at [44, 188] on input "50" at bounding box center [162, 189] width 288 height 11
paste input "27.5"
type input "27.5"
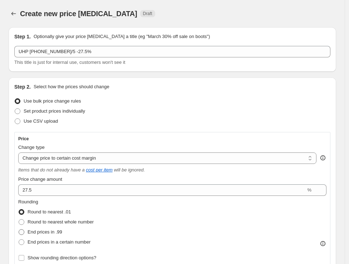
click at [56, 229] on span "End prices in .99" at bounding box center [45, 231] width 35 height 5
click at [19, 229] on input "End prices in .99" at bounding box center [19, 229] width 0 height 0
radio input "true"
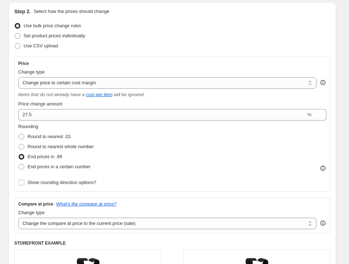
scroll to position [159, 0]
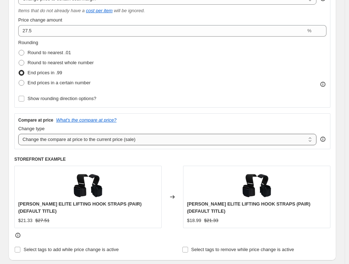
drag, startPoint x: 77, startPoint y: 137, endPoint x: 78, endPoint y: 143, distance: 5.9
click at [77, 137] on select "Change the compare at price to the current price (sale) Change the compare at p…" at bounding box center [167, 139] width 299 height 11
select select "no_change"
click at [18, 134] on select "Change the compare at price to the current price (sale) Change the compare at p…" at bounding box center [167, 139] width 299 height 11
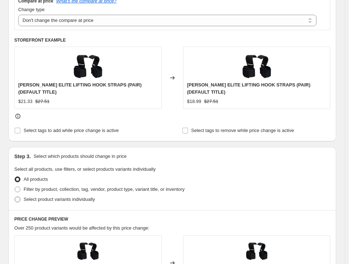
scroll to position [278, 0]
click at [32, 188] on span "Filter by product, collection, tag, vendor, product type, variant title, or inv…" at bounding box center [104, 188] width 161 height 5
click at [15, 186] on input "Filter by product, collection, tag, vendor, product type, variant title, or inv…" at bounding box center [15, 186] width 0 height 0
radio input "true"
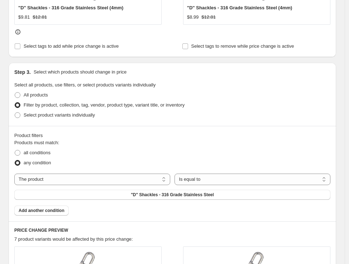
scroll to position [358, 0]
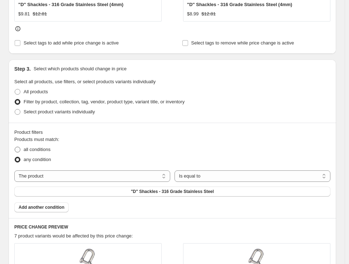
click at [41, 149] on span "all conditions" at bounding box center [37, 148] width 27 height 5
click at [15, 147] on input "all conditions" at bounding box center [15, 146] width 0 height 0
radio input "true"
click at [95, 180] on select "The product The product's collection The product's tag The product's vendor The…" at bounding box center [92, 175] width 156 height 11
select select "tag"
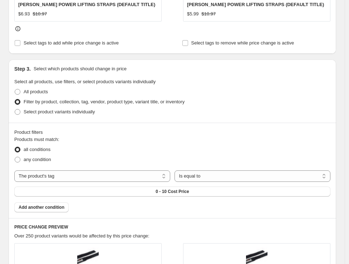
click at [179, 193] on span "0 - 10 Cost Price" at bounding box center [172, 191] width 33 height 6
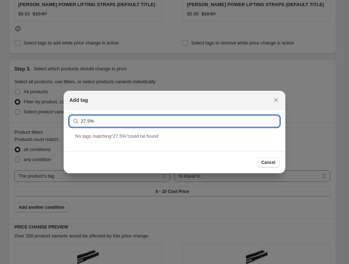
click at [147, 125] on input "27.5%" at bounding box center [180, 120] width 199 height 11
paste input "UHP 151-200-1/5"
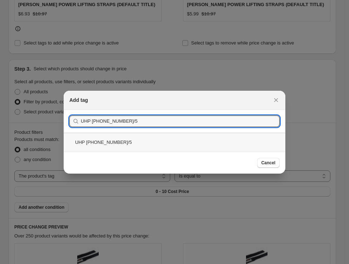
type input "UHP 151-200-1/5"
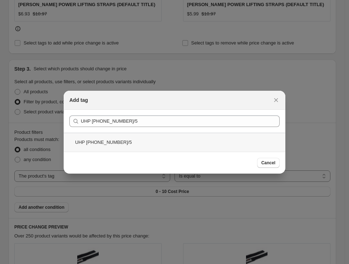
click at [111, 142] on div "UHP 151-200-1/5" at bounding box center [175, 141] width 222 height 19
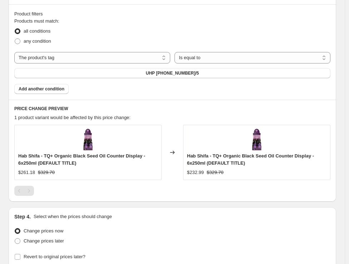
scroll to position [546, 0]
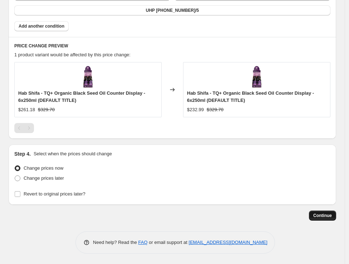
click at [324, 214] on span "Continue" at bounding box center [323, 215] width 19 height 6
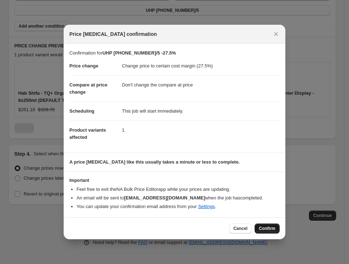
click at [271, 227] on span "Confirm" at bounding box center [267, 228] width 16 height 6
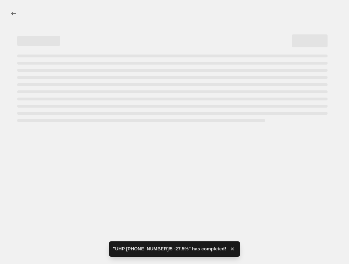
select select "margin"
select select "no_change"
select select "tag"
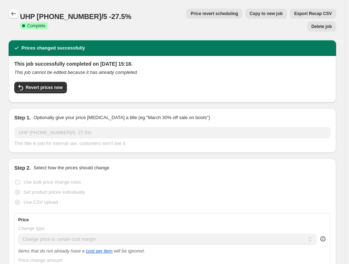
click at [14, 14] on icon "Price change jobs" at bounding box center [13, 13] width 7 height 7
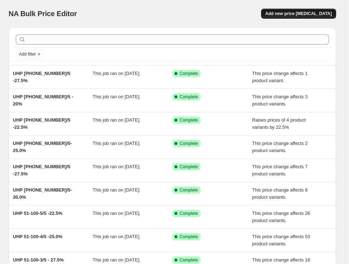
click at [308, 11] on span "Add new price [MEDICAL_DATA]" at bounding box center [299, 14] width 67 height 6
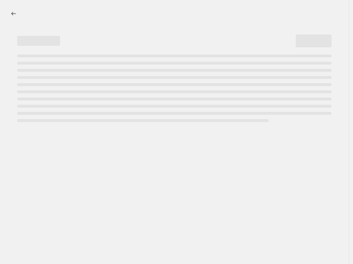
select select "percentage"
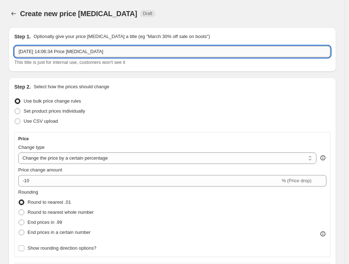
click at [97, 51] on input "11 Oct 2025, 14:06:34 Price change job" at bounding box center [172, 51] width 317 height 11
paste input "UHP 201+ -1/5"
click at [73, 49] on input "UHP 201+ -1/5" at bounding box center [172, 51] width 317 height 11
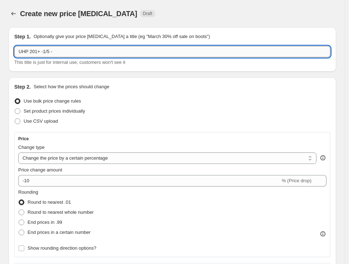
paste input "25.0%"
type input "UHP 201+ -1/5 -25.0%"
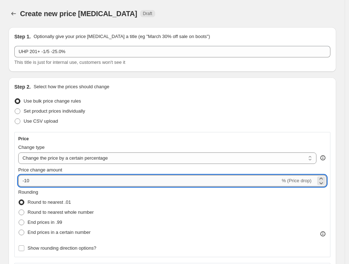
click at [73, 180] on input "-10" at bounding box center [149, 180] width 262 height 11
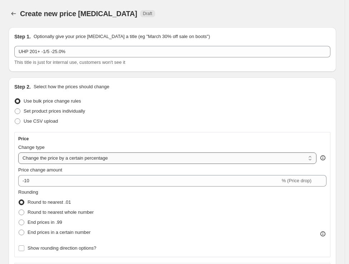
drag, startPoint x: 81, startPoint y: 157, endPoint x: 78, endPoint y: 162, distance: 6.1
click at [81, 157] on select "Change the price to a certain amount Change the price by a certain amount Chang…" at bounding box center [167, 157] width 299 height 11
select select "margin"
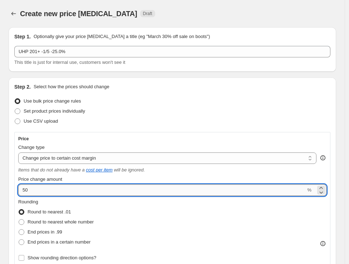
click at [65, 187] on input "50" at bounding box center [162, 189] width 288 height 11
paste input "25."
type input "25.0"
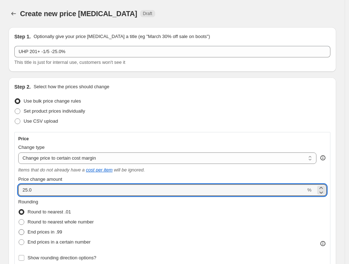
click at [62, 231] on span "End prices in .99" at bounding box center [45, 231] width 35 height 5
click at [19, 229] on input "End prices in .99" at bounding box center [19, 229] width 0 height 0
radio input "true"
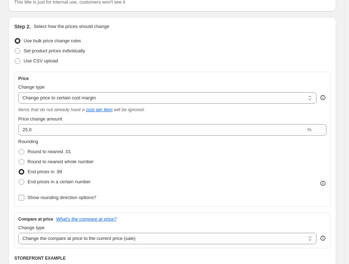
scroll to position [79, 0]
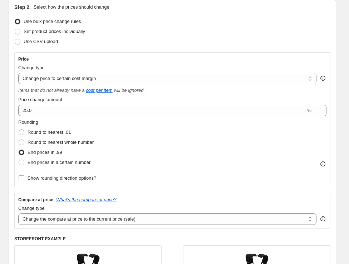
click at [81, 212] on div "Change type Change the compare at price to the current price (sale) Change the …" at bounding box center [167, 214] width 299 height 20
click at [85, 224] on select "Change the compare at price to the current price (sale) Change the compare at p…" at bounding box center [167, 218] width 299 height 11
select select "no_change"
click at [18, 213] on select "Change the compare at price to the current price (sale) Change the compare at p…" at bounding box center [167, 218] width 299 height 11
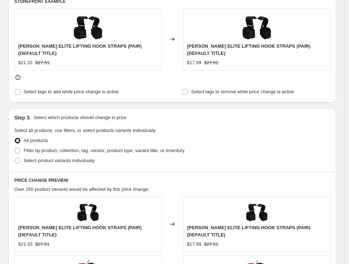
scroll to position [318, 0]
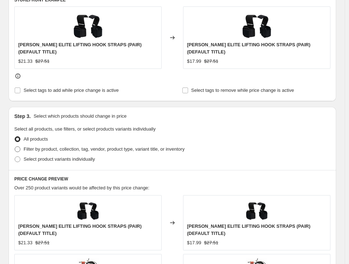
click at [50, 144] on label "Filter by product, collection, tag, vendor, product type, variant title, or inv…" at bounding box center [99, 149] width 170 height 10
click at [15, 146] on input "Filter by product, collection, tag, vendor, product type, variant title, or inv…" at bounding box center [15, 146] width 0 height 0
radio input "true"
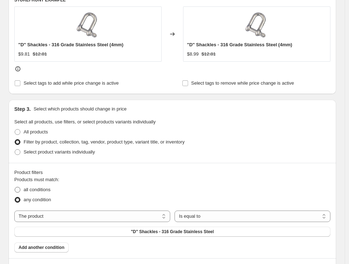
click at [44, 190] on span "all conditions" at bounding box center [37, 189] width 27 height 5
click at [15, 187] on input "all conditions" at bounding box center [15, 187] width 0 height 0
radio input "true"
click at [74, 216] on select "The product The product's collection The product's tag The product's vendor The…" at bounding box center [92, 215] width 156 height 11
select select "tag"
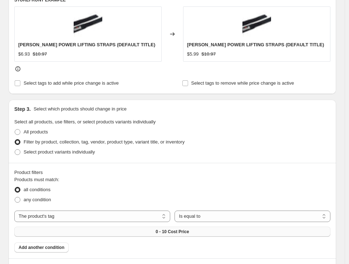
click at [200, 231] on button "0 - 10 Cost Price" at bounding box center [172, 231] width 317 height 10
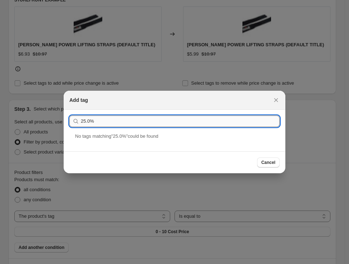
click at [95, 124] on input "25.0%" at bounding box center [180, 120] width 199 height 11
paste input "UHP 201+ -1/5"
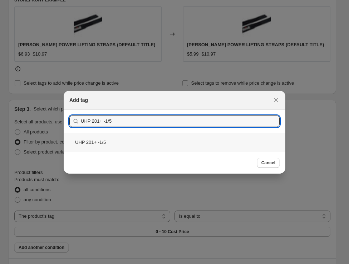
type input "UHP 201+ -1/5"
click at [106, 138] on div "UHP 201+ -1/5" at bounding box center [175, 141] width 222 height 19
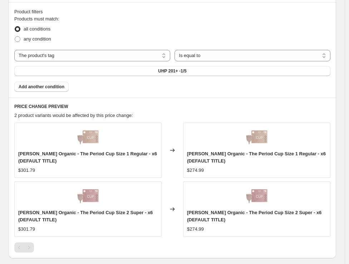
scroll to position [605, 0]
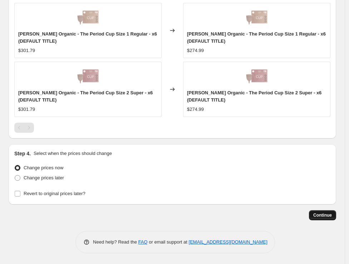
click at [326, 217] on span "Continue" at bounding box center [323, 215] width 19 height 6
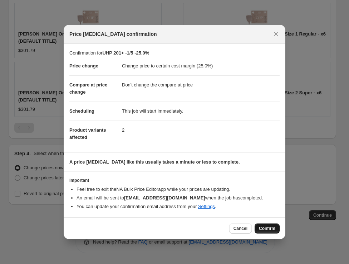
click at [266, 228] on span "Confirm" at bounding box center [267, 228] width 16 height 6
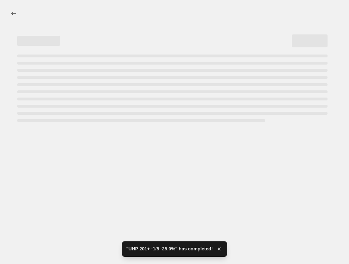
select select "margin"
select select "no_change"
select select "tag"
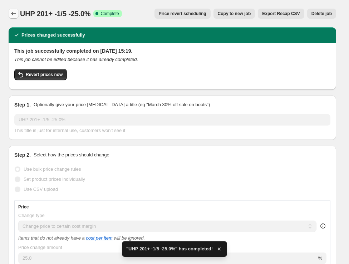
click at [15, 16] on icon "Price change jobs" at bounding box center [13, 13] width 7 height 7
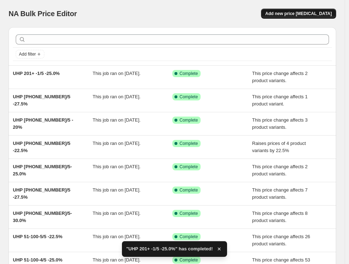
click at [289, 18] on button "Add new price [MEDICAL_DATA]" at bounding box center [298, 14] width 75 height 10
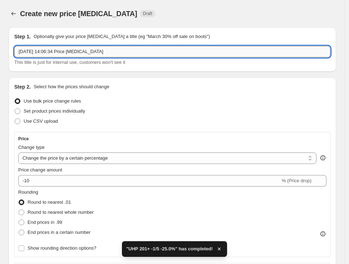
click at [97, 52] on input "11 Oct 2025, 14:06:34 Price change job" at bounding box center [172, 51] width 317 height 11
paste input "UHP 201+ -2/5"
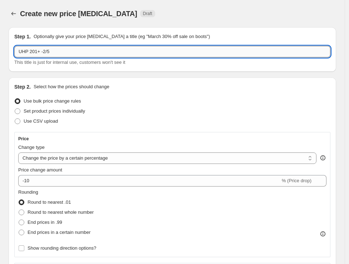
click at [80, 55] on input "UHP 201+ -2/5" at bounding box center [172, 51] width 317 height 11
paste input "22.5%"
drag, startPoint x: 80, startPoint y: 159, endPoint x: 81, endPoint y: 162, distance: 3.7
click at [80, 159] on select "Change the price to a certain amount Change the price by a certain amount Chang…" at bounding box center [167, 157] width 299 height 11
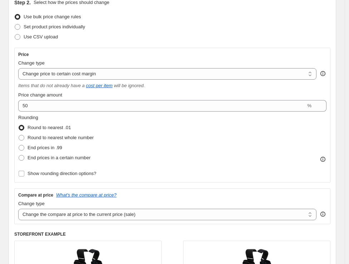
scroll to position [79, 0]
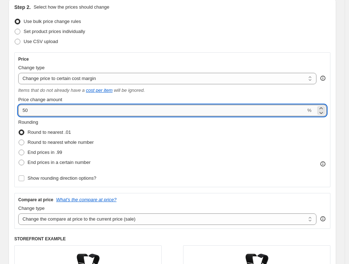
click at [45, 109] on input "50" at bounding box center [162, 110] width 288 height 11
click at [44, 109] on input "50" at bounding box center [162, 110] width 288 height 11
paste input "22.5"
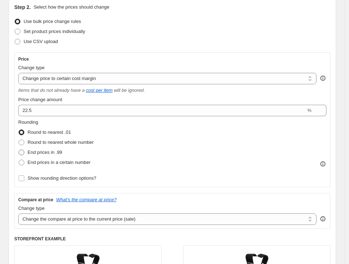
click at [44, 150] on span "End prices in .99" at bounding box center [45, 151] width 35 height 5
click at [19, 150] on input "End prices in .99" at bounding box center [19, 149] width 0 height 0
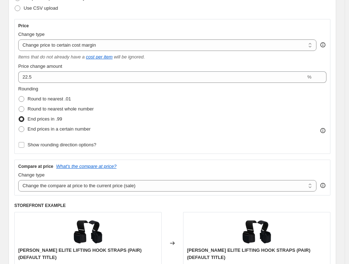
scroll to position [199, 0]
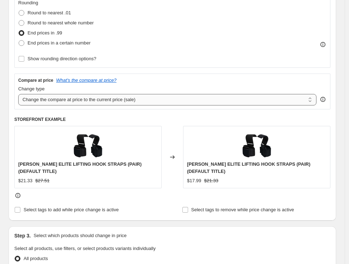
click at [127, 102] on select "Change the compare at price to the current price (sale) Change the compare at p…" at bounding box center [167, 99] width 299 height 11
click at [18, 94] on select "Change the compare at price to the current price (sale) Change the compare at p…" at bounding box center [167, 99] width 299 height 11
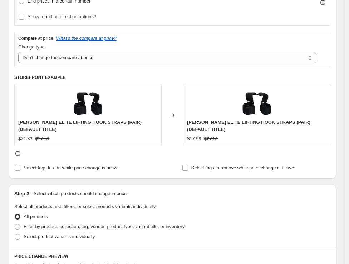
scroll to position [278, 0]
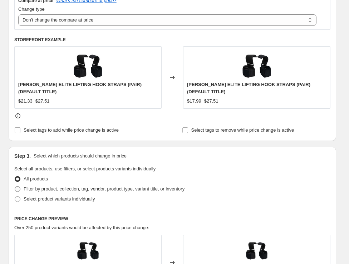
click at [81, 188] on span "Filter by product, collection, tag, vendor, product type, variant title, or inv…" at bounding box center [104, 188] width 161 height 5
click at [15, 186] on input "Filter by product, collection, tag, vendor, product type, variant title, or inv…" at bounding box center [15, 186] width 0 height 0
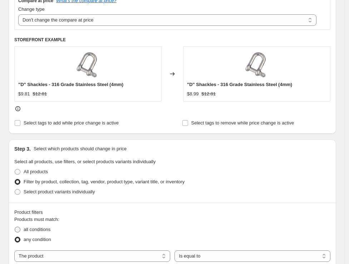
click at [38, 227] on span "all conditions" at bounding box center [37, 228] width 27 height 5
click at [15, 227] on input "all conditions" at bounding box center [15, 226] width 0 height 0
click at [119, 252] on select "The product The product's collection The product's tag The product's vendor The…" at bounding box center [92, 255] width 156 height 11
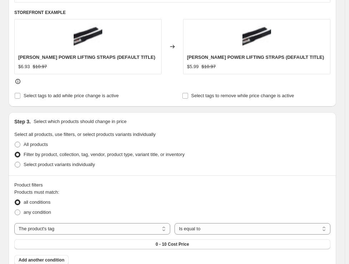
scroll to position [358, 0]
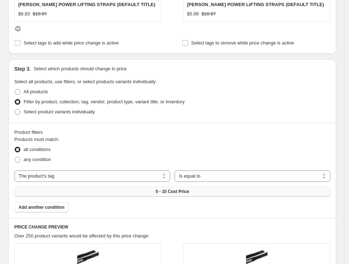
click at [163, 194] on span "0 - 10 Cost Price" at bounding box center [172, 191] width 33 height 6
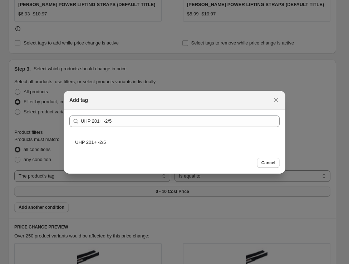
click at [149, 144] on div "UHP 201+ -2/5" at bounding box center [175, 141] width 222 height 19
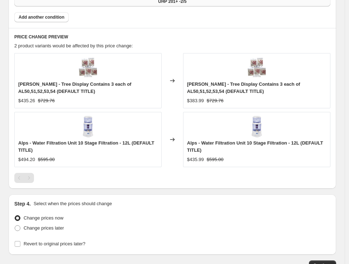
scroll to position [605, 0]
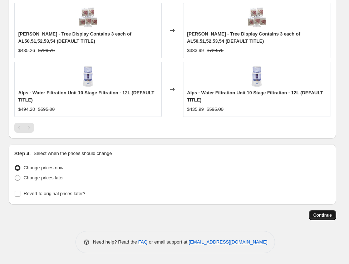
click at [329, 214] on span "Continue" at bounding box center [323, 215] width 19 height 6
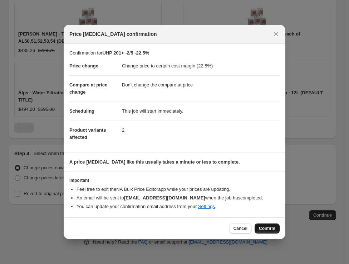
click at [260, 228] on span "Confirm" at bounding box center [267, 228] width 16 height 6
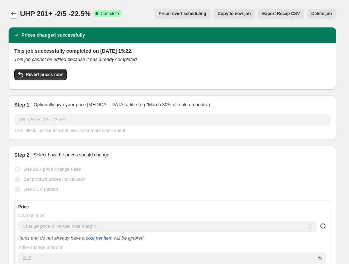
click at [13, 13] on icon "Price change jobs" at bounding box center [13, 13] width 7 height 7
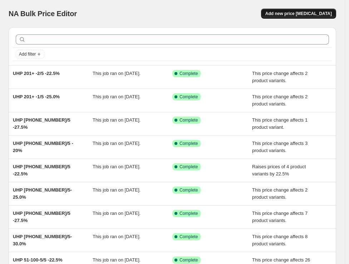
click at [299, 14] on span "Add new price [MEDICAL_DATA]" at bounding box center [299, 14] width 67 height 6
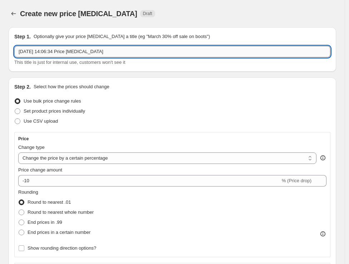
click at [72, 54] on input "11 Oct 2025, 14:06:34 Price change job" at bounding box center [172, 51] width 317 height 11
paste input "UHP 201+ -3/5"
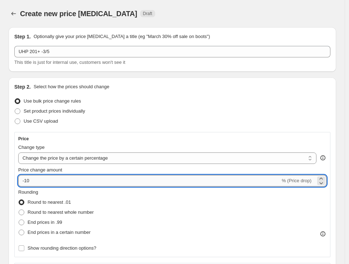
click at [46, 183] on input "-10" at bounding box center [149, 180] width 262 height 11
click at [91, 160] on select "Change the price to a certain amount Change the price by a certain amount Chang…" at bounding box center [167, 157] width 299 height 11
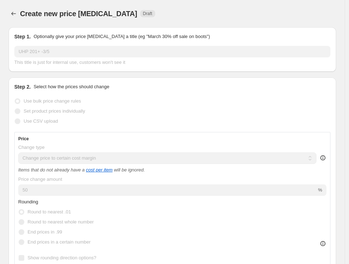
click at [78, 190] on input "50" at bounding box center [167, 189] width 299 height 11
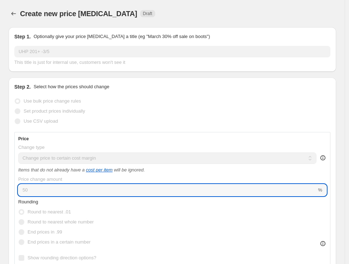
click at [78, 190] on input "50" at bounding box center [167, 189] width 299 height 11
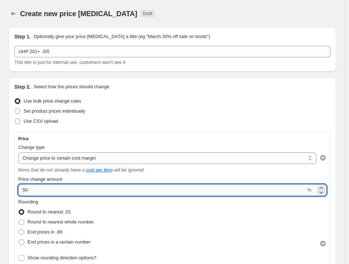
click at [78, 190] on input "50" at bounding box center [162, 189] width 288 height 11
paste input "20."
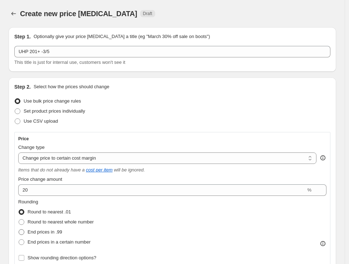
click at [57, 231] on span "End prices in .99" at bounding box center [45, 231] width 35 height 5
click at [19, 229] on input "End prices in .99" at bounding box center [19, 229] width 0 height 0
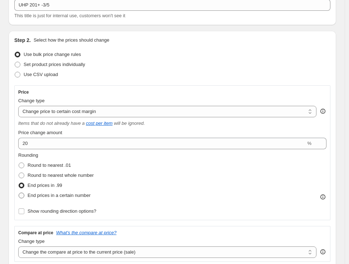
scroll to position [119, 0]
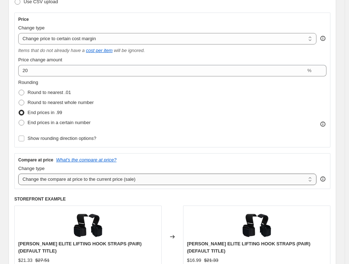
click at [93, 182] on select "Change the compare at price to the current price (sale) Change the compare at p…" at bounding box center [167, 178] width 299 height 11
click at [18, 173] on select "Change the compare at price to the current price (sale) Change the compare at p…" at bounding box center [167, 178] width 299 height 11
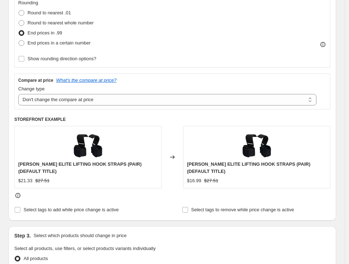
scroll to position [278, 0]
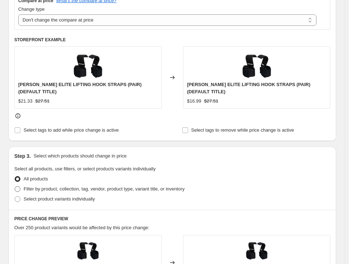
click at [49, 189] on span "Filter by product, collection, tag, vendor, product type, variant title, or inv…" at bounding box center [104, 188] width 161 height 5
click at [15, 186] on input "Filter by product, collection, tag, vendor, product type, variant title, or inv…" at bounding box center [15, 186] width 0 height 0
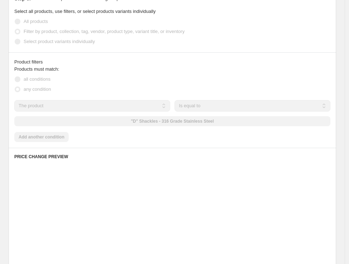
scroll to position [438, 0]
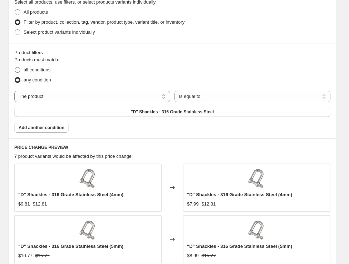
click at [50, 68] on span "all conditions" at bounding box center [37, 69] width 27 height 5
click at [15, 67] on input "all conditions" at bounding box center [15, 67] width 0 height 0
drag, startPoint x: 100, startPoint y: 98, endPoint x: 95, endPoint y: 102, distance: 6.1
click at [100, 98] on select "The product The product's collection The product's tag The product's vendor The…" at bounding box center [92, 96] width 156 height 11
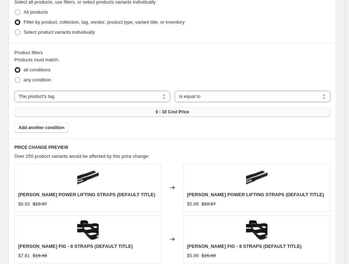
click at [164, 113] on span "0 - 10 Cost Price" at bounding box center [172, 112] width 33 height 6
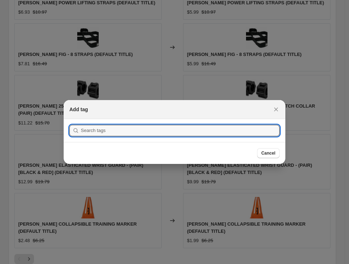
scroll to position [0, 0]
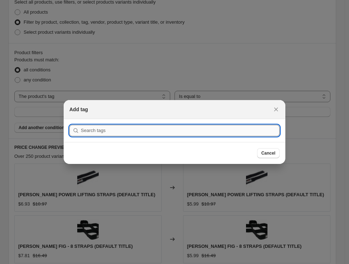
click at [146, 132] on input ":r2aa:" at bounding box center [180, 130] width 199 height 11
paste input "UHP 201+ -3/5"
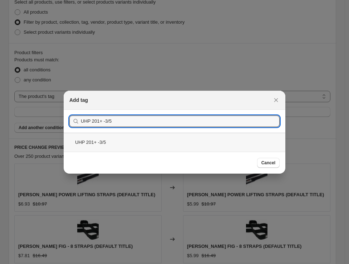
click at [115, 140] on div "UHP 201+ -3/5" at bounding box center [175, 141] width 222 height 19
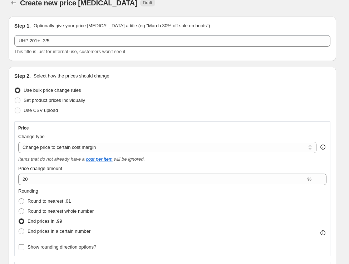
scroll to position [7, 0]
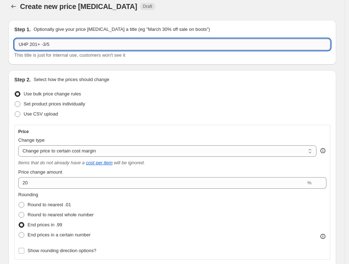
click at [117, 48] on input "UHP 201+ -3/5" at bounding box center [172, 44] width 317 height 11
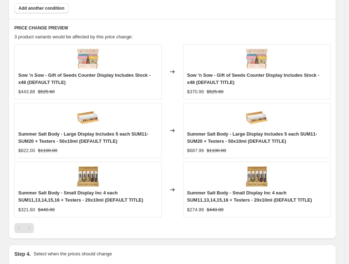
scroll to position [664, 0]
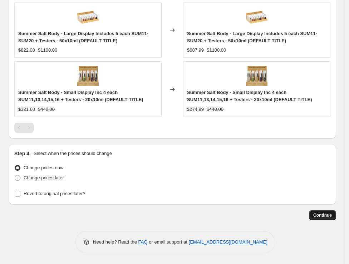
click at [319, 218] on button "Continue" at bounding box center [322, 215] width 27 height 10
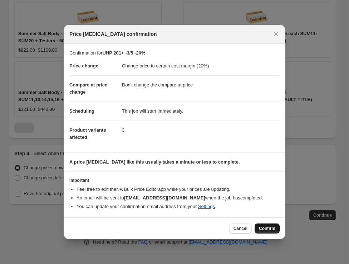
click at [271, 228] on span "Confirm" at bounding box center [267, 228] width 16 height 6
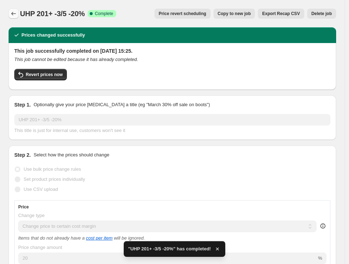
click at [10, 13] on icon "Price change jobs" at bounding box center [13, 13] width 7 height 7
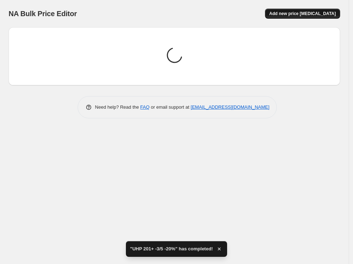
click at [307, 11] on span "Add new price [MEDICAL_DATA]" at bounding box center [303, 14] width 67 height 6
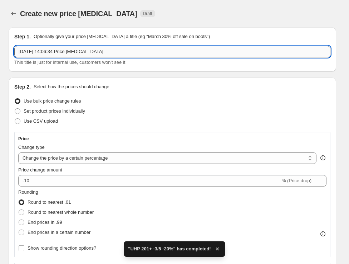
click at [153, 52] on input "11 Oct 2025, 14:06:34 Price change job" at bounding box center [172, 51] width 317 height 11
paste input "UHP 201+ -4/5"
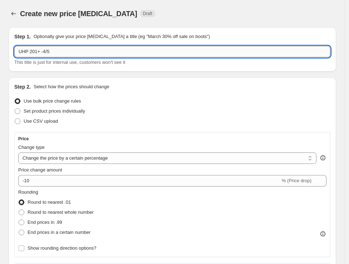
click at [95, 53] on input "UHP 201+ -4/5" at bounding box center [172, 51] width 317 height 11
paste input "17.5%"
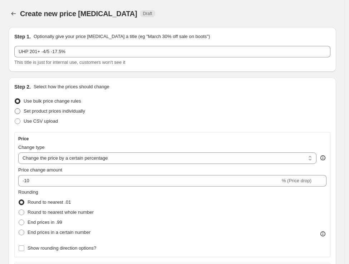
click at [57, 112] on span "Set product prices individually" at bounding box center [55, 110] width 62 height 5
click at [15, 108] on input "Set product prices individually" at bounding box center [15, 108] width 0 height 0
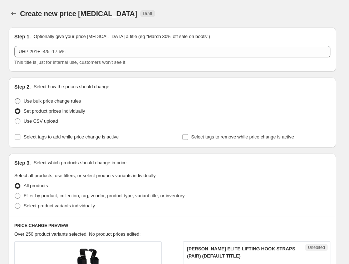
click at [54, 101] on span "Use bulk price change rules" at bounding box center [52, 100] width 57 height 5
click at [15, 98] on input "Use bulk price change rules" at bounding box center [15, 98] width 0 height 0
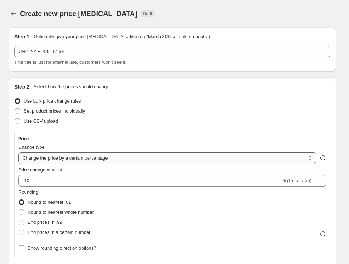
drag, startPoint x: 54, startPoint y: 159, endPoint x: 55, endPoint y: 163, distance: 4.0
click at [54, 159] on select "Change the price to a certain amount Change the price by a certain amount Chang…" at bounding box center [167, 157] width 299 height 11
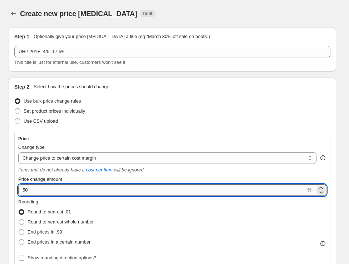
click at [61, 188] on input "50" at bounding box center [162, 189] width 288 height 11
paste input "17.5"
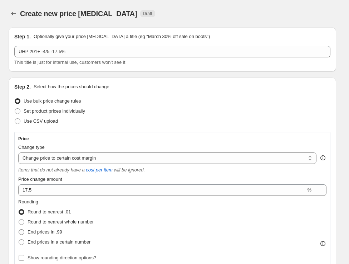
click at [58, 228] on span "End prices in .99" at bounding box center [45, 231] width 35 height 7
click at [19, 229] on input "End prices in .99" at bounding box center [19, 229] width 0 height 0
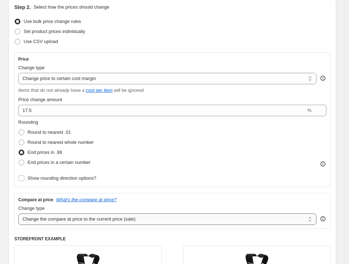
click at [67, 216] on select "Change the compare at price to the current price (sale) Change the compare at p…" at bounding box center [167, 218] width 299 height 11
click at [18, 213] on select "Change the compare at price to the current price (sale) Change the compare at p…" at bounding box center [167, 218] width 299 height 11
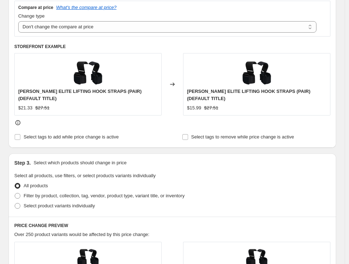
scroll to position [358, 0]
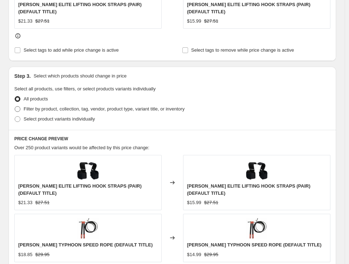
click at [19, 109] on span at bounding box center [18, 109] width 6 height 6
click at [15, 106] on input "Filter by product, collection, tag, vendor, product type, variant title, or inv…" at bounding box center [15, 106] width 0 height 0
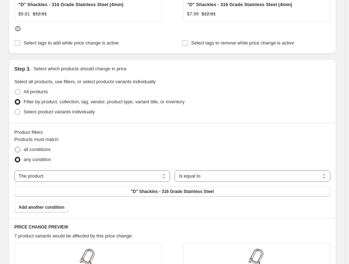
click at [32, 150] on span "all conditions" at bounding box center [37, 148] width 27 height 5
click at [15, 147] on input "all conditions" at bounding box center [15, 146] width 0 height 0
click at [87, 179] on select "The product The product's collection The product's tag The product's vendor The…" at bounding box center [92, 175] width 156 height 11
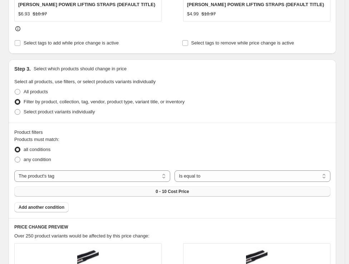
click at [192, 194] on button "0 - 10 Cost Price" at bounding box center [172, 191] width 317 height 10
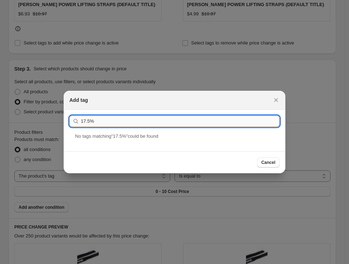
click at [196, 120] on input "17.5%" at bounding box center [180, 120] width 199 height 11
paste input "UHP 201+ -4/5"
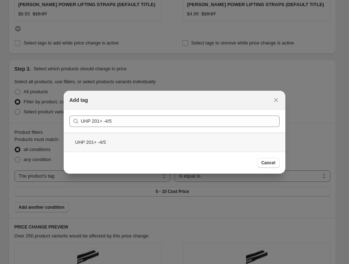
click at [202, 145] on div "UHP 201+ -4/5" at bounding box center [175, 141] width 222 height 19
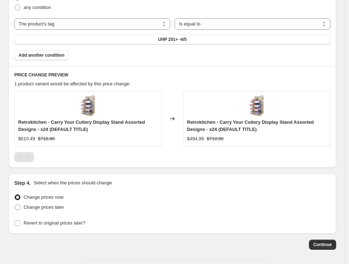
scroll to position [546, 0]
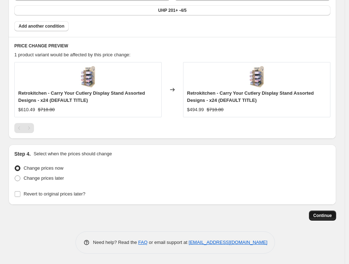
click at [326, 215] on span "Continue" at bounding box center [323, 215] width 19 height 6
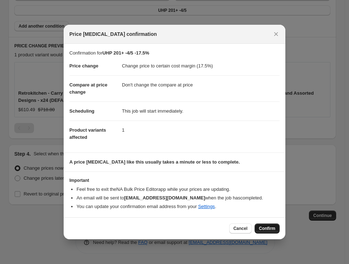
click at [276, 226] on button "Confirm" at bounding box center [267, 228] width 25 height 10
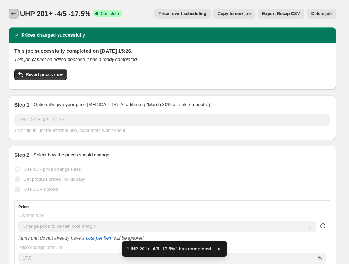
click at [10, 15] on icon "Price change jobs" at bounding box center [13, 13] width 7 height 7
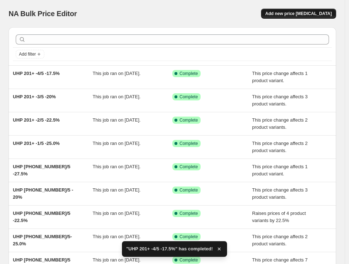
click at [299, 12] on span "Add new price [MEDICAL_DATA]" at bounding box center [299, 14] width 67 height 6
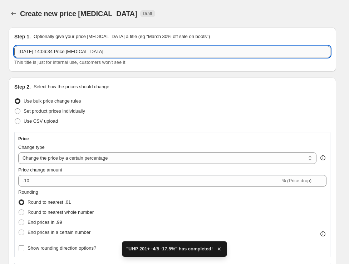
click at [148, 50] on input "11 Oct 2025, 14:06:34 Price change job" at bounding box center [172, 51] width 317 height 11
paste input "UHP 201+ -5/5"
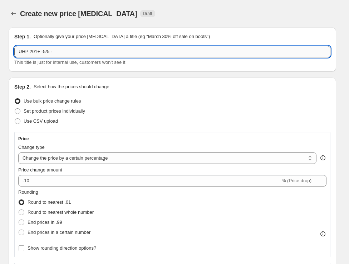
click at [70, 54] on input "UHP 201+ -5/5 -" at bounding box center [172, 51] width 317 height 11
paste input "15.0%"
drag, startPoint x: 49, startPoint y: 156, endPoint x: 48, endPoint y: 160, distance: 4.3
click at [49, 156] on select "Change the price to a certain amount Change the price by a certain amount Chang…" at bounding box center [167, 157] width 299 height 11
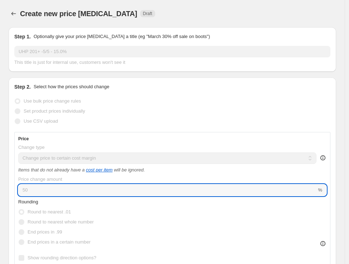
click at [55, 188] on input "50" at bounding box center [167, 189] width 299 height 11
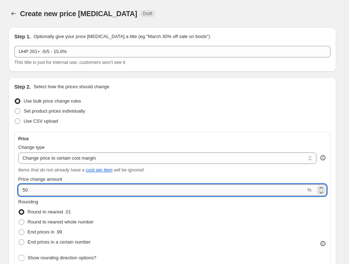
click at [55, 188] on input "50" at bounding box center [162, 189] width 288 height 11
paste input "15."
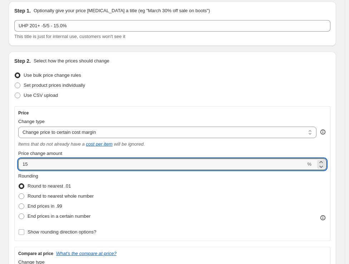
scroll to position [40, 0]
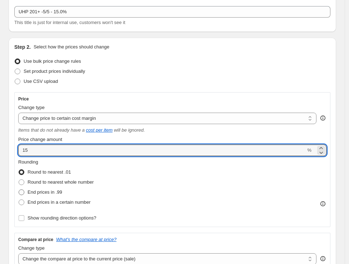
click at [47, 190] on span "End prices in .99" at bounding box center [45, 191] width 35 height 5
click at [19, 189] on input "End prices in .99" at bounding box center [19, 189] width 0 height 0
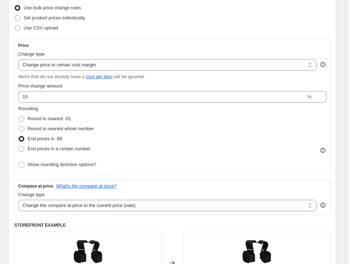
scroll to position [159, 0]
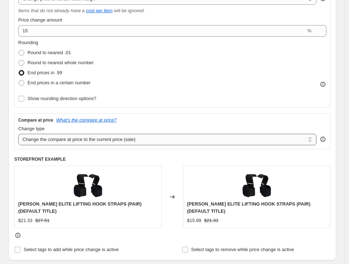
drag, startPoint x: 78, startPoint y: 134, endPoint x: 80, endPoint y: 144, distance: 9.9
click at [78, 134] on select "Change the compare at price to the current price (sale) Change the compare at p…" at bounding box center [167, 139] width 299 height 11
click at [18, 134] on select "Change the compare at price to the current price (sale) Change the compare at p…" at bounding box center [167, 139] width 299 height 11
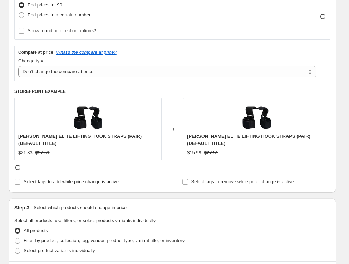
scroll to position [238, 0]
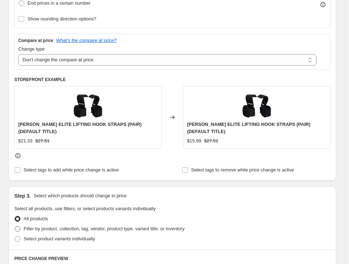
click at [26, 227] on span "Filter by product, collection, tag, vendor, product type, variant title, or inv…" at bounding box center [104, 228] width 161 height 5
click at [15, 226] on input "Filter by product, collection, tag, vendor, product type, variant title, or inv…" at bounding box center [15, 226] width 0 height 0
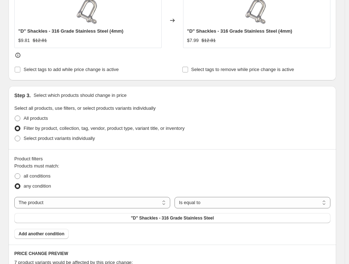
scroll to position [358, 0]
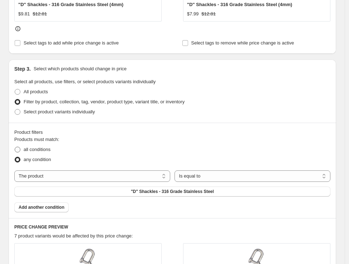
click at [44, 149] on span "all conditions" at bounding box center [37, 148] width 27 height 5
click at [15, 147] on input "all conditions" at bounding box center [15, 146] width 0 height 0
click at [117, 174] on select "The product The product's collection The product's tag The product's vendor The…" at bounding box center [92, 175] width 156 height 11
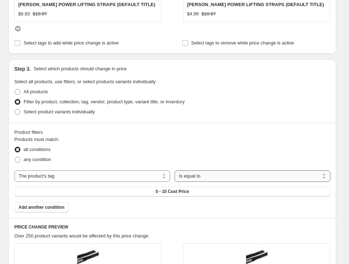
click at [255, 175] on select "Is equal to Is not equal to" at bounding box center [253, 175] width 156 height 11
click at [190, 187] on button "0 - 10 Cost Price" at bounding box center [172, 191] width 317 height 10
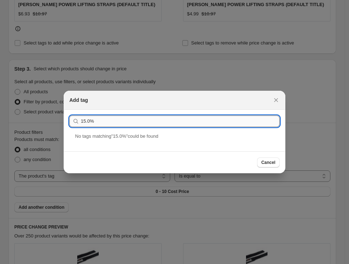
click at [154, 119] on input "15.0%" at bounding box center [180, 120] width 199 height 11
paste input "UHP 201+ -5/5"
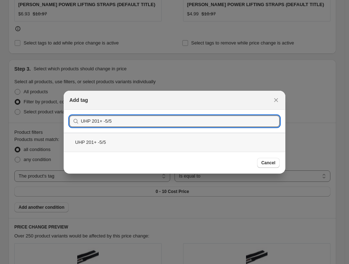
click at [120, 140] on div "UHP 201+ -5/5" at bounding box center [175, 141] width 222 height 19
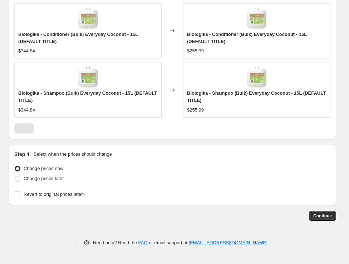
scroll to position [664, 0]
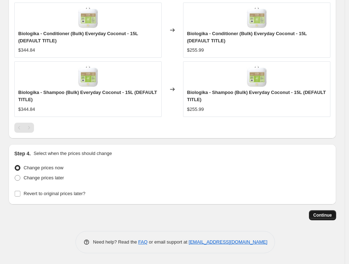
click at [317, 210] on button "Continue" at bounding box center [322, 215] width 27 height 10
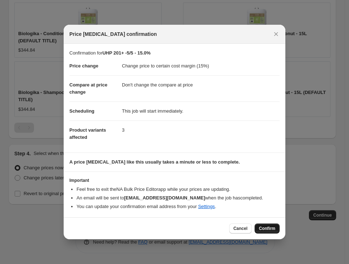
click at [267, 228] on span "Confirm" at bounding box center [267, 228] width 16 height 6
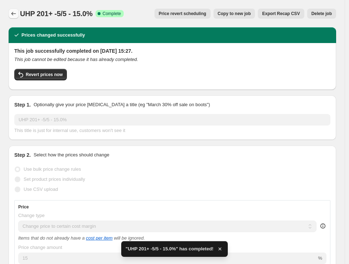
click at [13, 15] on icon "Price change jobs" at bounding box center [13, 14] width 5 height 4
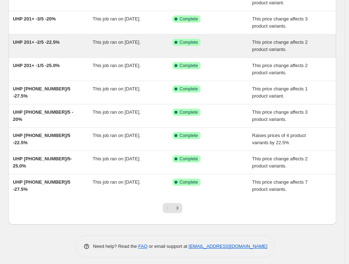
scroll to position [105, 0]
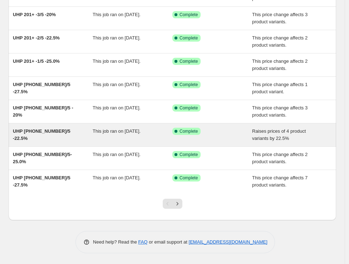
click at [263, 141] on div "Raises prices of 4 product variants by 22.5%" at bounding box center [292, 134] width 80 height 14
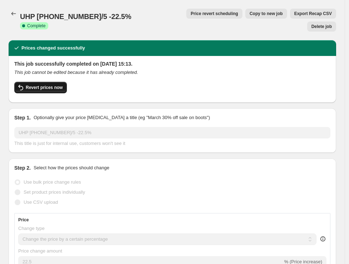
click at [26, 85] on span "Revert prices now" at bounding box center [44, 88] width 37 height 6
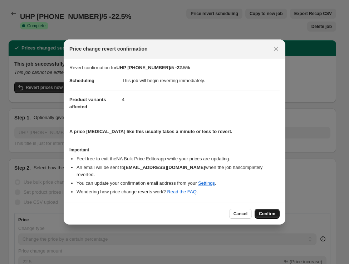
click at [262, 211] on span "Confirm" at bounding box center [267, 214] width 16 height 6
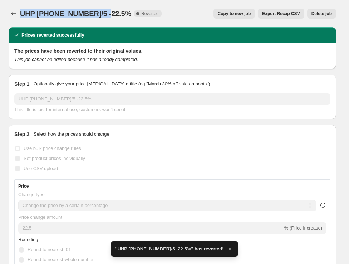
drag, startPoint x: 20, startPoint y: 11, endPoint x: 106, endPoint y: 12, distance: 85.6
click at [106, 12] on span "UHP [PHONE_NUMBER]/5 -22.5%" at bounding box center [75, 14] width 111 height 8
copy span "UHP [PHONE_NUMBER]/5 -22.5%"
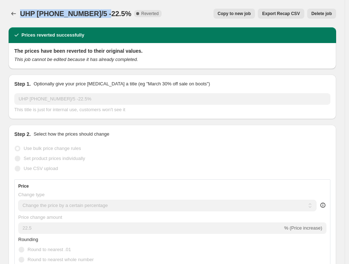
click at [319, 14] on span "Delete job" at bounding box center [322, 14] width 20 height 6
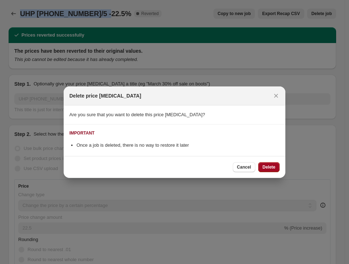
click at [265, 167] on span "Delete" at bounding box center [269, 167] width 13 height 6
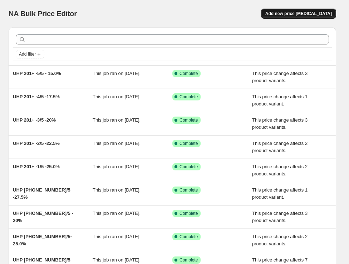
click at [291, 14] on span "Add new price [MEDICAL_DATA]" at bounding box center [299, 14] width 67 height 6
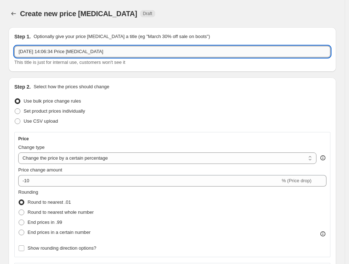
click at [131, 50] on input "11 Oct 2025, 14:06:34 Price change job" at bounding box center [172, 51] width 317 height 11
paste input "UHP [PHONE_NUMBER]/5 -22.5%"
click at [53, 158] on select "Change the price to a certain amount Change the price by a certain amount Chang…" at bounding box center [167, 157] width 299 height 11
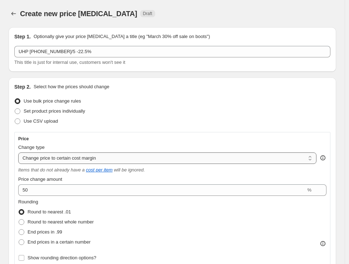
click at [56, 158] on select "Change the price to a certain amount Change the price by a certain amount Chang…" at bounding box center [167, 157] width 299 height 11
click at [18, 152] on select "Change the price to a certain amount Change the price by a certain amount Chang…" at bounding box center [167, 157] width 299 height 11
click at [49, 157] on select "Change the price to a certain amount Change the price by a certain amount Chang…" at bounding box center [167, 157] width 299 height 11
click at [11, 220] on div "Step 2. Select how the prices should change Use bulk price change rules Set pro…" at bounding box center [173, 248] width 328 height 342
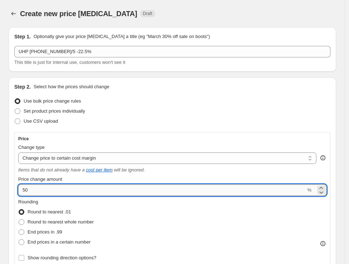
click at [40, 189] on input "50" at bounding box center [162, 189] width 288 height 11
click at [48, 231] on span "End prices in .99" at bounding box center [45, 231] width 35 height 5
click at [19, 229] on input "End prices in .99" at bounding box center [19, 229] width 0 height 0
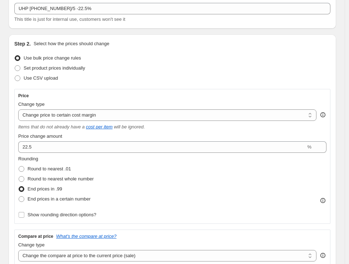
scroll to position [79, 0]
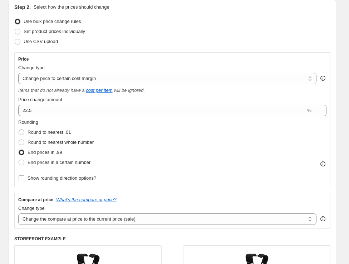
click at [60, 222] on select "Change the compare at price to the current price (sale) Change the compare at p…" at bounding box center [167, 218] width 299 height 11
click at [18, 213] on select "Change the compare at price to the current price (sale) Change the compare at p…" at bounding box center [167, 218] width 299 height 11
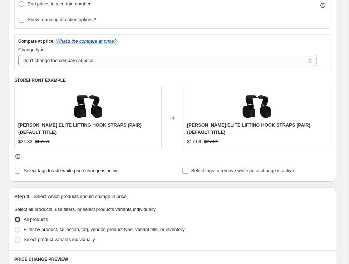
scroll to position [238, 0]
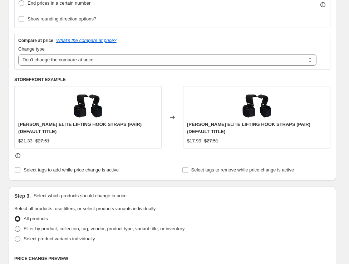
click at [43, 227] on span "Filter by product, collection, tag, vendor, product type, variant title, or inv…" at bounding box center [104, 228] width 161 height 5
click at [15, 226] on input "Filter by product, collection, tag, vendor, product type, variant title, or inv…" at bounding box center [15, 226] width 0 height 0
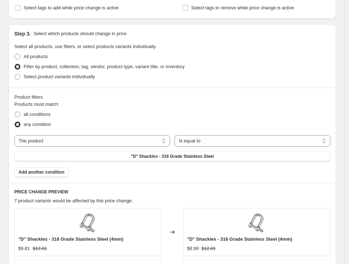
scroll to position [398, 0]
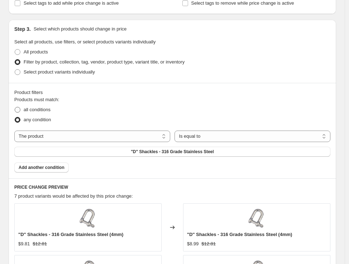
click at [45, 110] on span "all conditions" at bounding box center [37, 109] width 27 height 5
click at [15, 107] on input "all conditions" at bounding box center [15, 107] width 0 height 0
drag, startPoint x: 73, startPoint y: 138, endPoint x: 73, endPoint y: 141, distance: 3.7
click at [73, 138] on select "The product The product's collection The product's tag The product's vendor The…" at bounding box center [92, 135] width 156 height 11
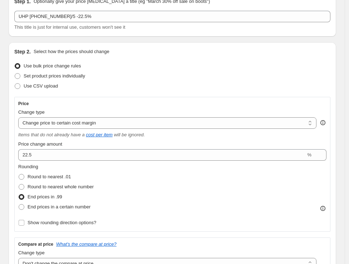
scroll to position [0, 0]
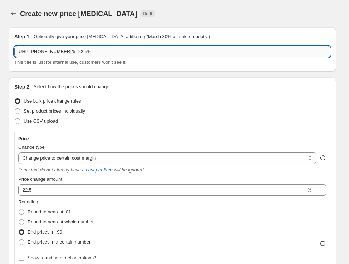
drag, startPoint x: 30, startPoint y: 52, endPoint x: 59, endPoint y: 49, distance: 29.1
click at [59, 49] on input "UHP [PHONE_NUMBER]/5 -22.5%" at bounding box center [172, 51] width 317 height 11
drag, startPoint x: 18, startPoint y: 52, endPoint x: 57, endPoint y: 52, distance: 38.3
click at [57, 52] on input "UHP [PHONE_NUMBER]/5 -22.5%" at bounding box center [172, 51] width 317 height 11
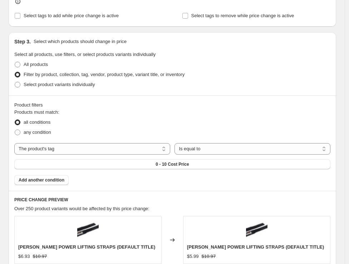
scroll to position [438, 0]
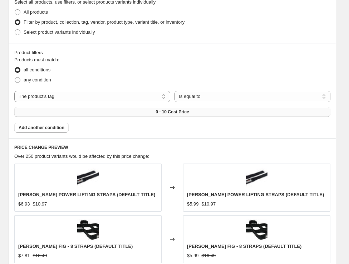
click at [183, 110] on span "0 - 10 Cost Price" at bounding box center [172, 112] width 33 height 6
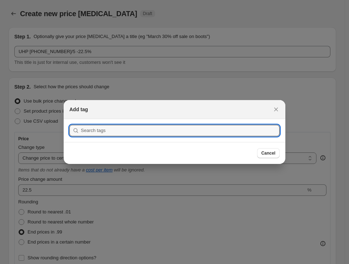
scroll to position [0, 0]
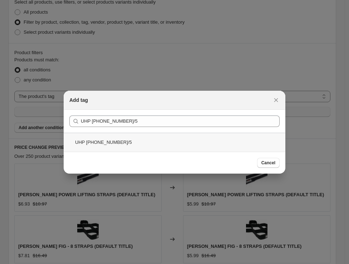
click at [100, 140] on div "UHP 101-150-4/5" at bounding box center [175, 141] width 222 height 19
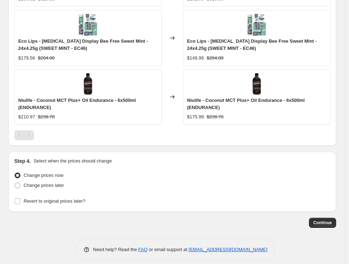
scroll to position [723, 0]
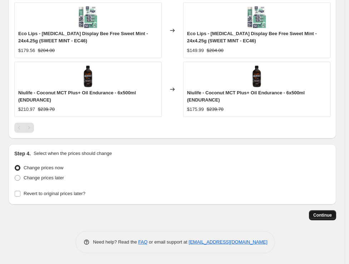
click at [328, 215] on span "Continue" at bounding box center [323, 215] width 19 height 6
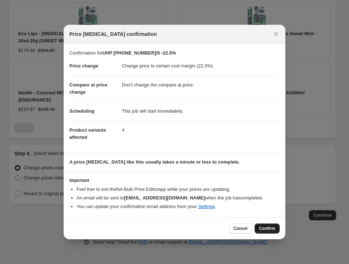
click at [263, 226] on span "Confirm" at bounding box center [267, 228] width 16 height 6
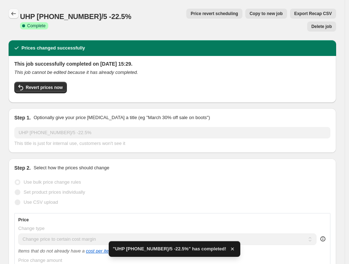
click at [14, 16] on icon "Price change jobs" at bounding box center [13, 13] width 7 height 7
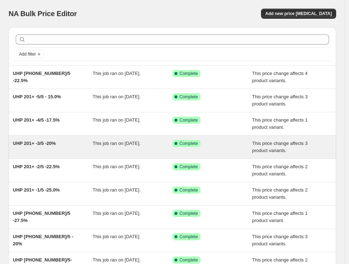
scroll to position [79, 0]
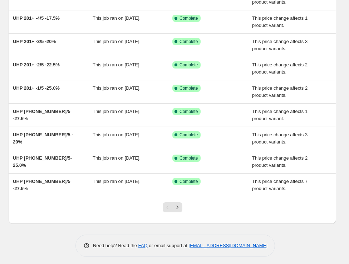
scroll to position [105, 0]
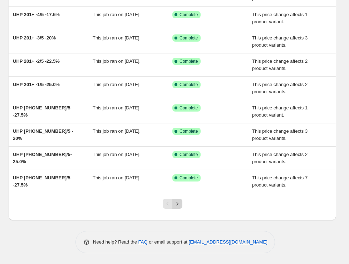
click at [181, 202] on icon "Next" at bounding box center [177, 203] width 7 height 7
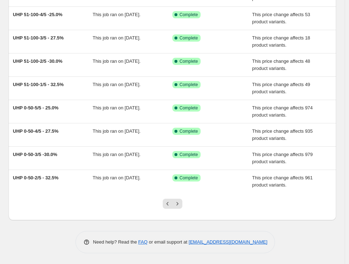
click at [181, 202] on icon "Next" at bounding box center [177, 203] width 7 height 7
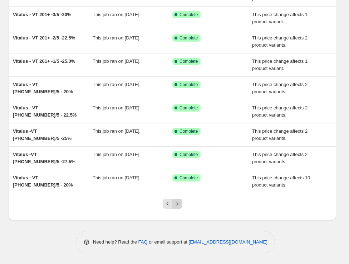
click at [179, 205] on icon "Next" at bounding box center [177, 203] width 7 height 7
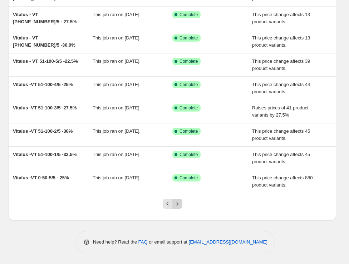
click at [181, 204] on icon "Next" at bounding box center [177, 203] width 7 height 7
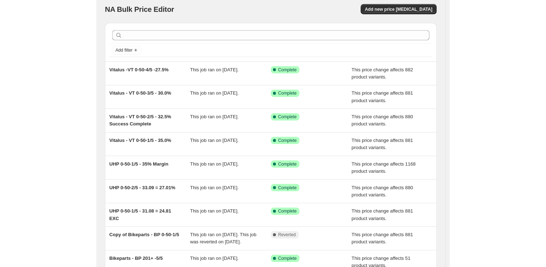
scroll to position [0, 0]
